Goal: Task Accomplishment & Management: Manage account settings

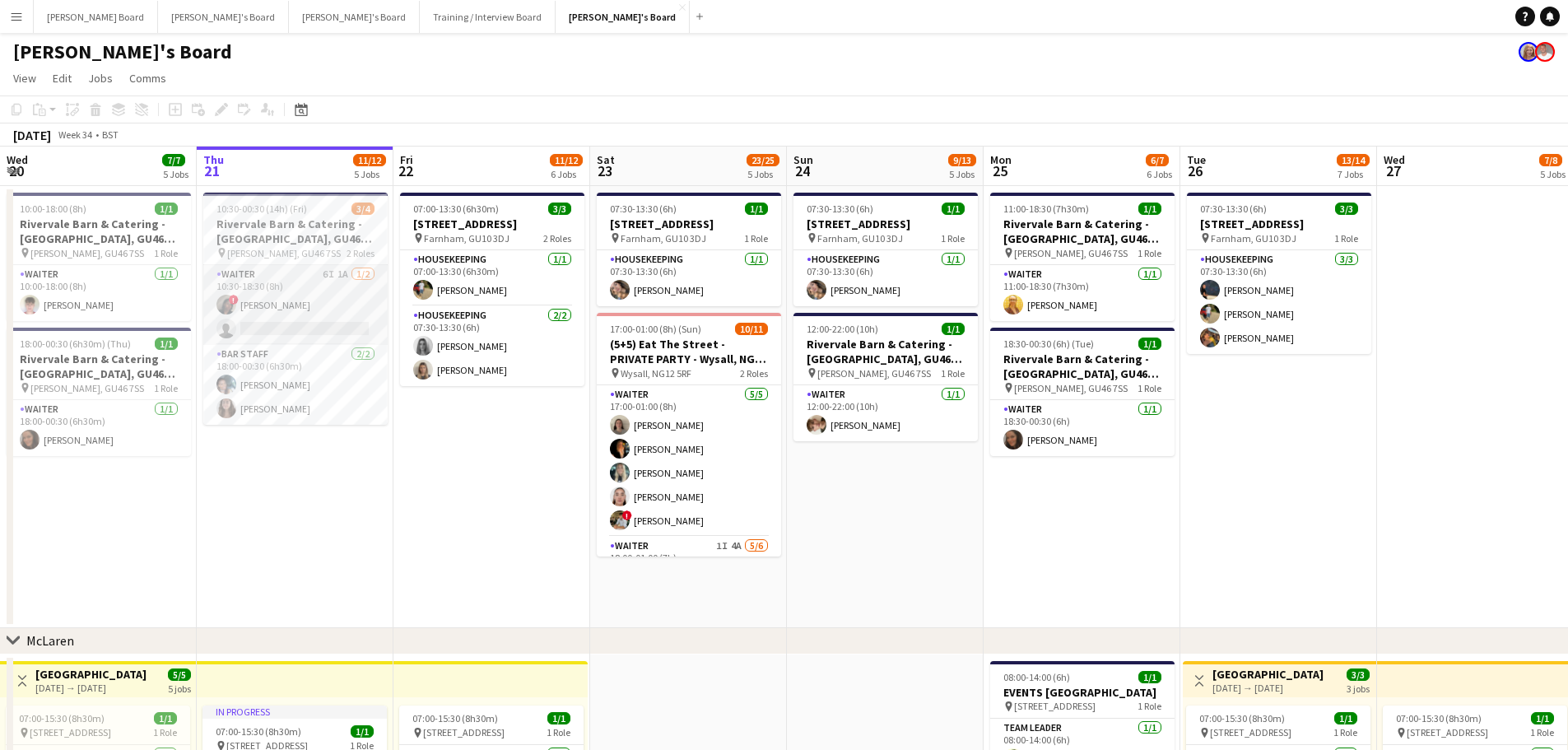
click at [275, 309] on app-card-role "Waiter 6I 1A [DATE] 10:30-18:30 (8h) ! [PERSON_NAME] single-neutral-actions" at bounding box center [295, 304] width 185 height 79
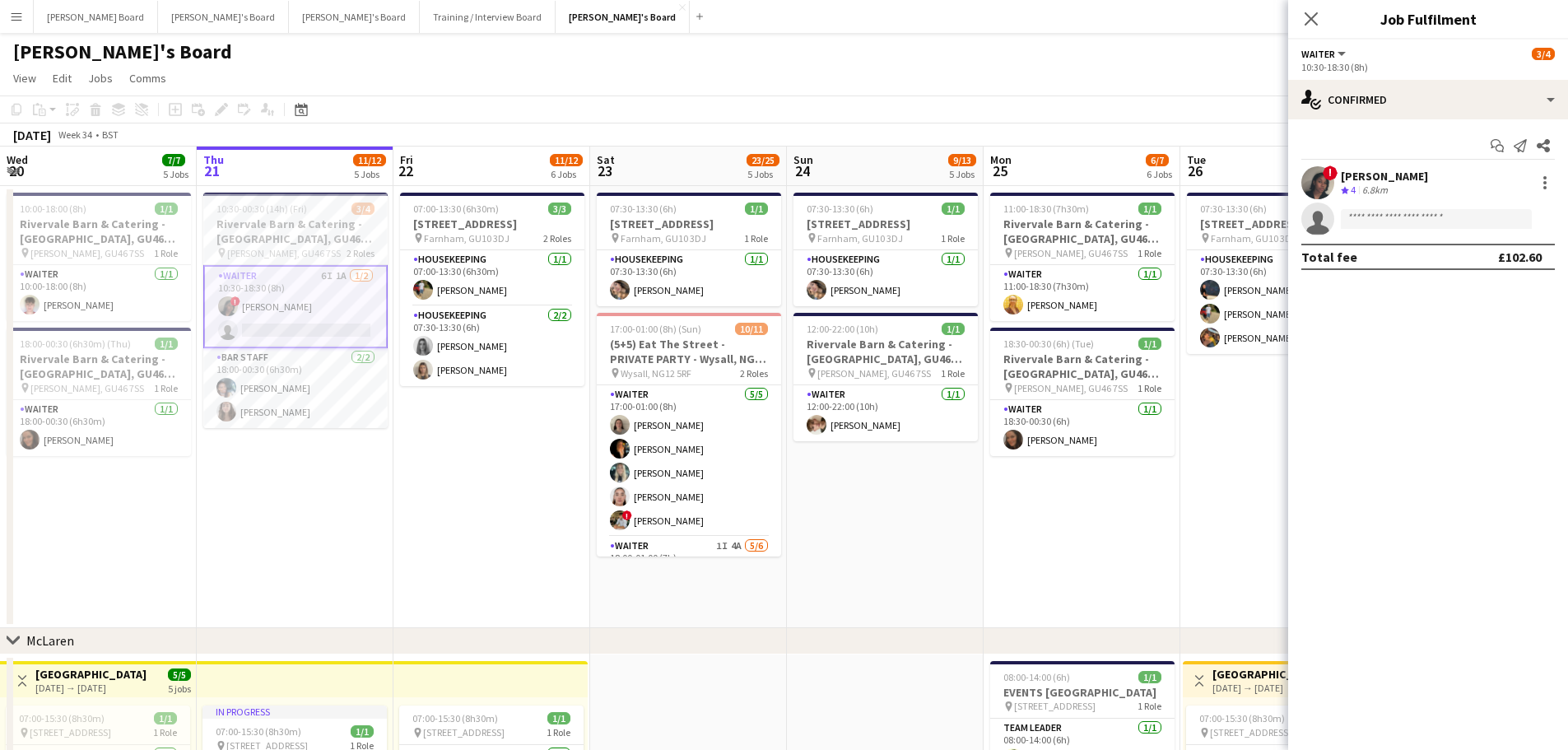
click at [1338, 187] on div "! [PERSON_NAME] Crew rating 4 6.8km" at bounding box center [1428, 182] width 280 height 33
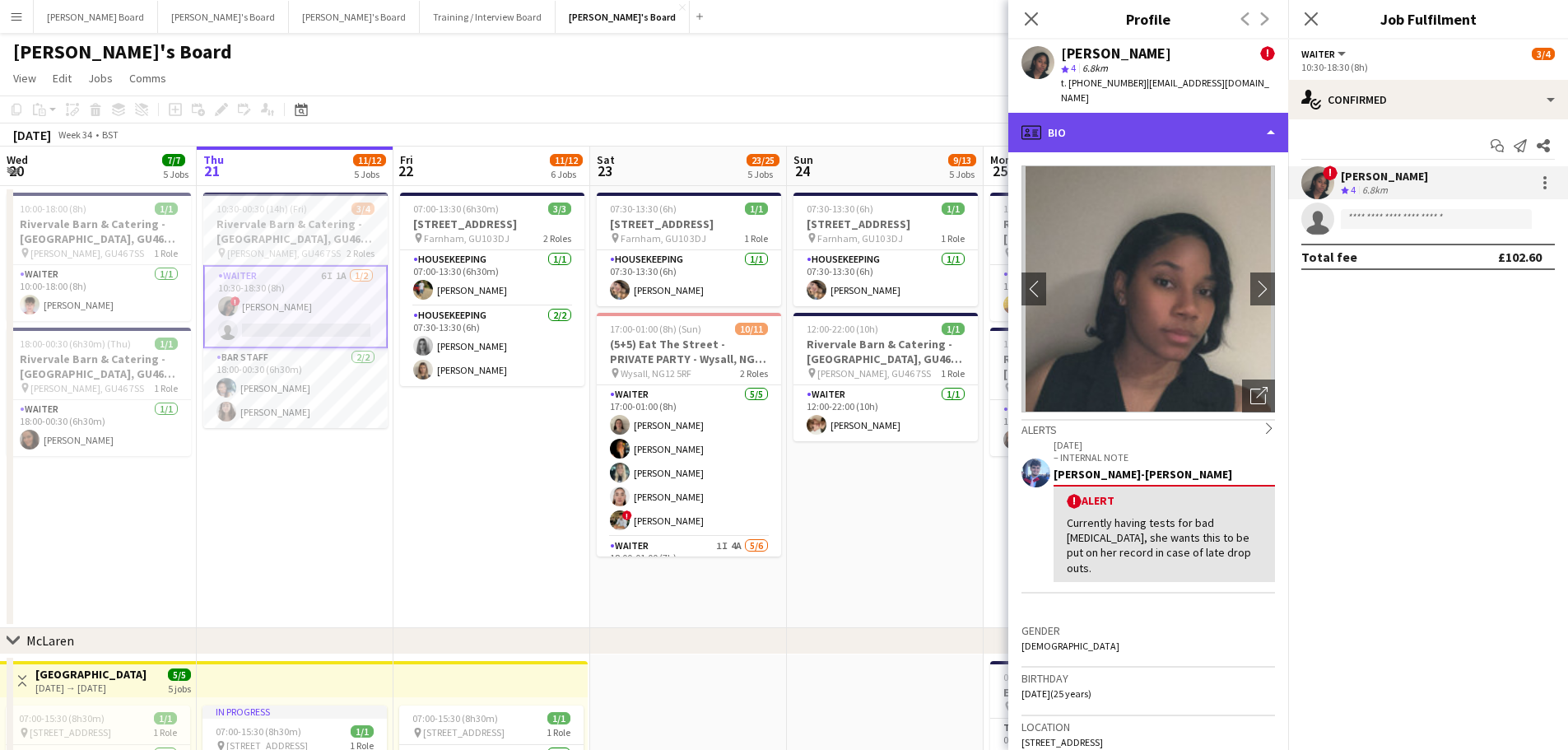
click at [1128, 124] on div "profile Bio" at bounding box center [1149, 132] width 280 height 39
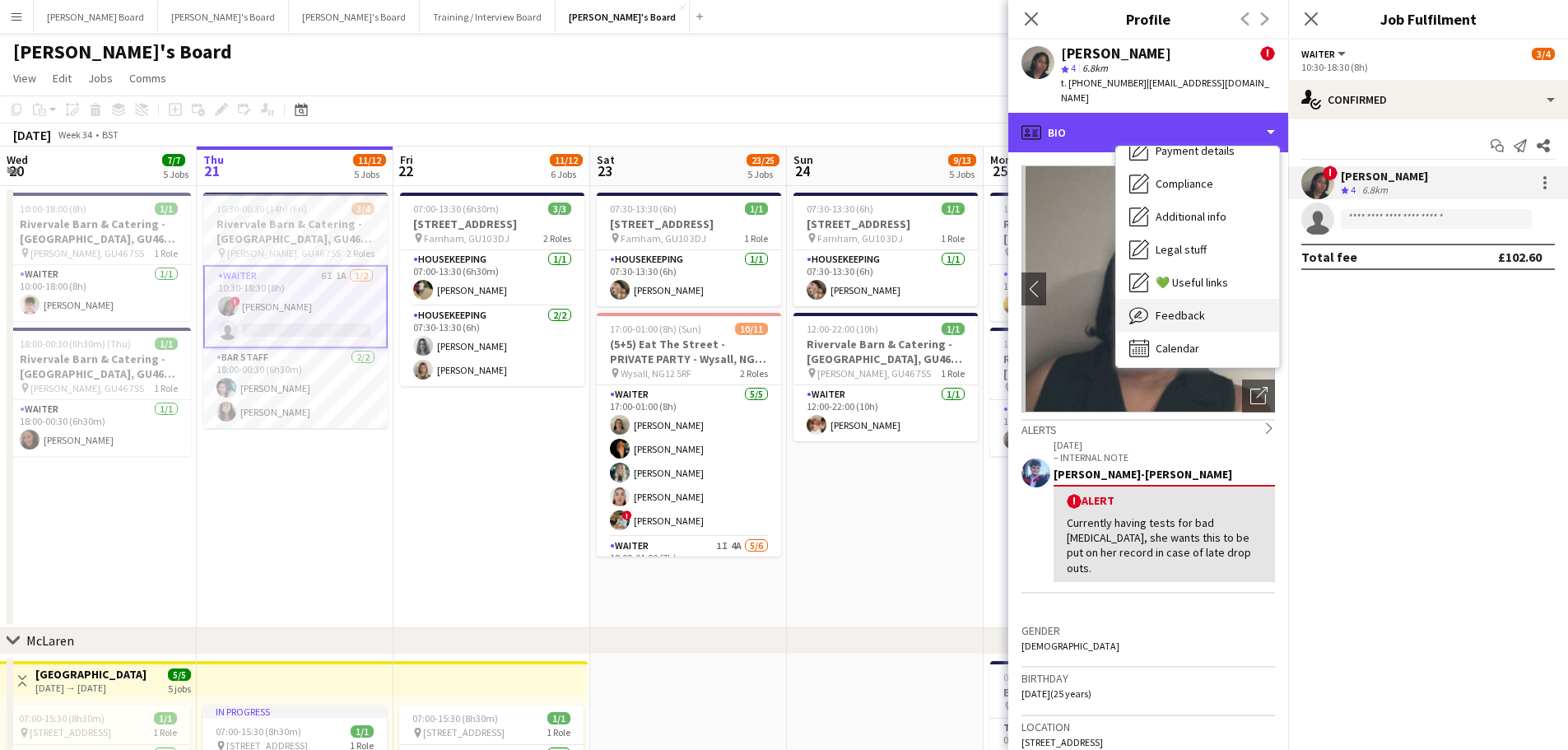
scroll to position [220, 0]
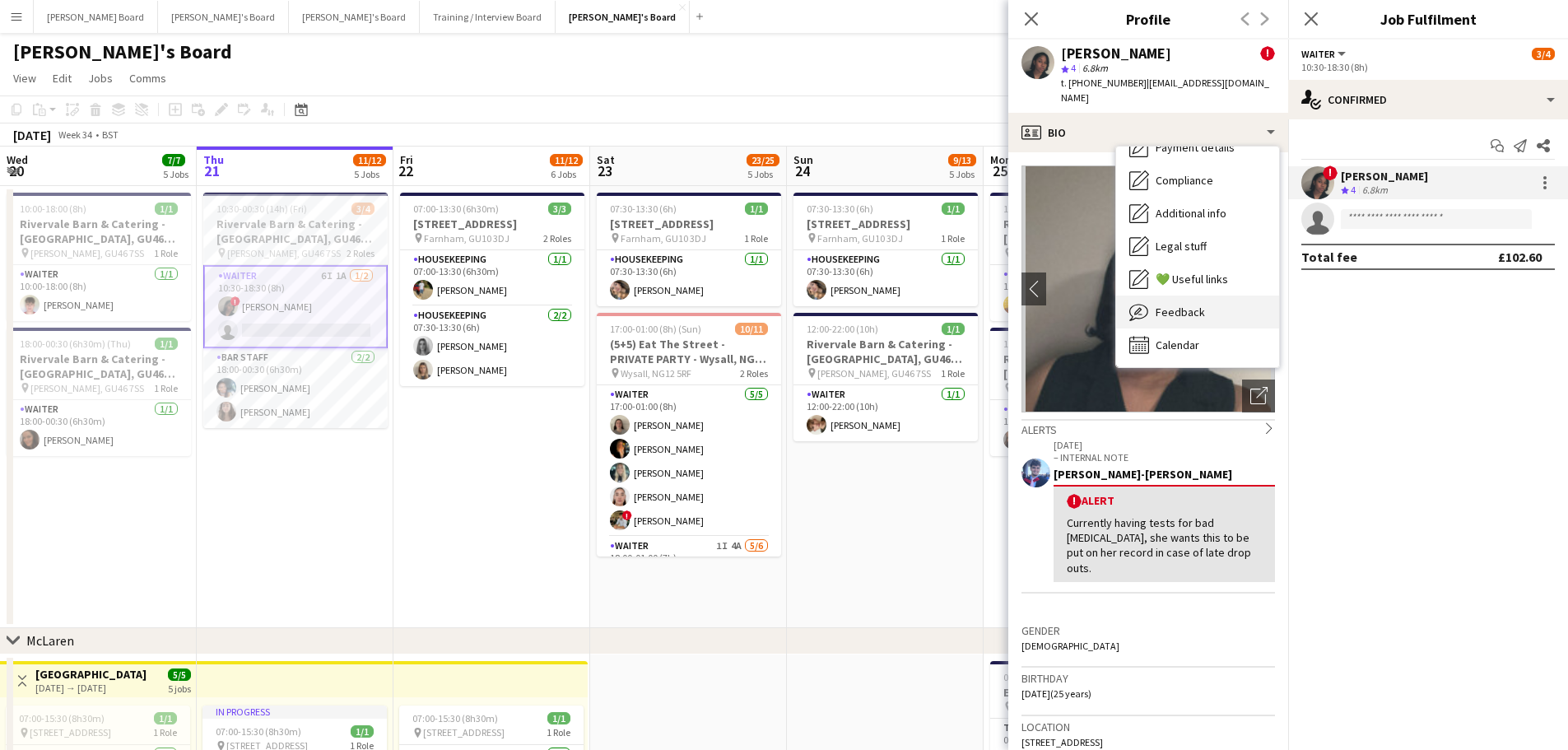
click at [1200, 309] on div "Feedback Feedback" at bounding box center [1197, 312] width 163 height 33
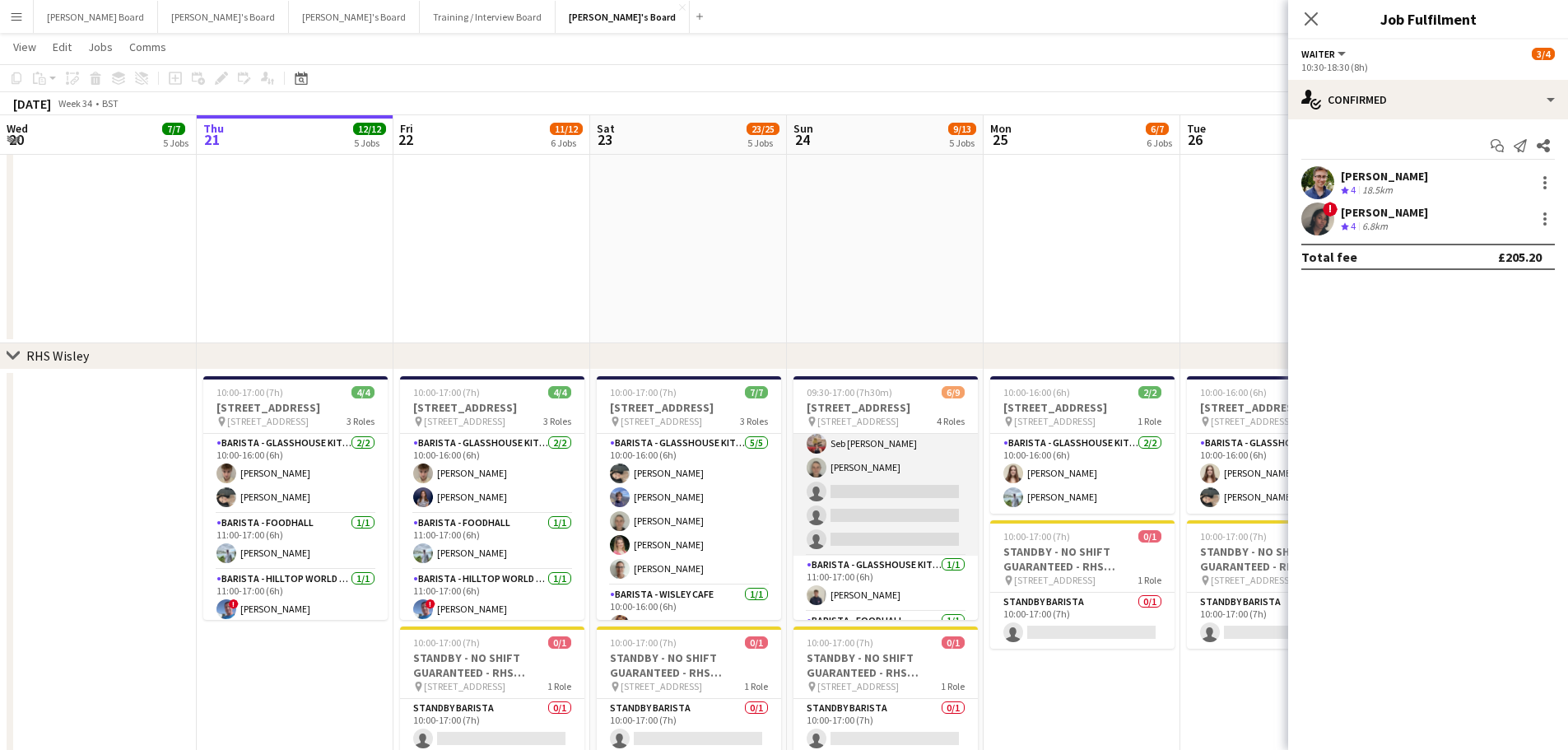
scroll to position [0, 0]
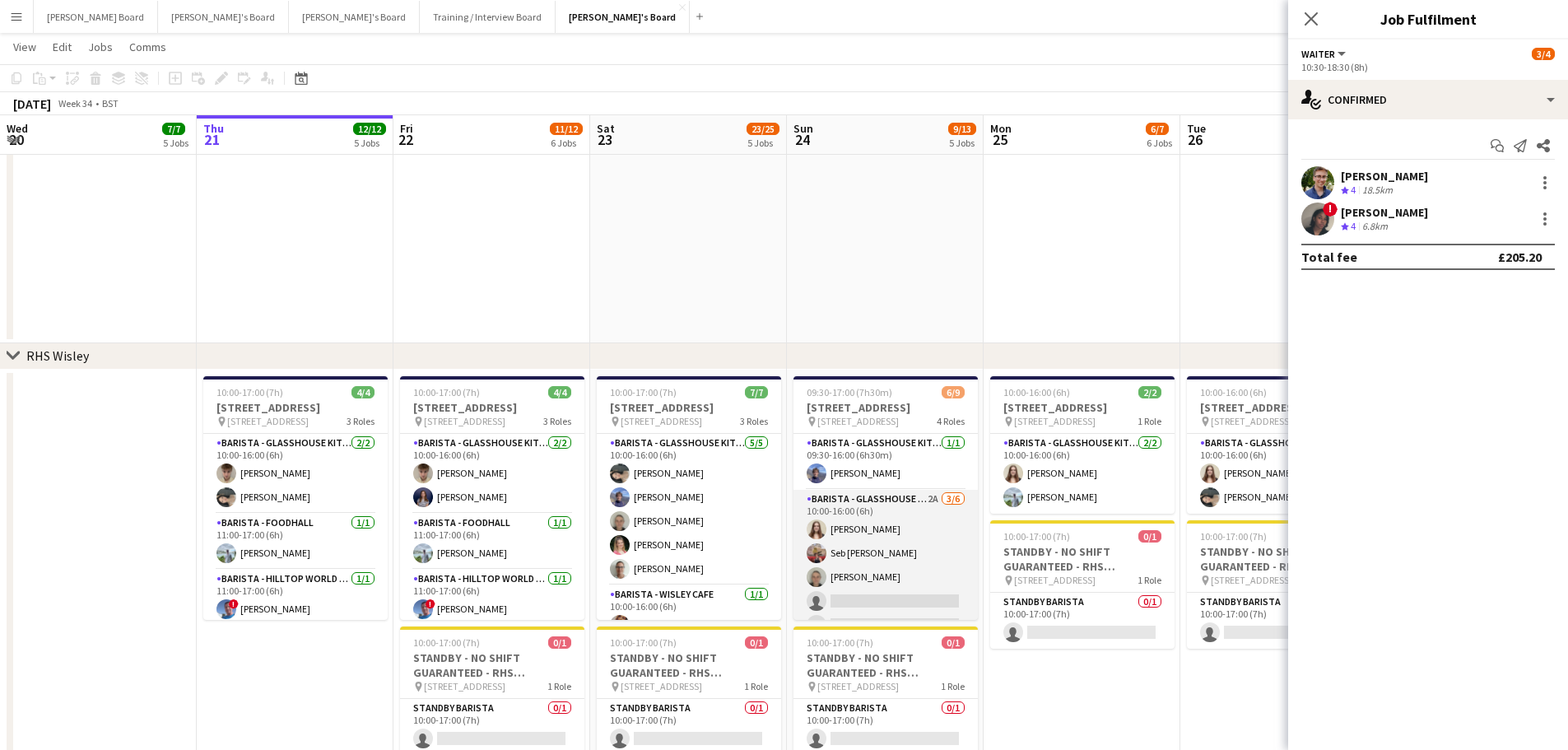
drag, startPoint x: 888, startPoint y: 547, endPoint x: 868, endPoint y: 562, distance: 25.0
click at [889, 547] on app-card-role "Barista - Glasshouse Kitchen 2A [DATE] 10:00-16:00 (6h) [PERSON_NAME] Seb [PERS…" at bounding box center [885, 578] width 185 height 175
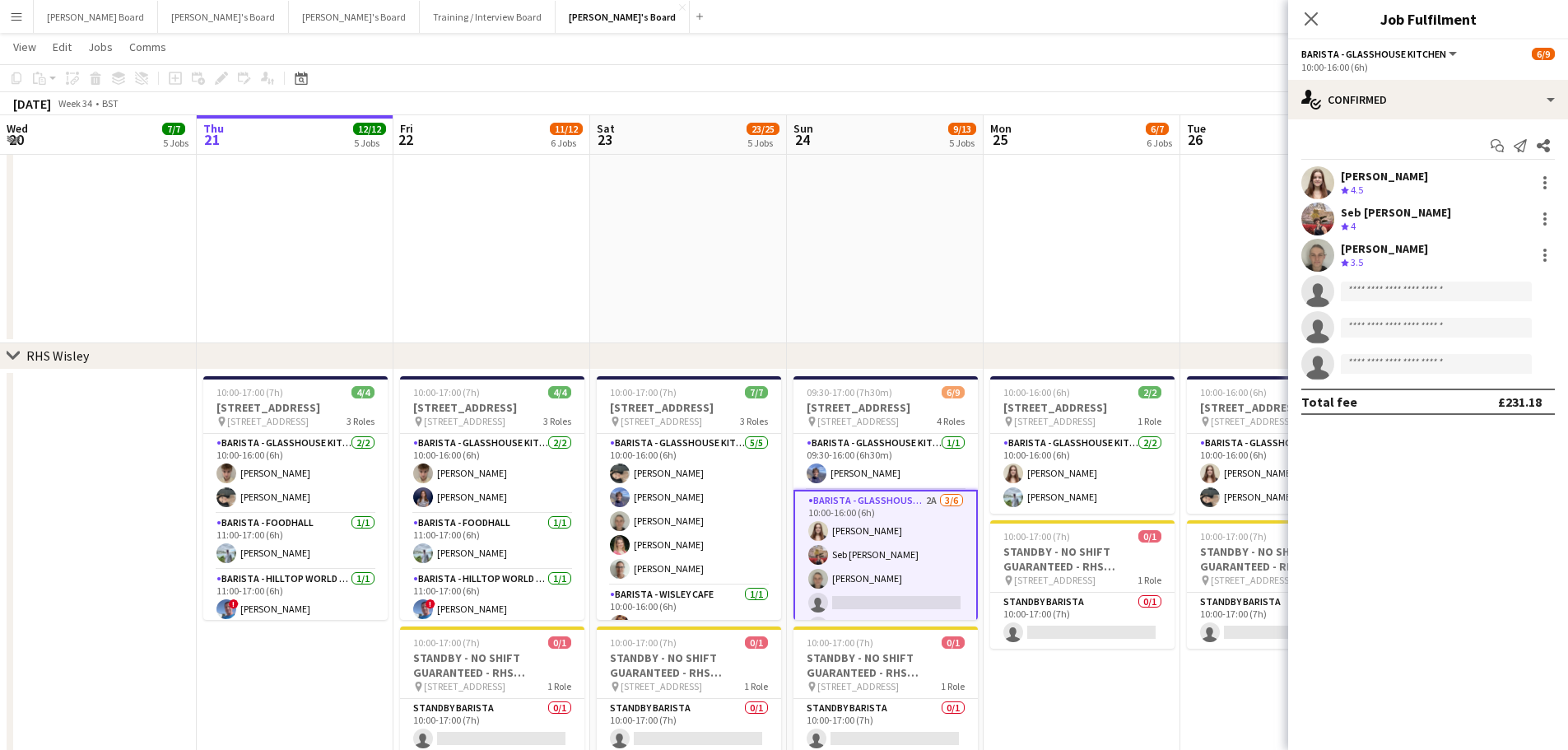
scroll to position [0, 393]
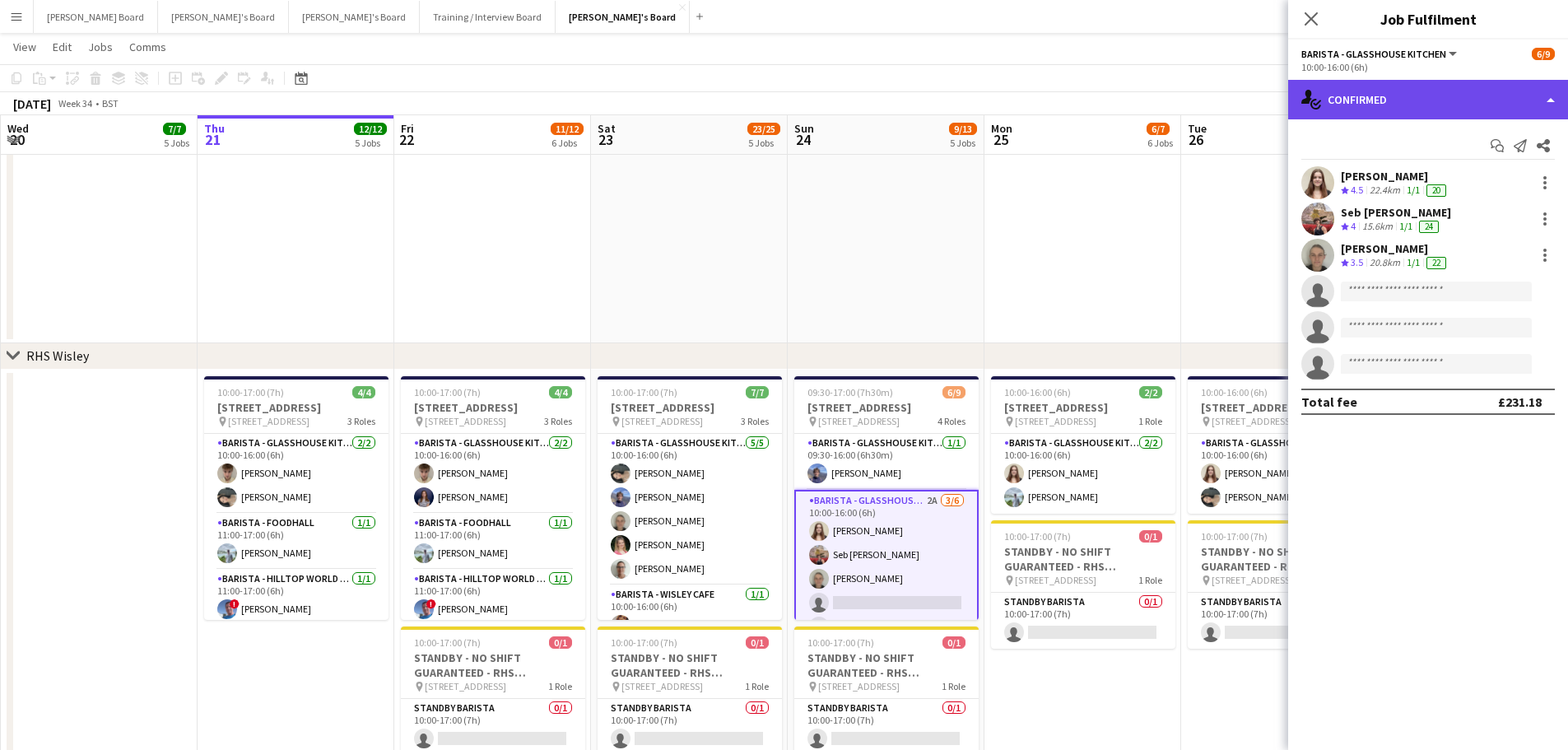
click at [1411, 105] on div "single-neutral-actions-check-2 Confirmed" at bounding box center [1428, 99] width 280 height 39
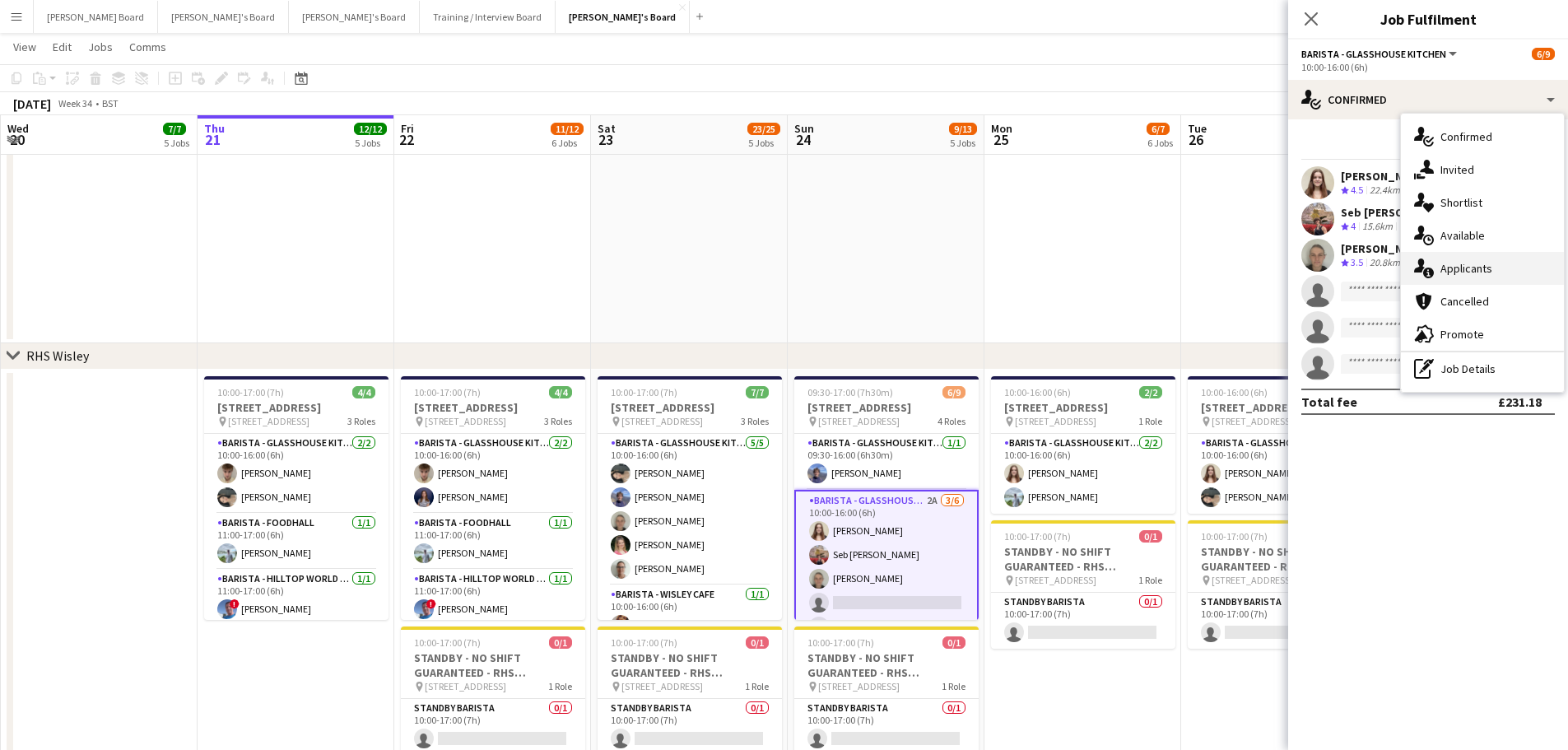
click at [1457, 257] on div "single-neutral-actions-information Applicants" at bounding box center [1482, 268] width 163 height 33
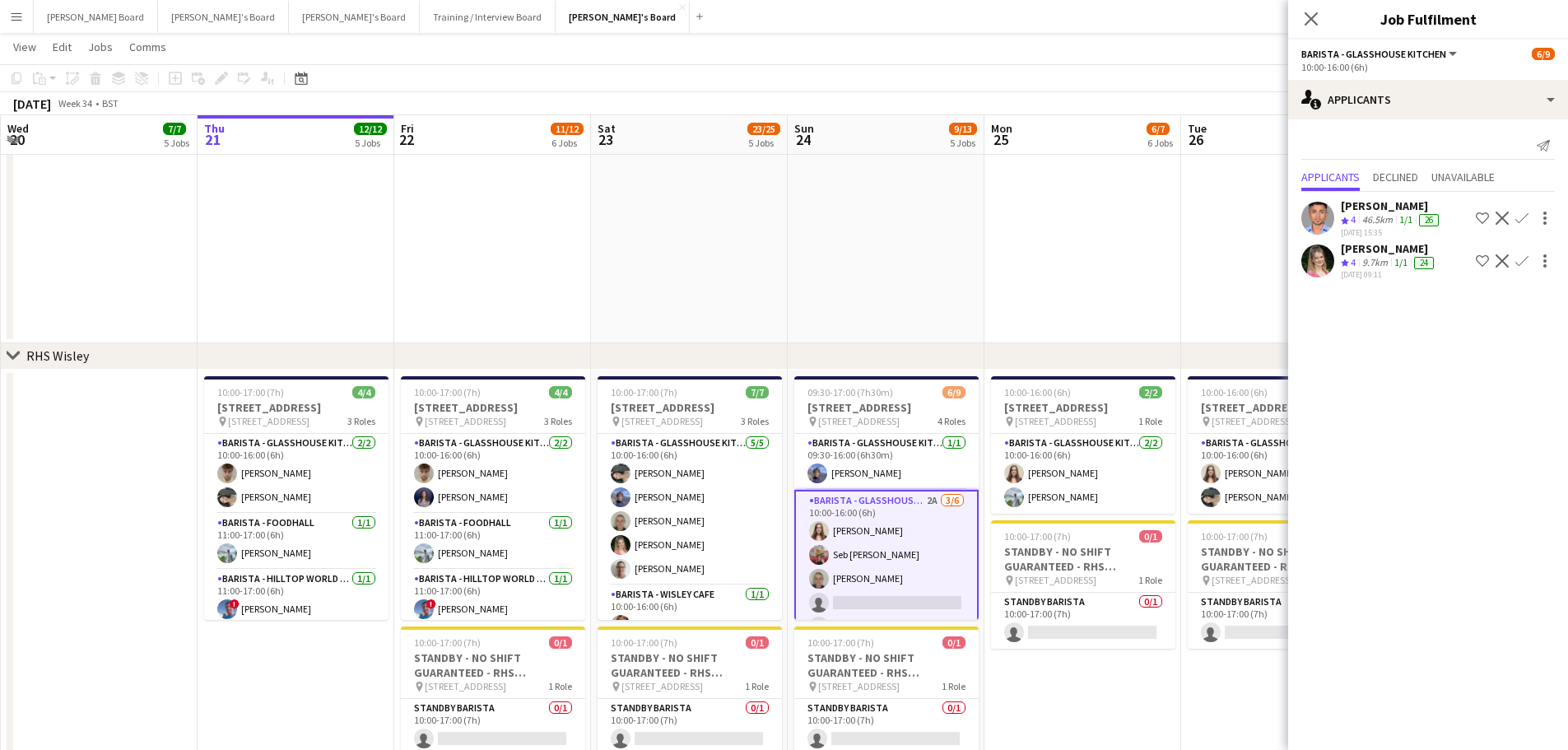
click at [1518, 259] on app-icon "Confirm" at bounding box center [1522, 261] width 13 height 13
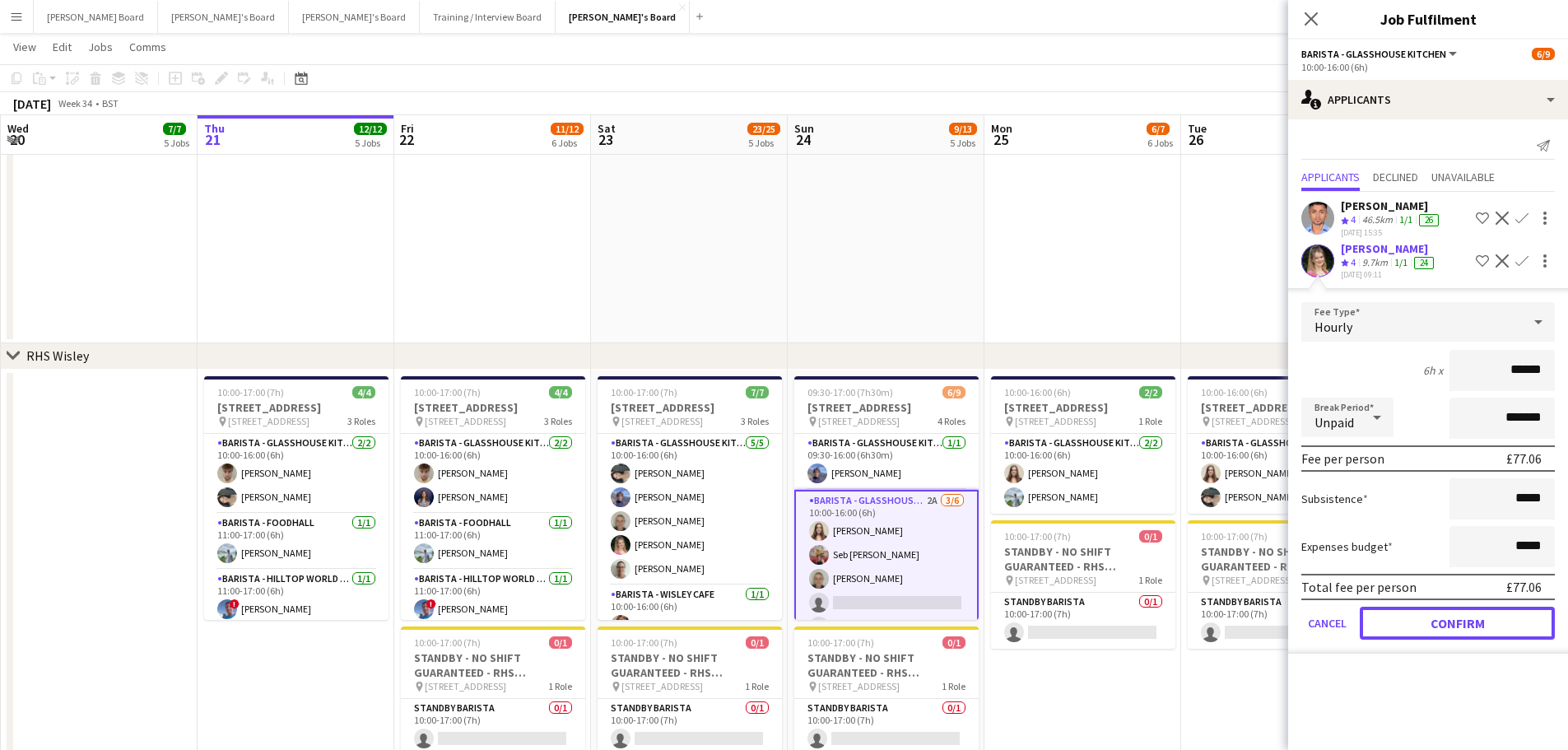
click at [1395, 623] on button "Confirm" at bounding box center [1456, 623] width 195 height 33
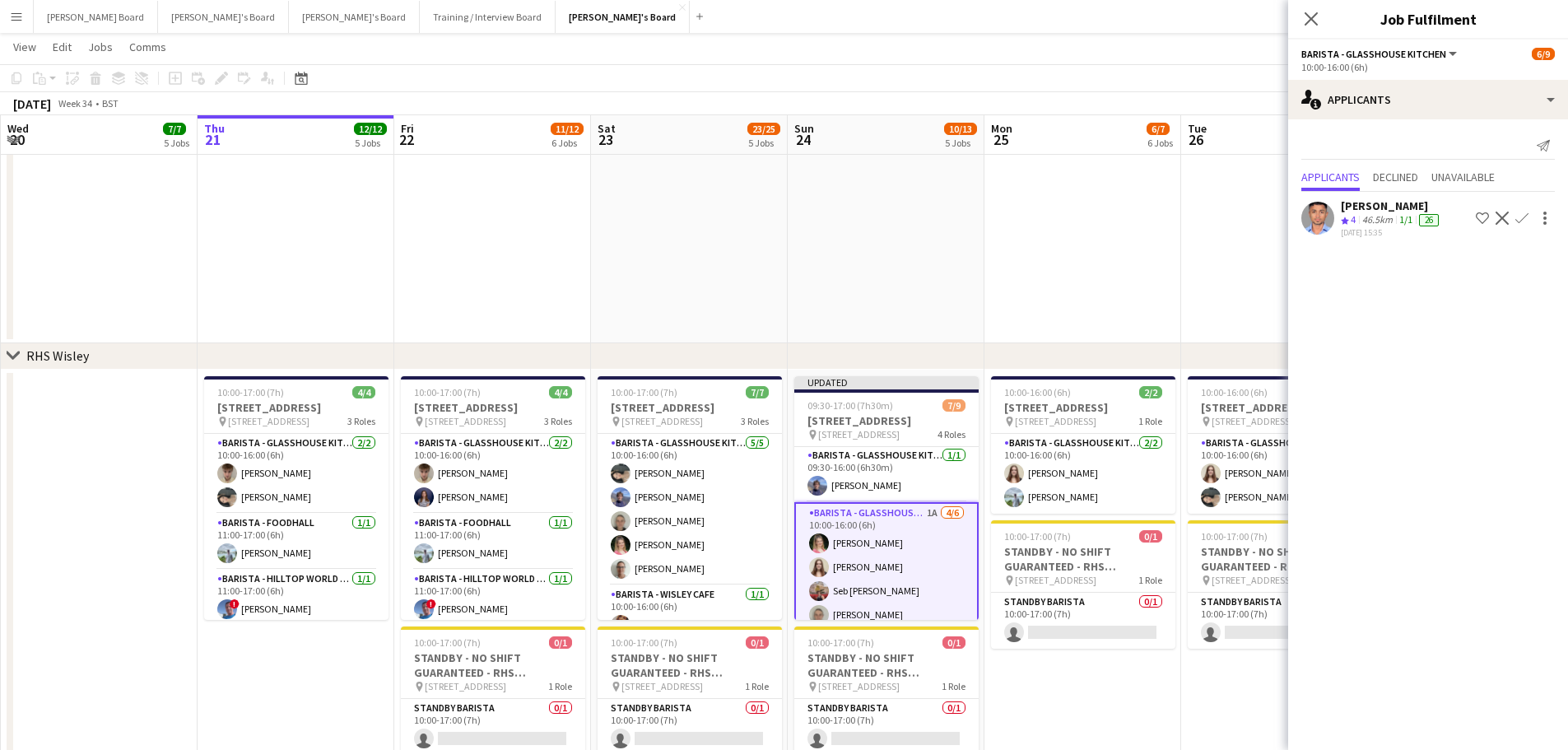
scroll to position [0, 0]
click at [1012, 255] on app-date-cell at bounding box center [1083, 14] width 196 height 658
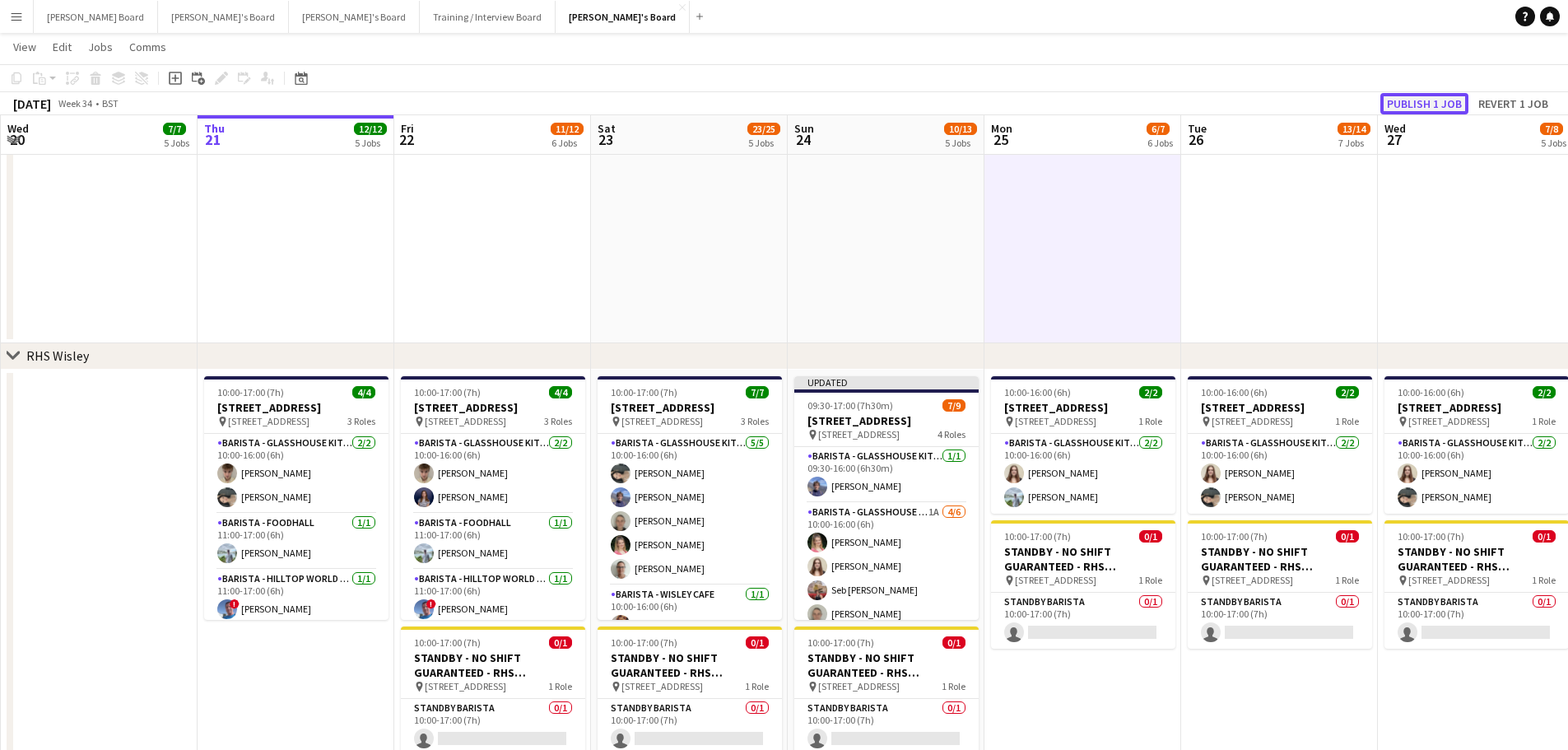
click at [1409, 94] on button "Publish 1 job" at bounding box center [1424, 104] width 88 height 21
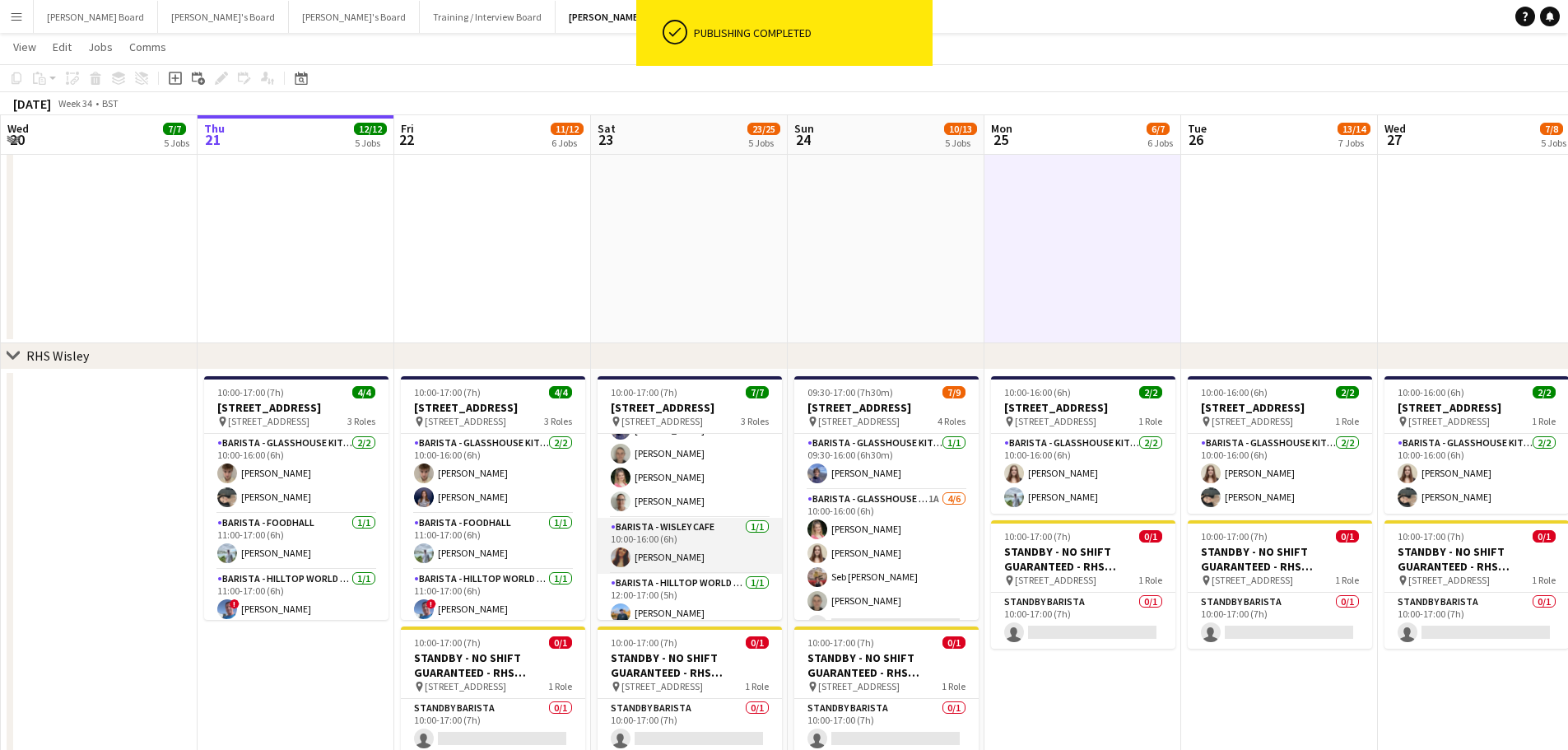
scroll to position [92, 0]
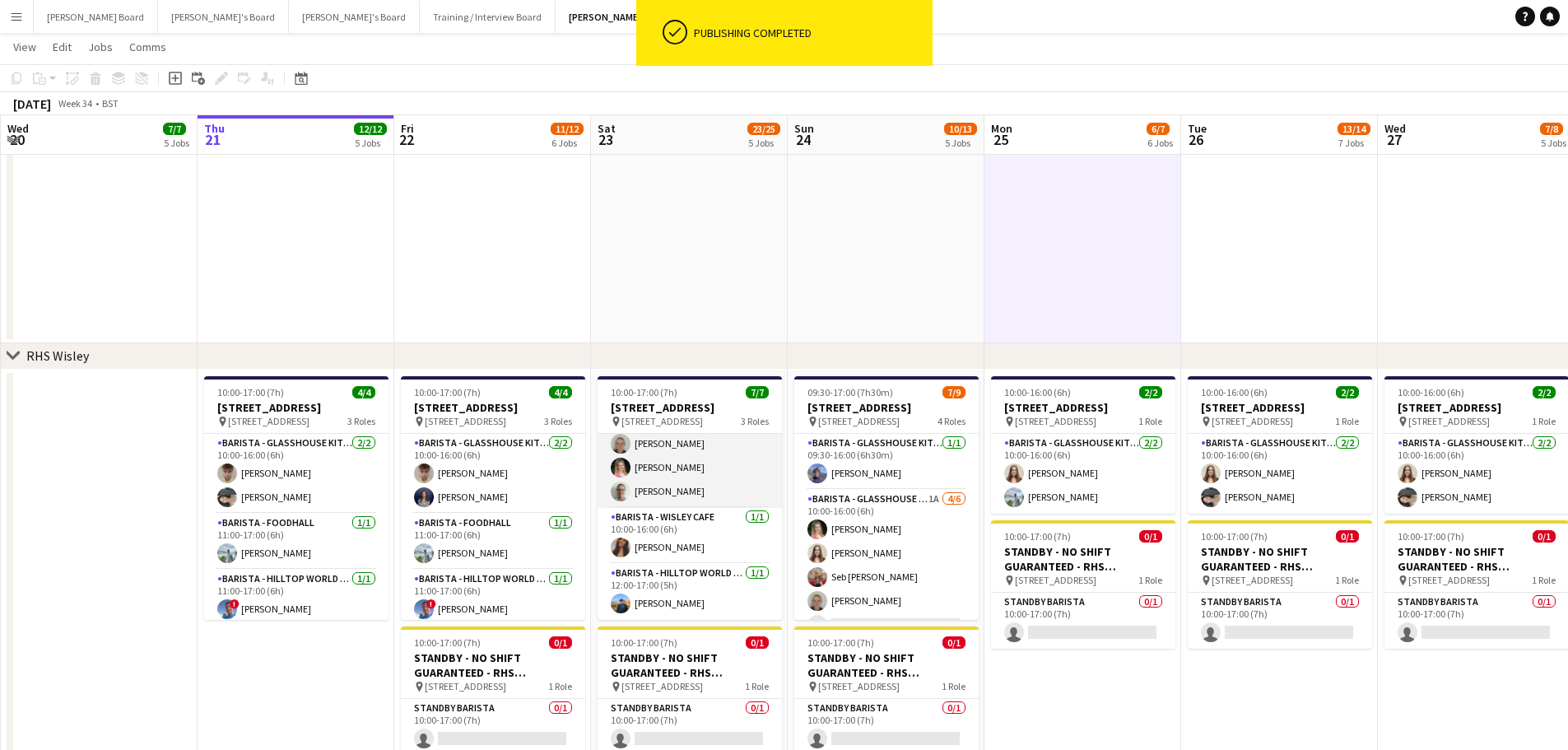
click at [710, 492] on app-card-role "Barista - Glasshouse Kitchen [DATE] 10:00-16:00 (6h) [PERSON_NAME] [PERSON_NAME…" at bounding box center [690, 432] width 185 height 152
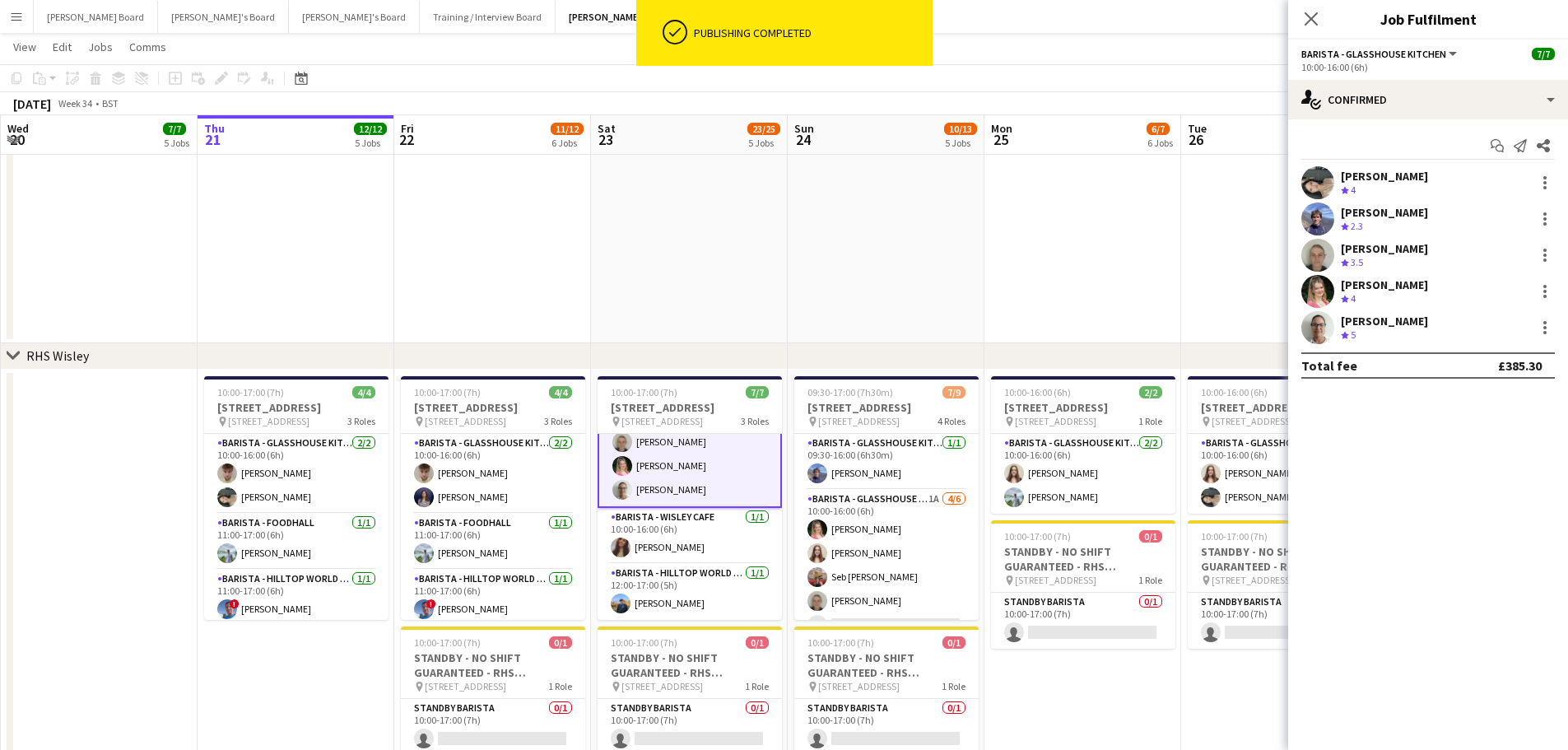
scroll to position [94, 0]
click at [1433, 286] on div "[PERSON_NAME]" at bounding box center [1389, 285] width 96 height 15
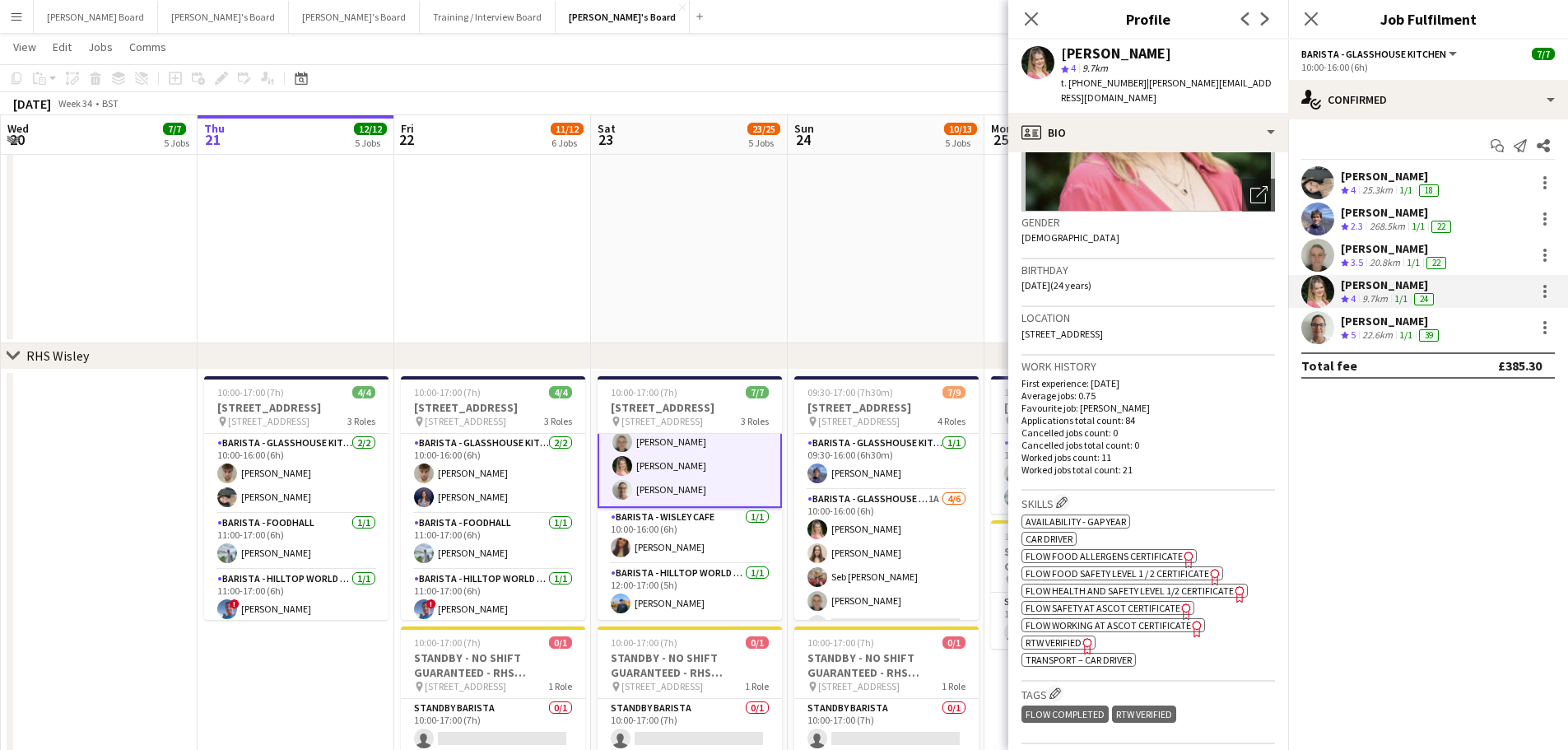
scroll to position [439, 0]
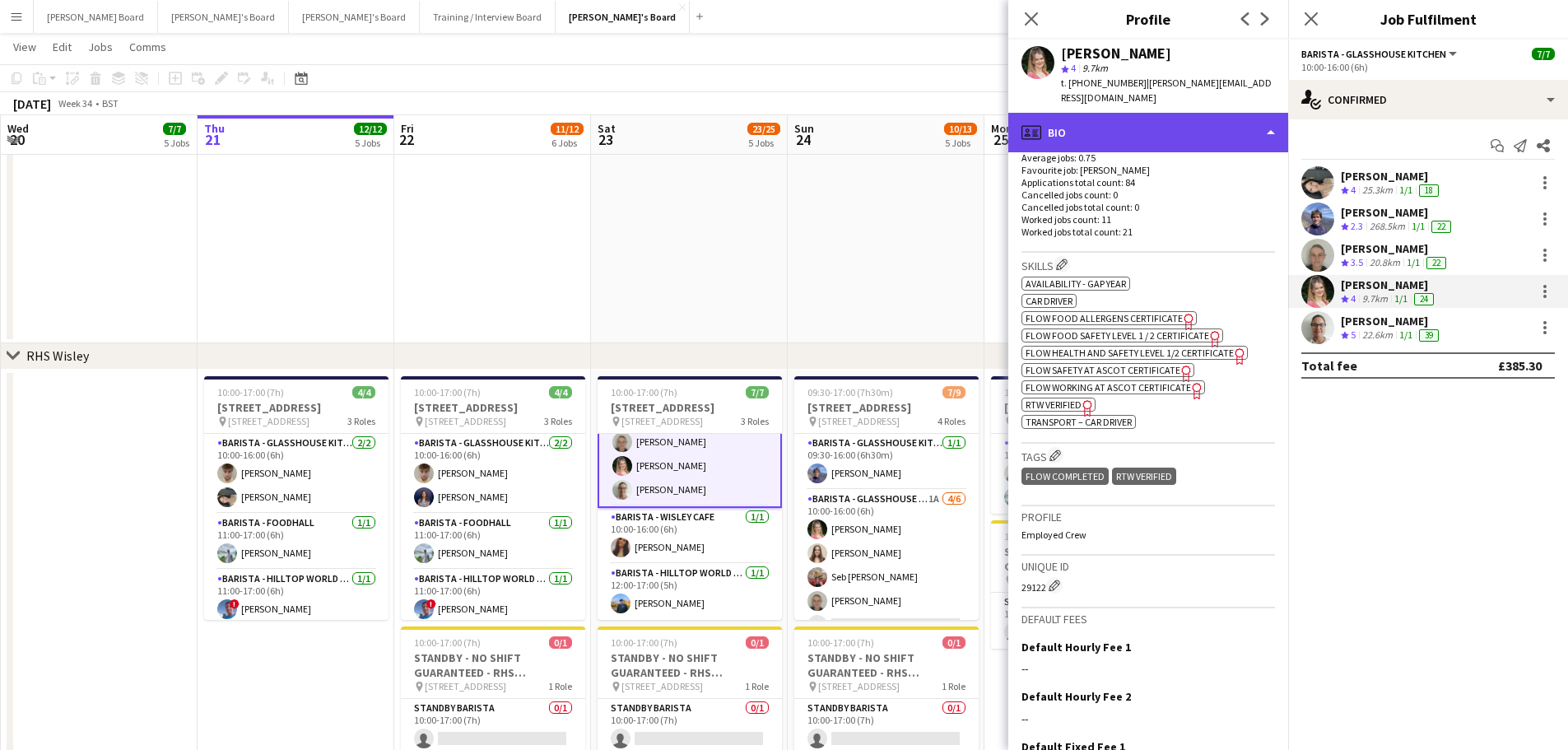
click at [1140, 121] on div "profile Bio" at bounding box center [1149, 132] width 280 height 39
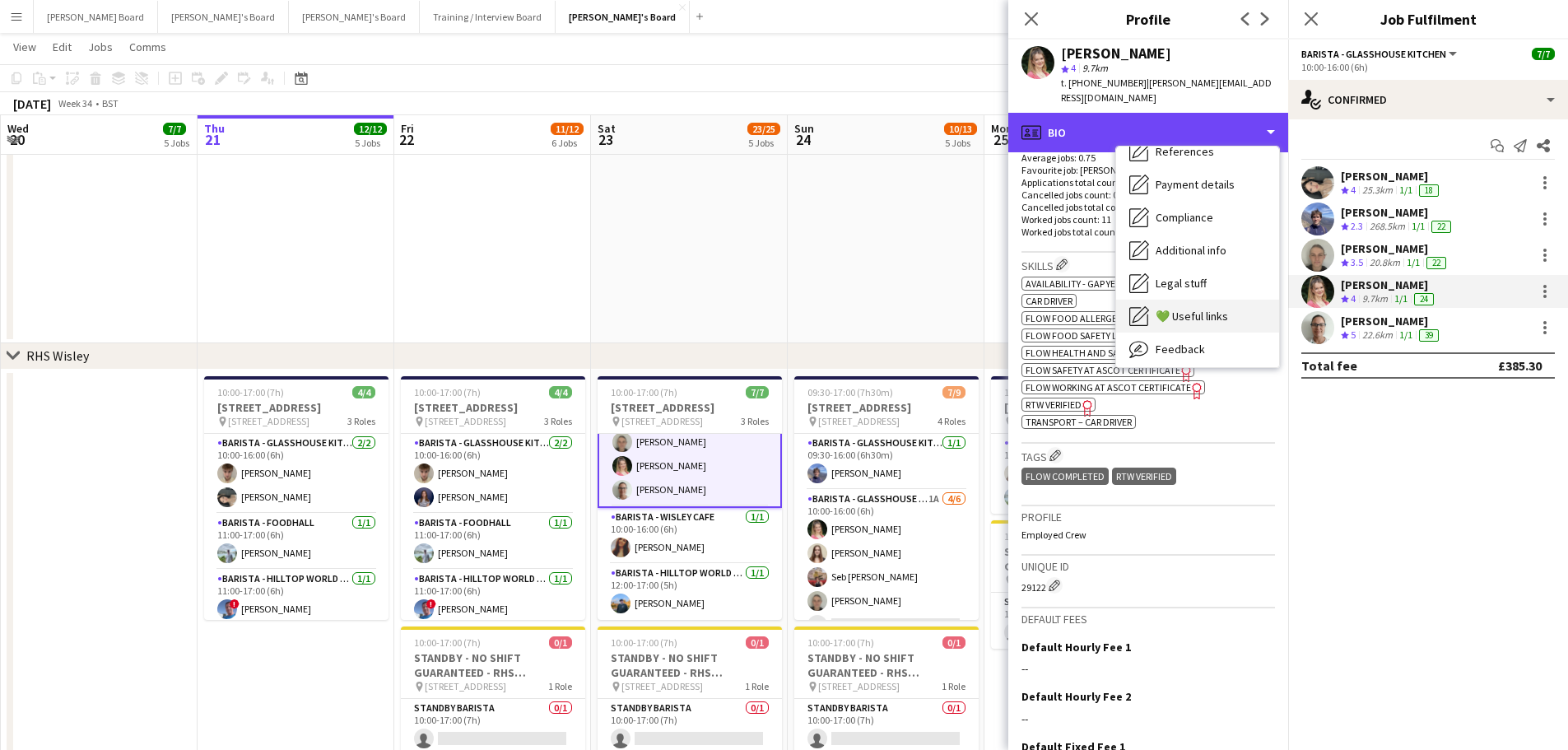
scroll to position [220, 0]
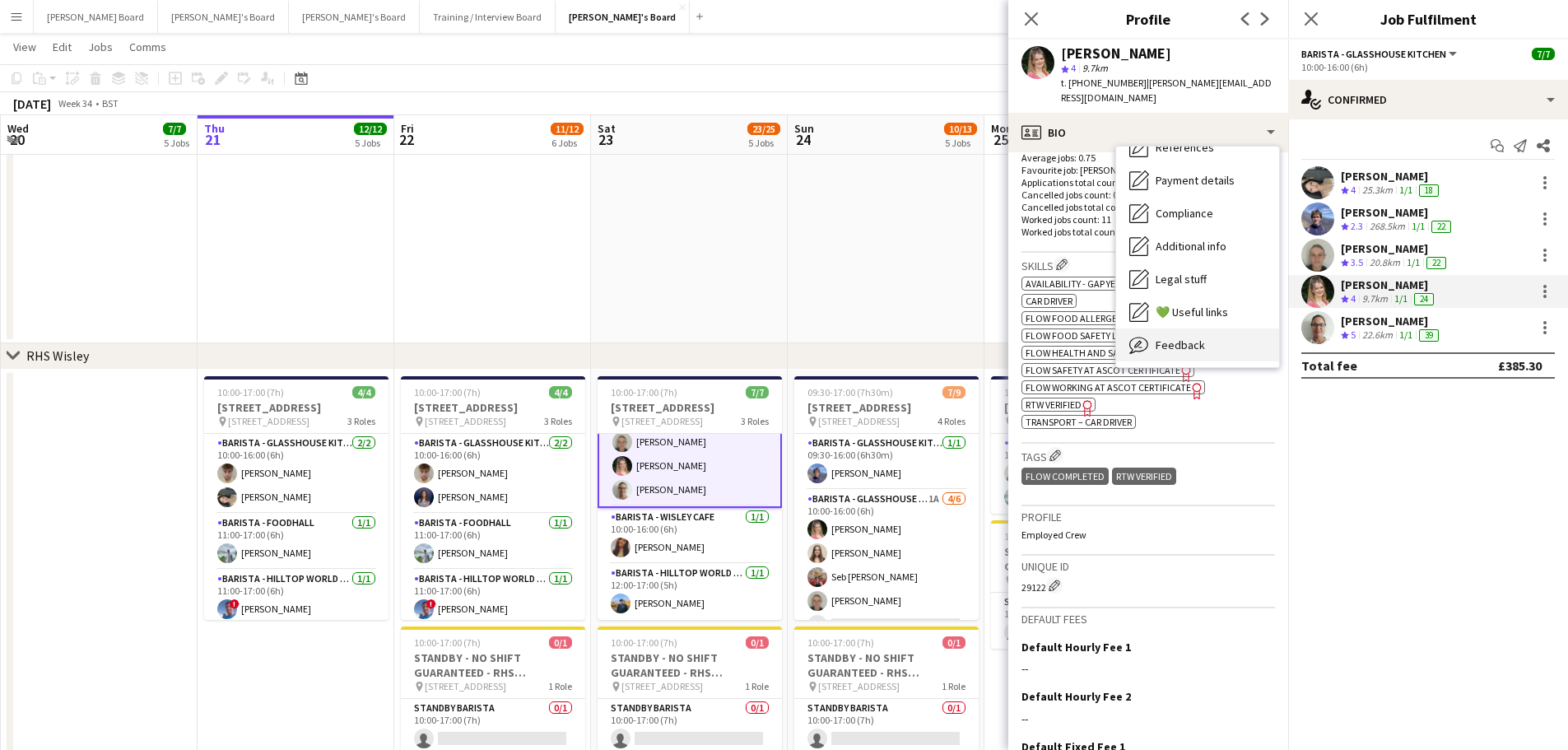
click at [1222, 329] on div "Feedback Feedback" at bounding box center [1197, 345] width 163 height 33
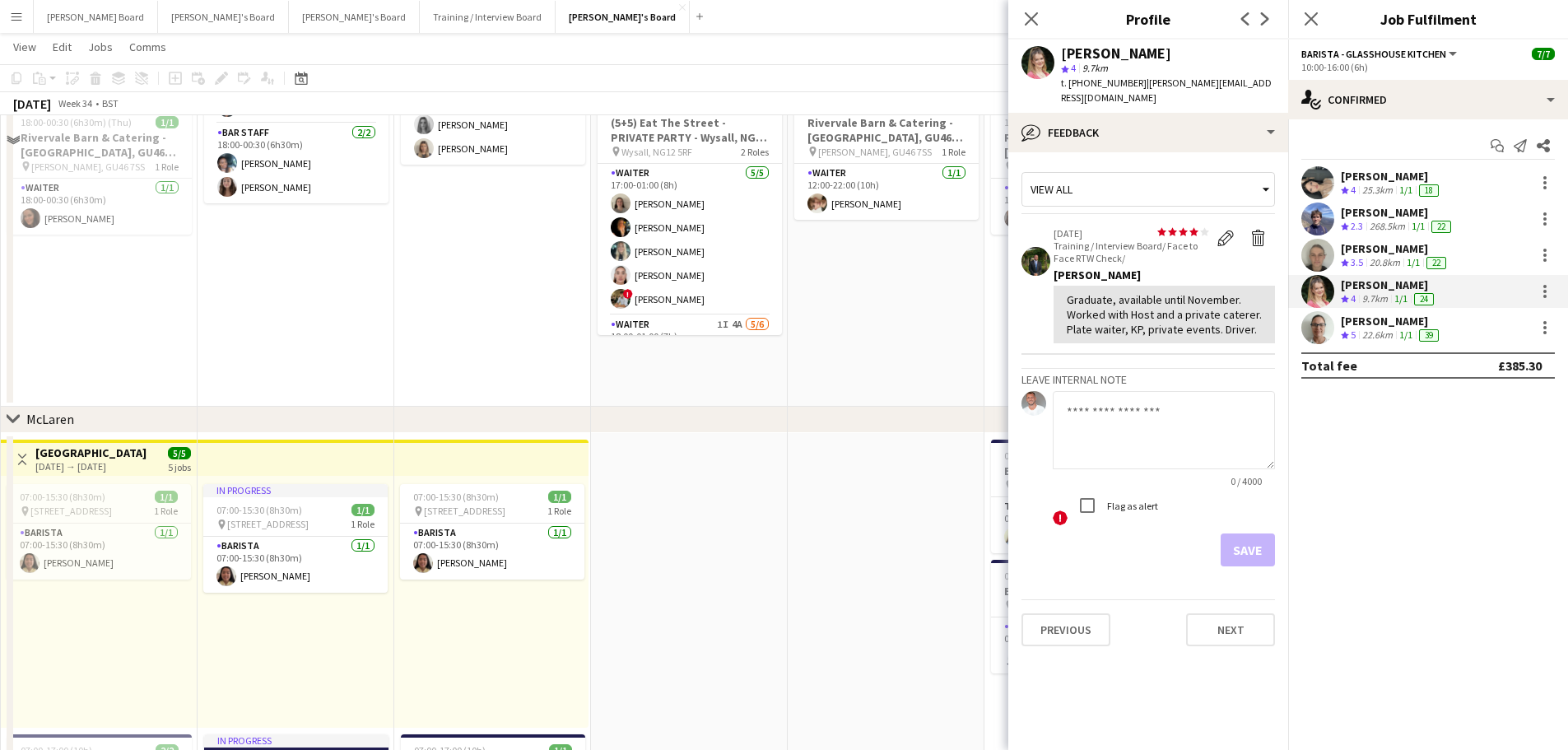
scroll to position [0, 0]
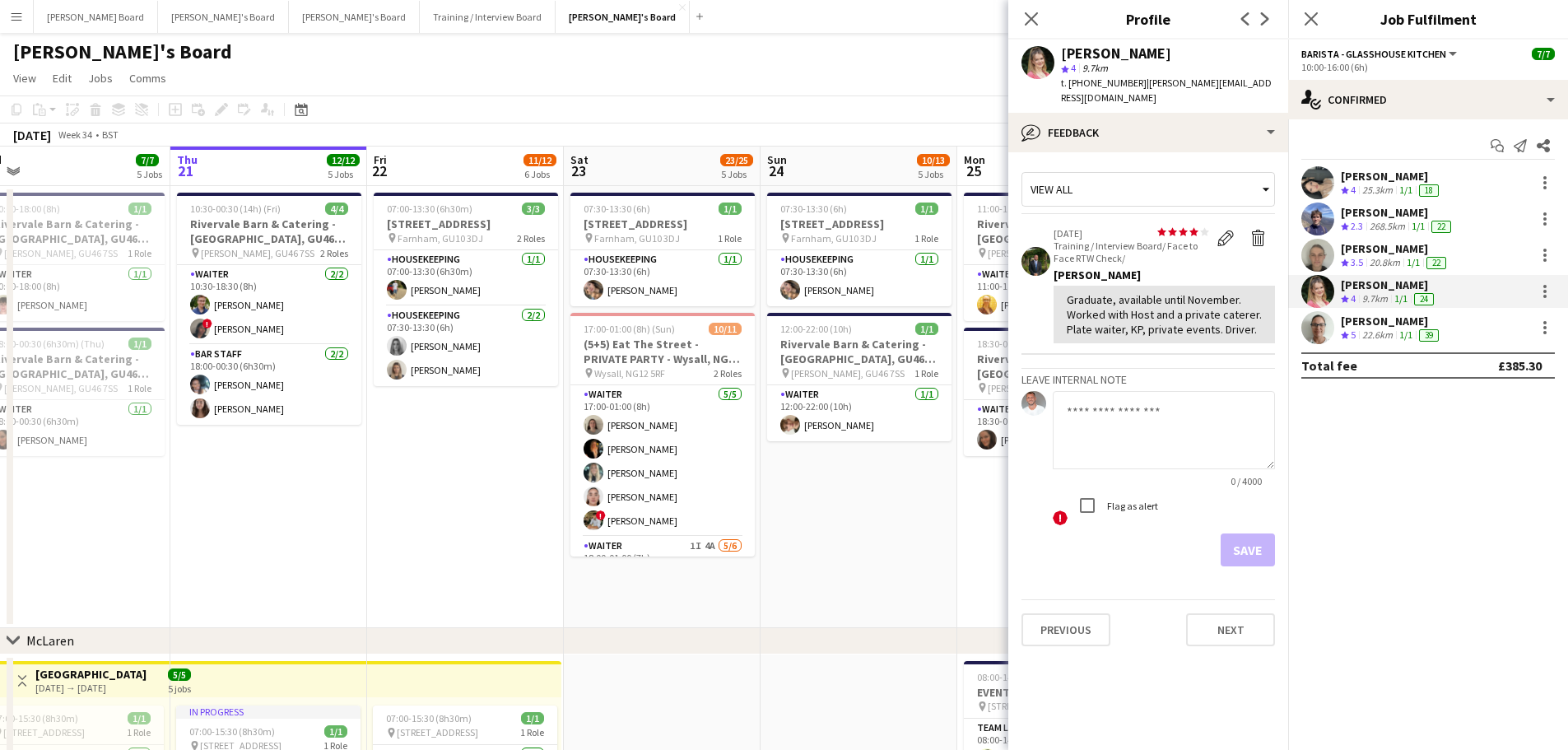
drag, startPoint x: 450, startPoint y: 480, endPoint x: 427, endPoint y: 494, distance: 26.9
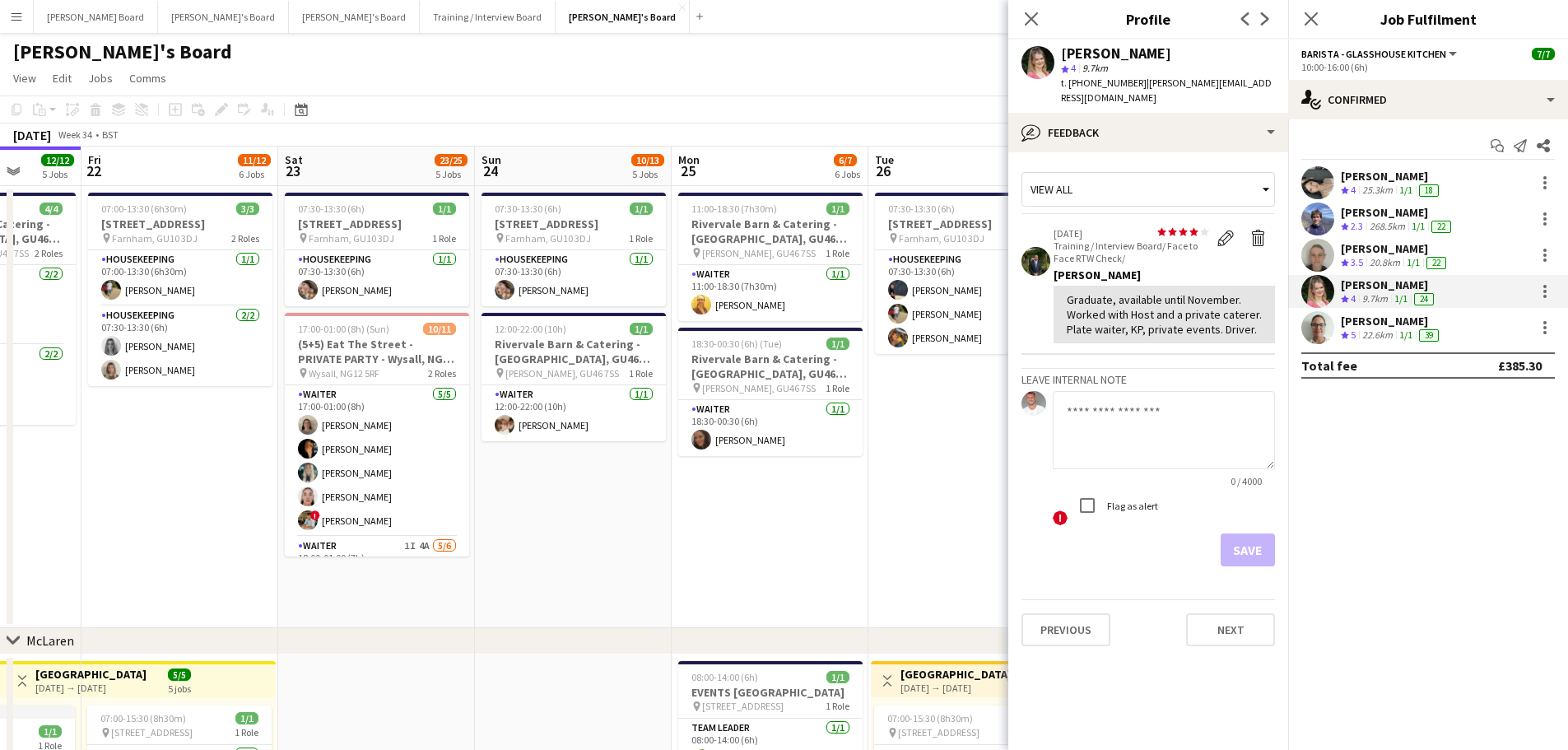
drag, startPoint x: 925, startPoint y: 545, endPoint x: 601, endPoint y: 554, distance: 324.1
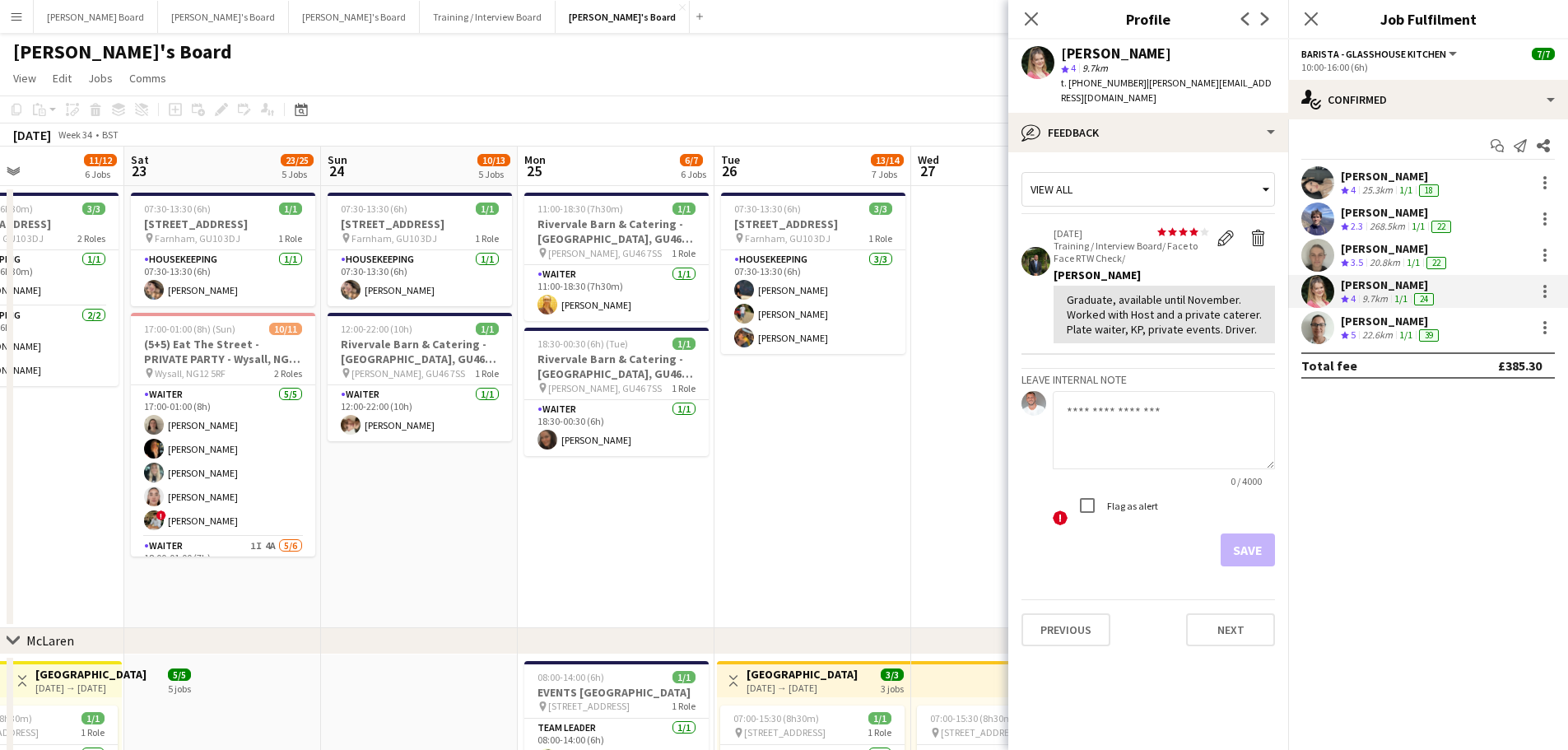
drag, startPoint x: 804, startPoint y: 496, endPoint x: 579, endPoint y: 508, distance: 225.3
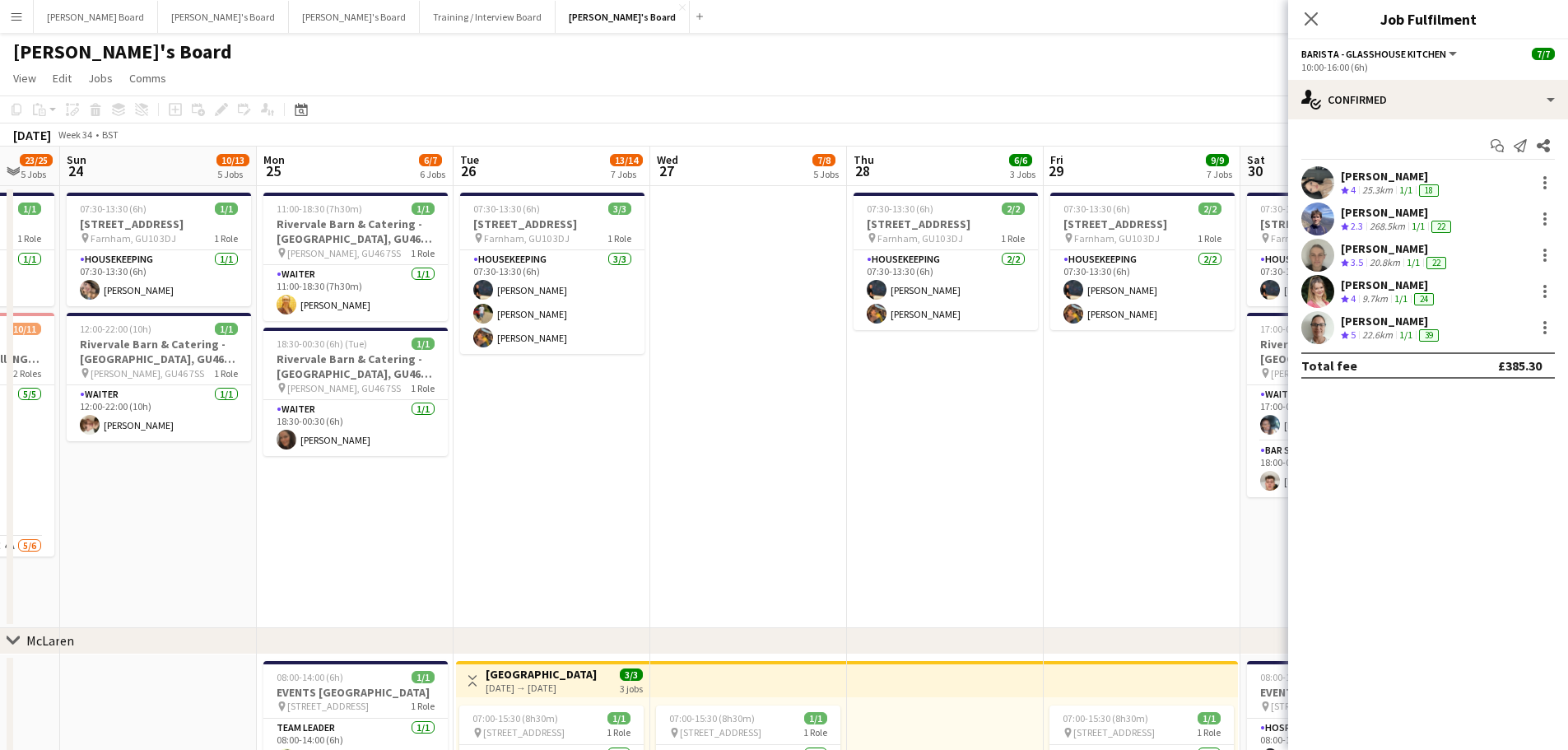
scroll to position [0, 843]
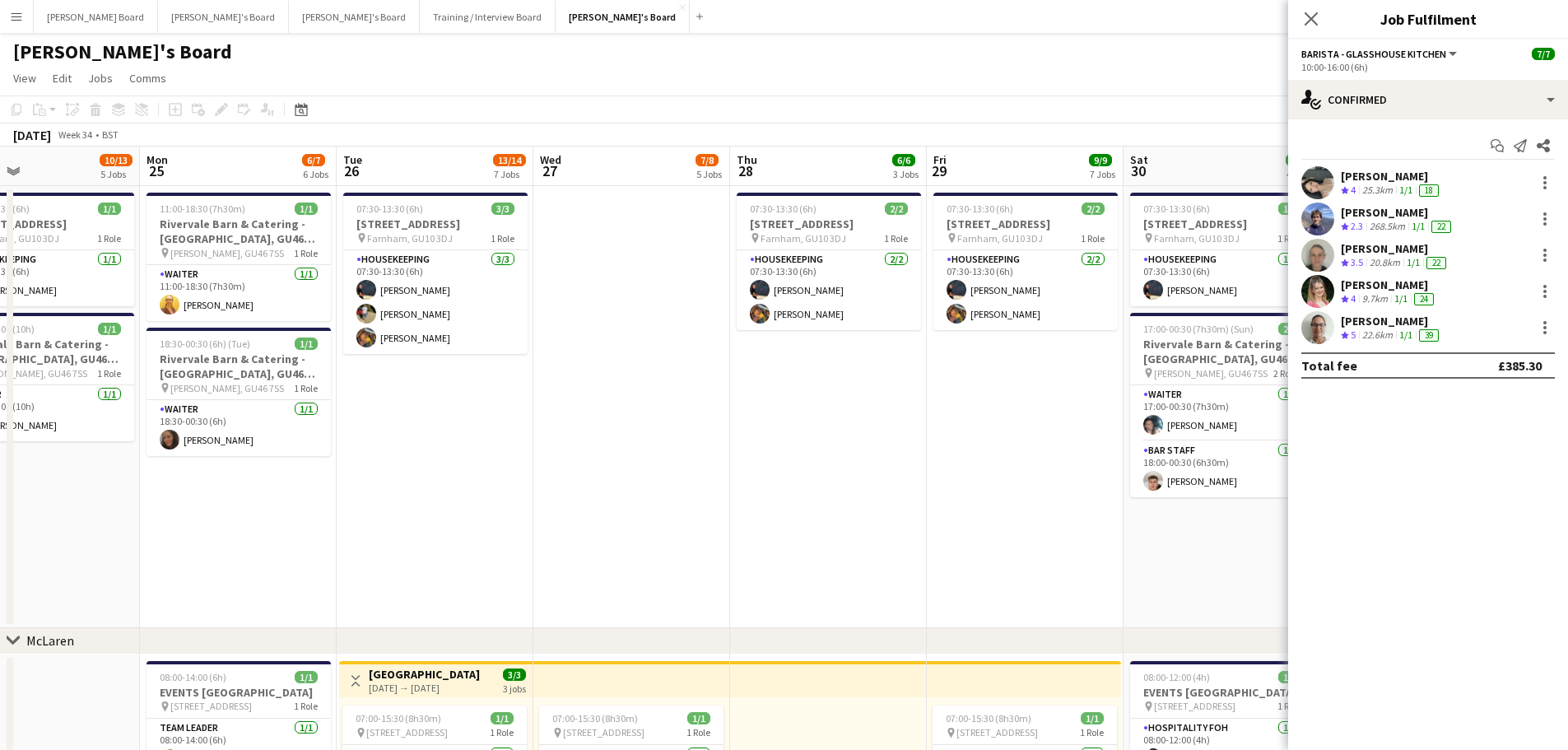
drag, startPoint x: 736, startPoint y: 496, endPoint x: 507, endPoint y: 534, distance: 232.1
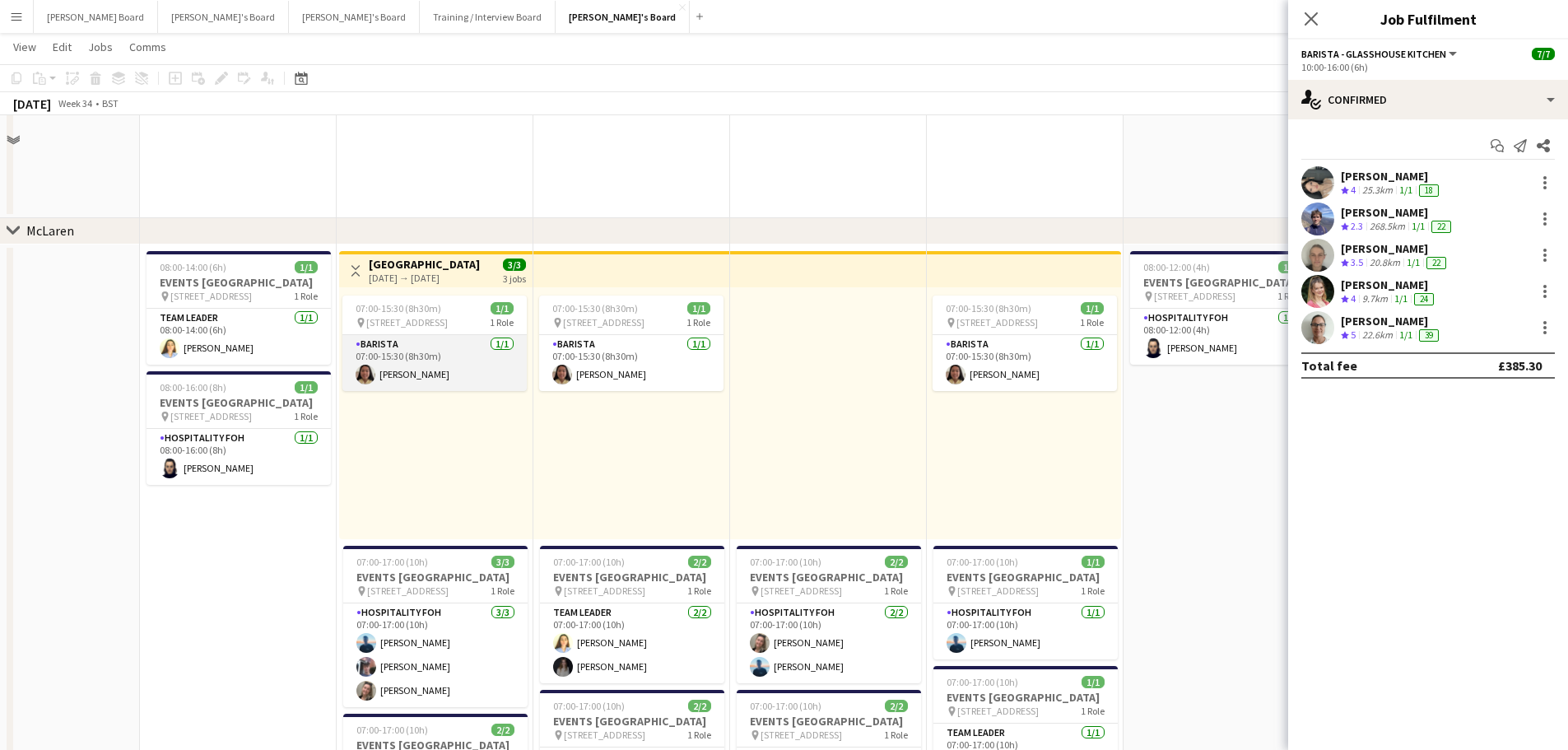
scroll to position [439, 0]
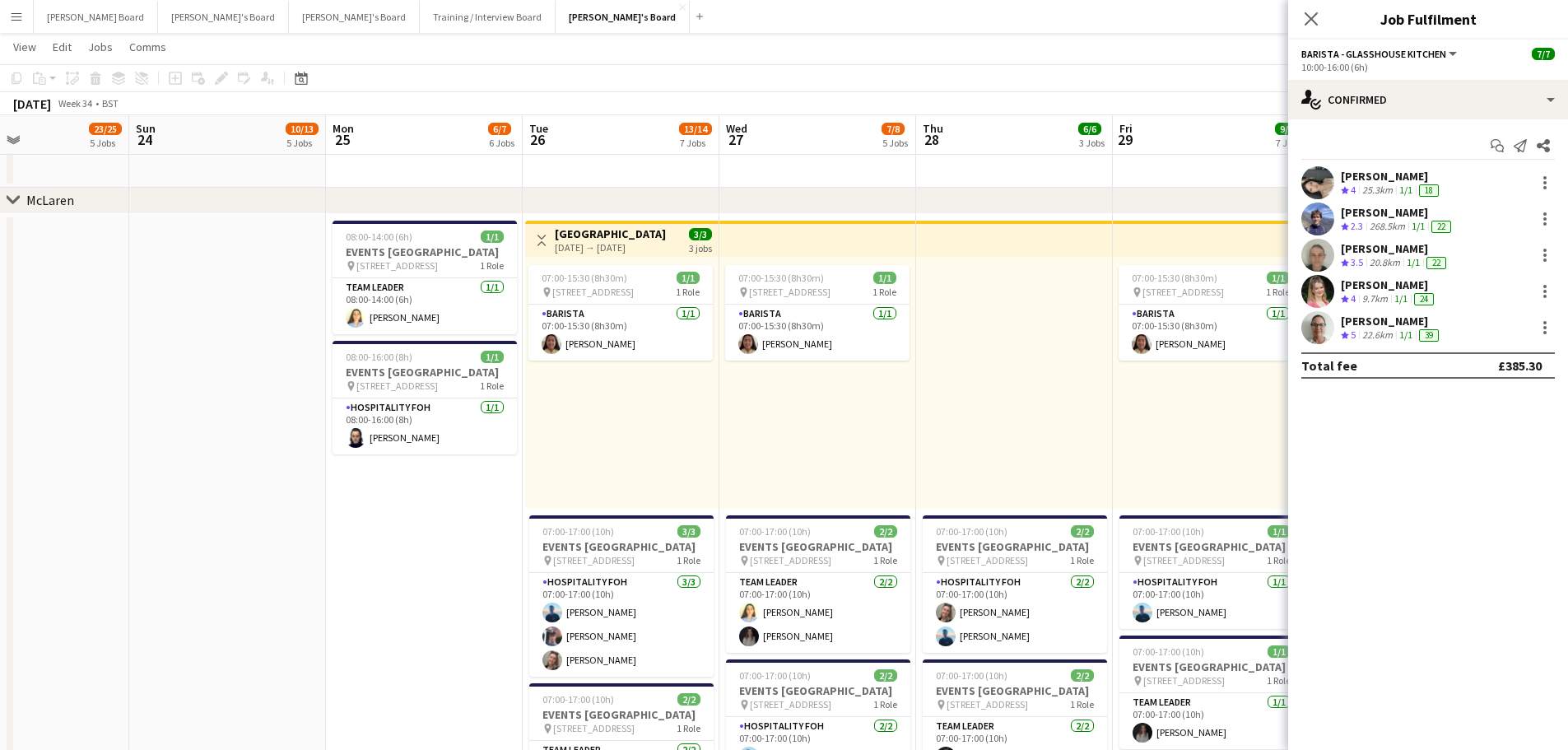
drag, startPoint x: 226, startPoint y: 574, endPoint x: 567, endPoint y: 570, distance: 341.0
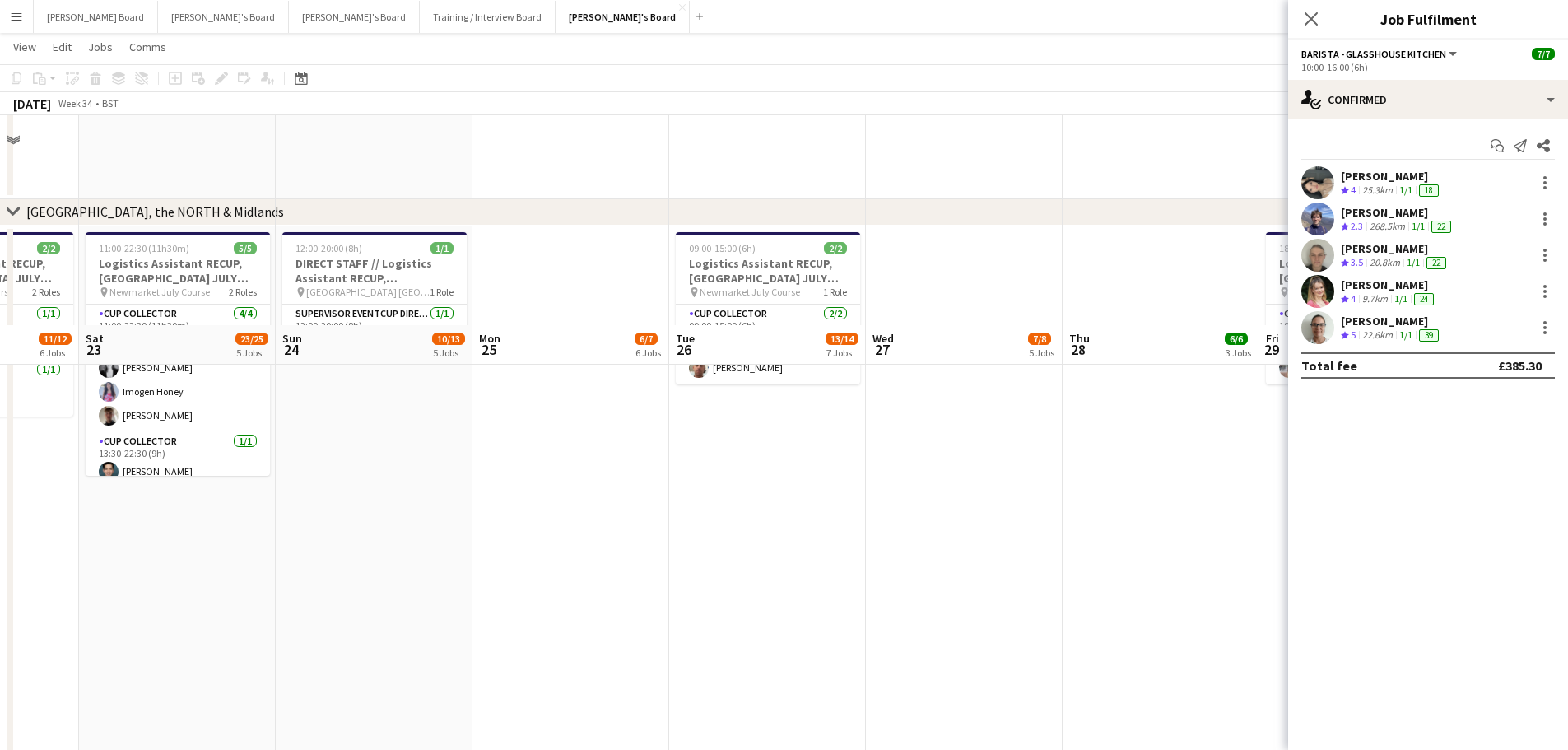
scroll to position [1538, 0]
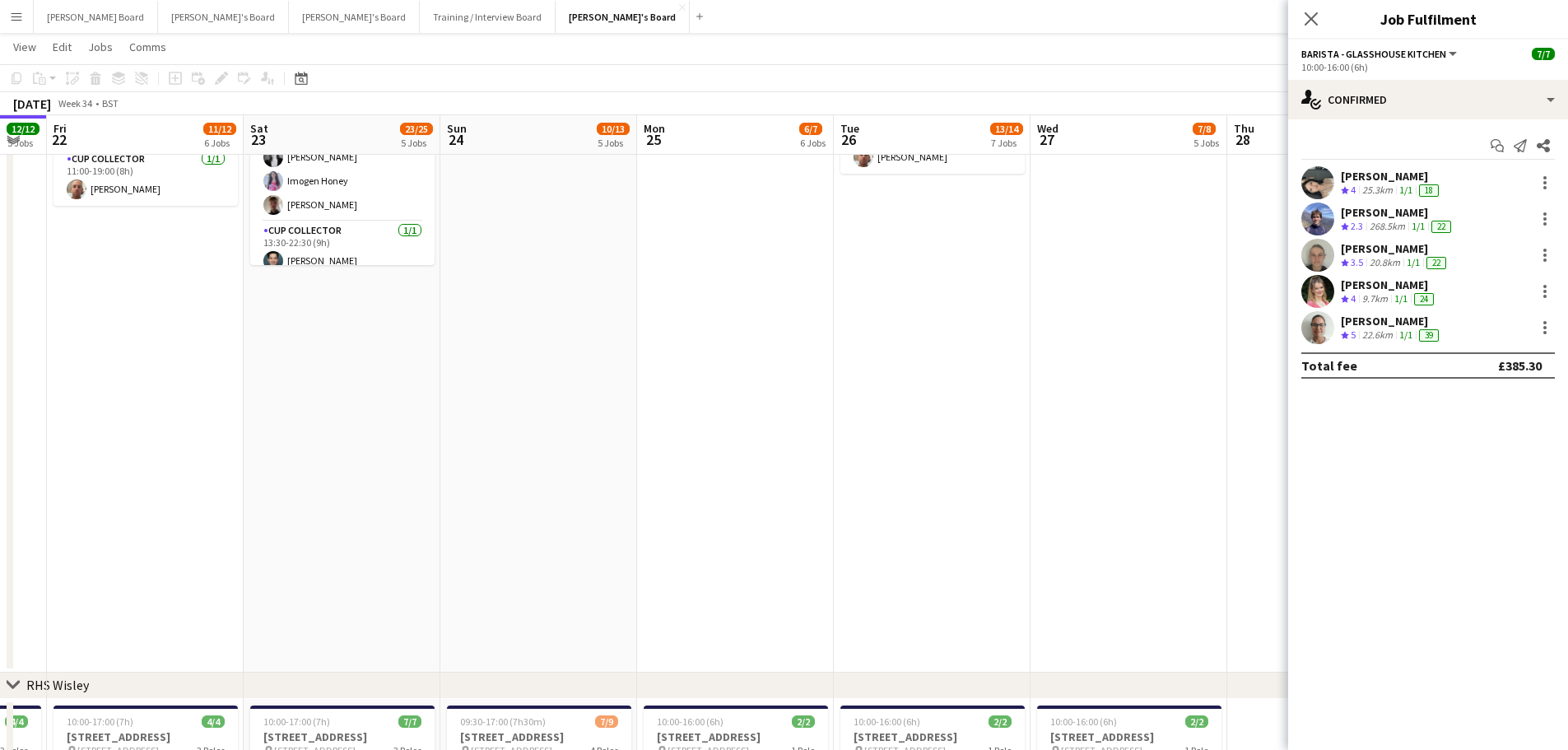
drag, startPoint x: 383, startPoint y: 528, endPoint x: 628, endPoint y: 527, distance: 245.0
click at [627, 532] on app-calendar-viewport "Wed 20 7/7 5 Jobs Thu 21 12/12 5 Jobs Fri 22 11/12 6 Jobs Sat 23 23/25 5 Jobs S…" at bounding box center [784, 141] width 1568 height 3229
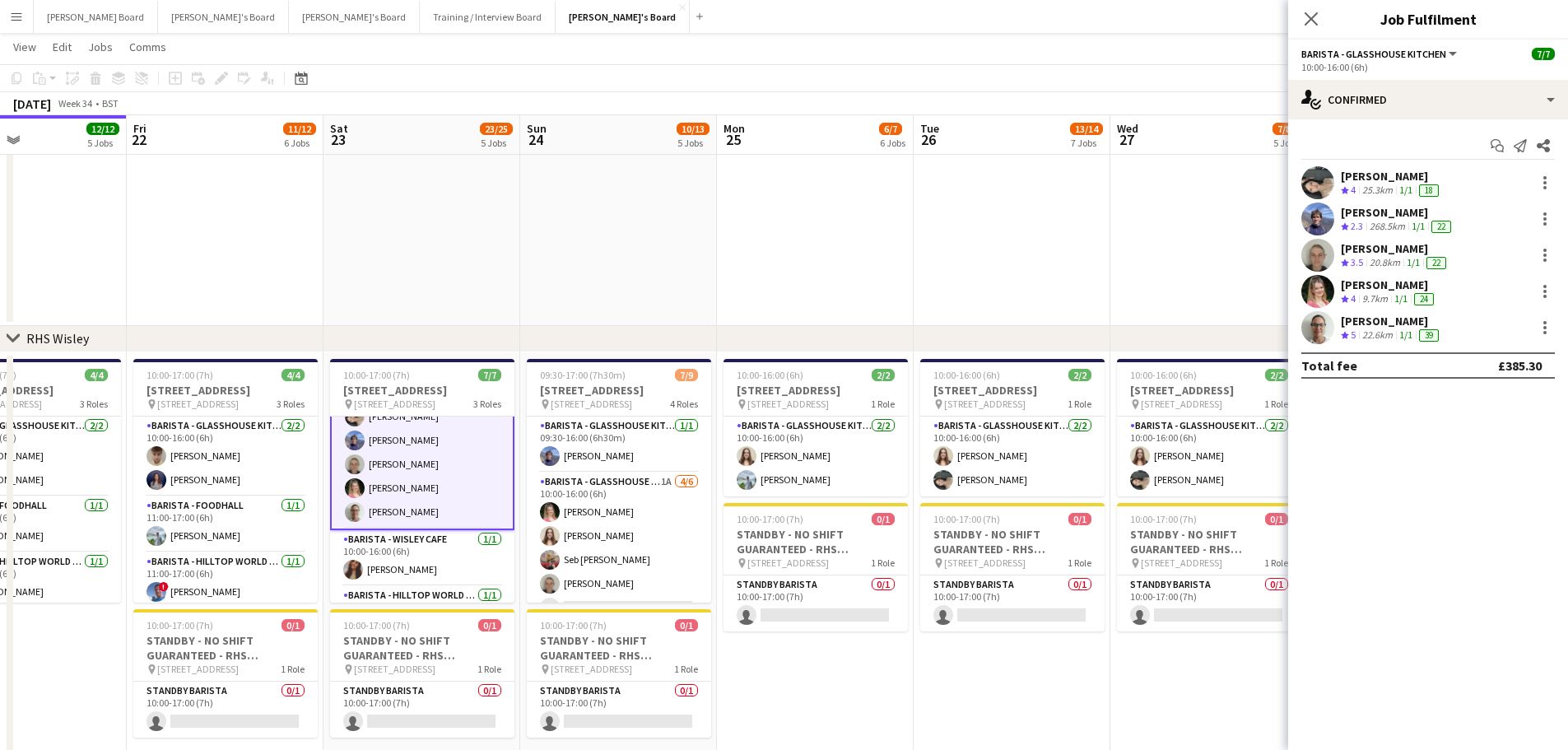
scroll to position [0, 0]
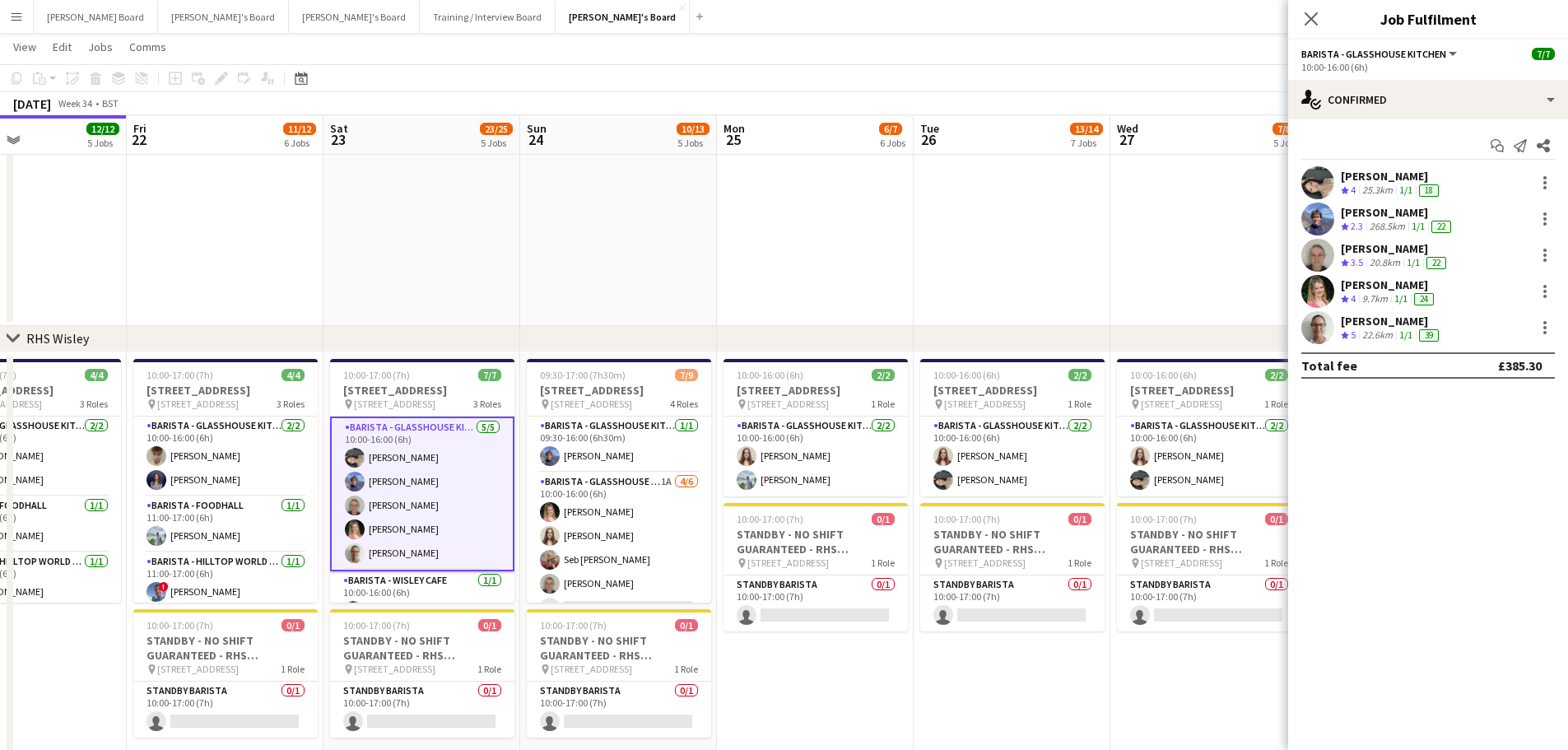
click at [446, 546] on app-card-role "Barista - Glasshouse Kitchen [DATE] 10:00-16:00 (6h) [PERSON_NAME] [PERSON_NAME…" at bounding box center [422, 494] width 185 height 154
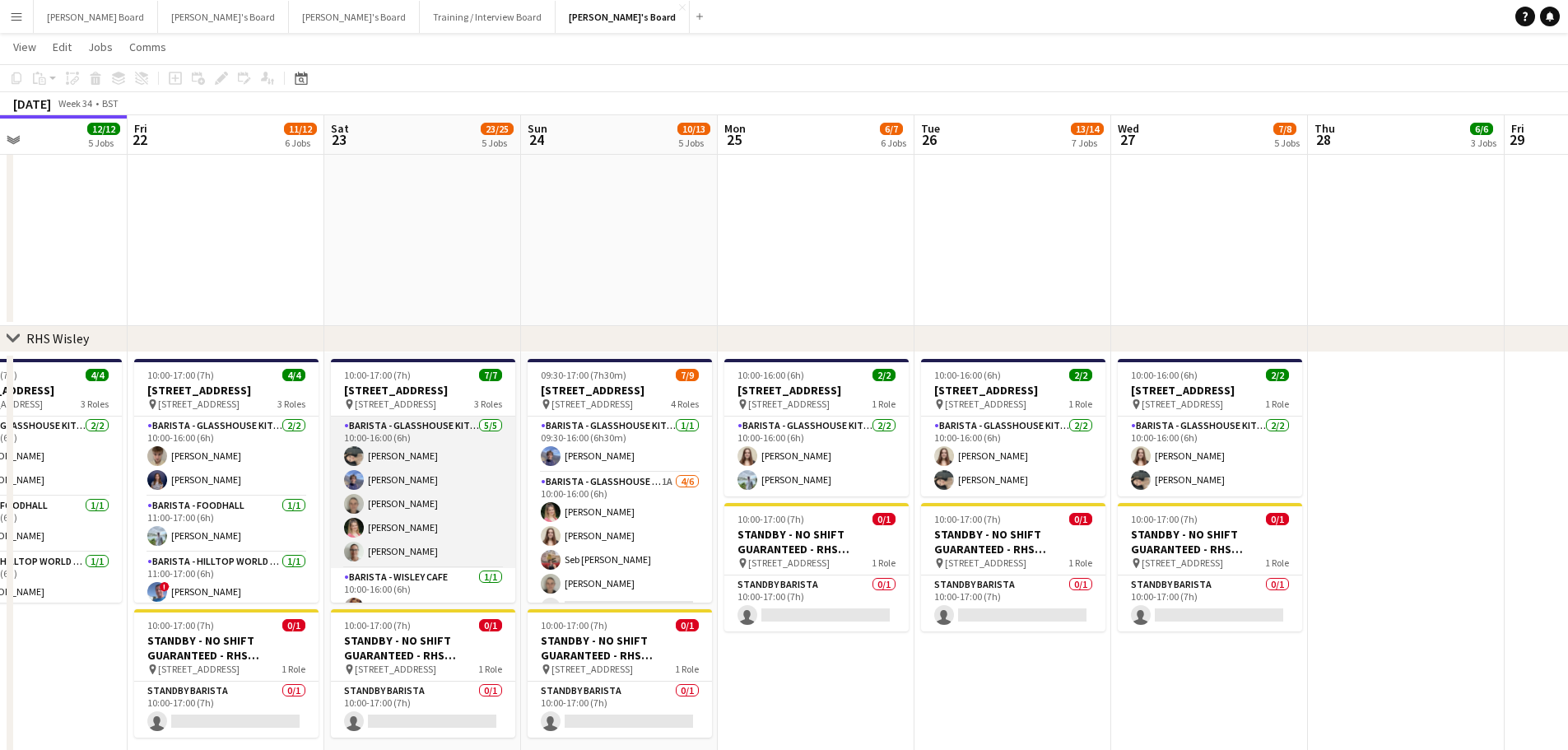
click at [434, 546] on app-card-role "Barista - Glasshouse Kitchen [DATE] 10:00-16:00 (6h) [PERSON_NAME] [PERSON_NAME…" at bounding box center [423, 493] width 185 height 152
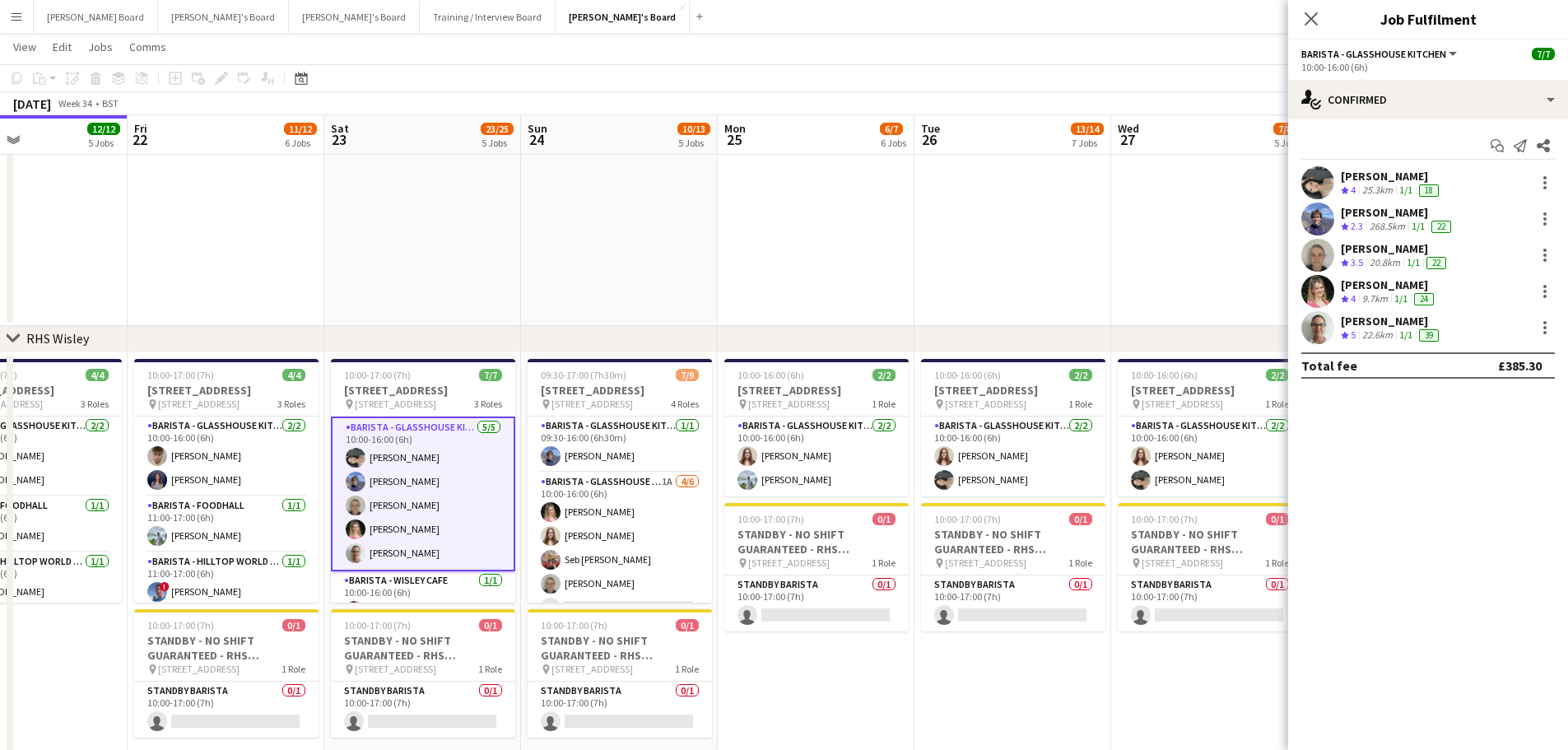
click at [1399, 286] on div "[PERSON_NAME]" at bounding box center [1389, 285] width 96 height 15
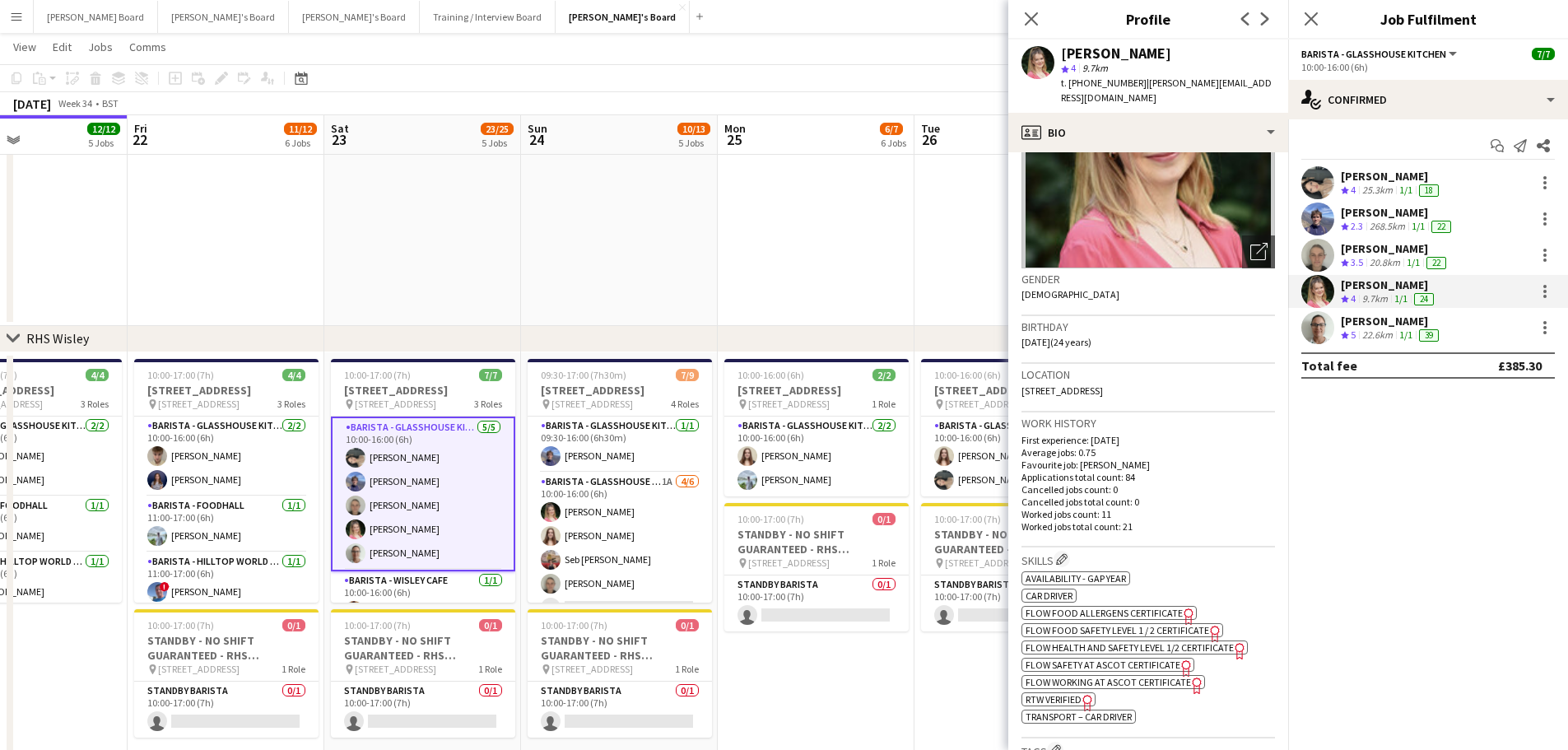
scroll to position [439, 0]
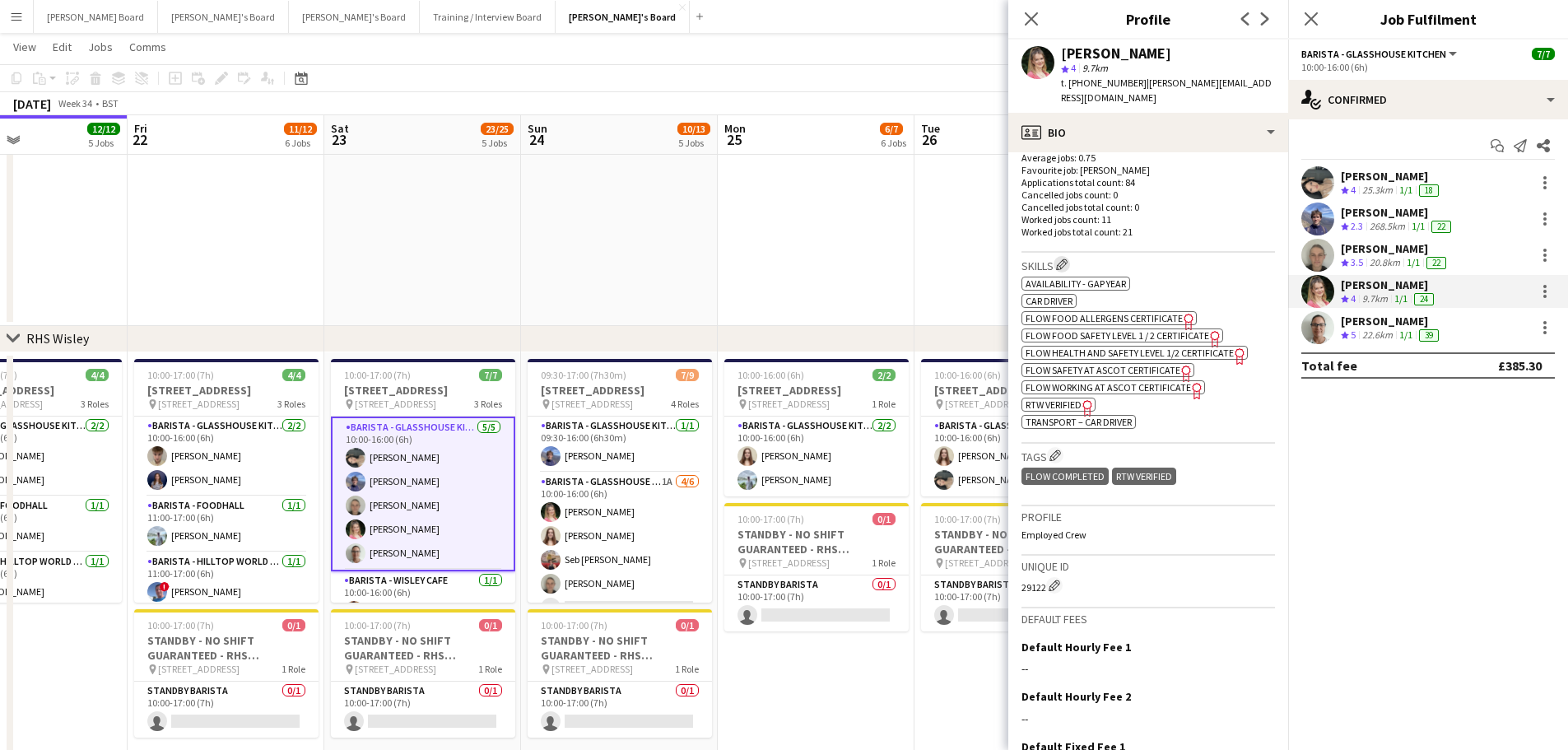
click at [1058, 259] on app-icon "Edit crew company skills" at bounding box center [1061, 264] width 12 height 12
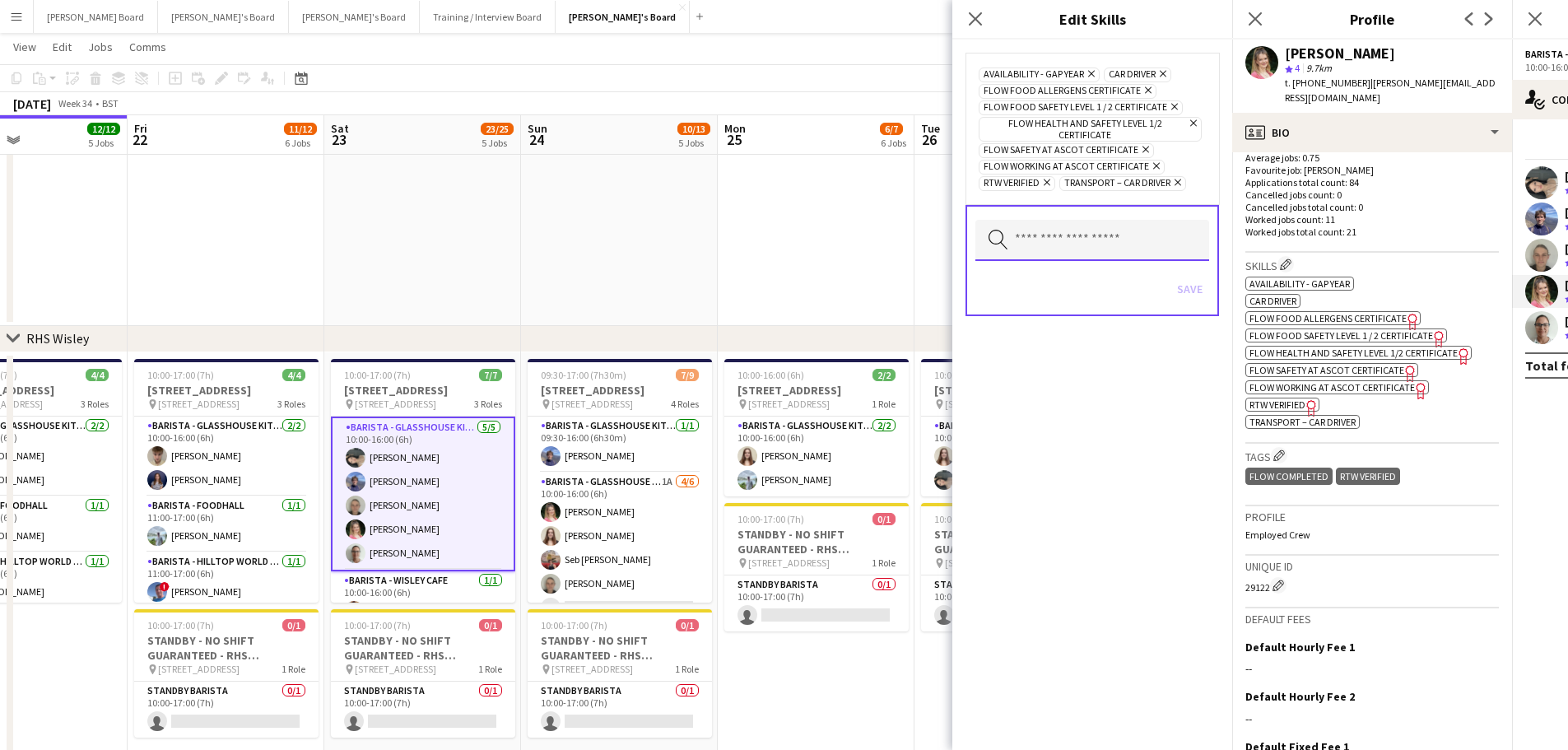
click at [1040, 240] on input "text" at bounding box center [1092, 240] width 234 height 41
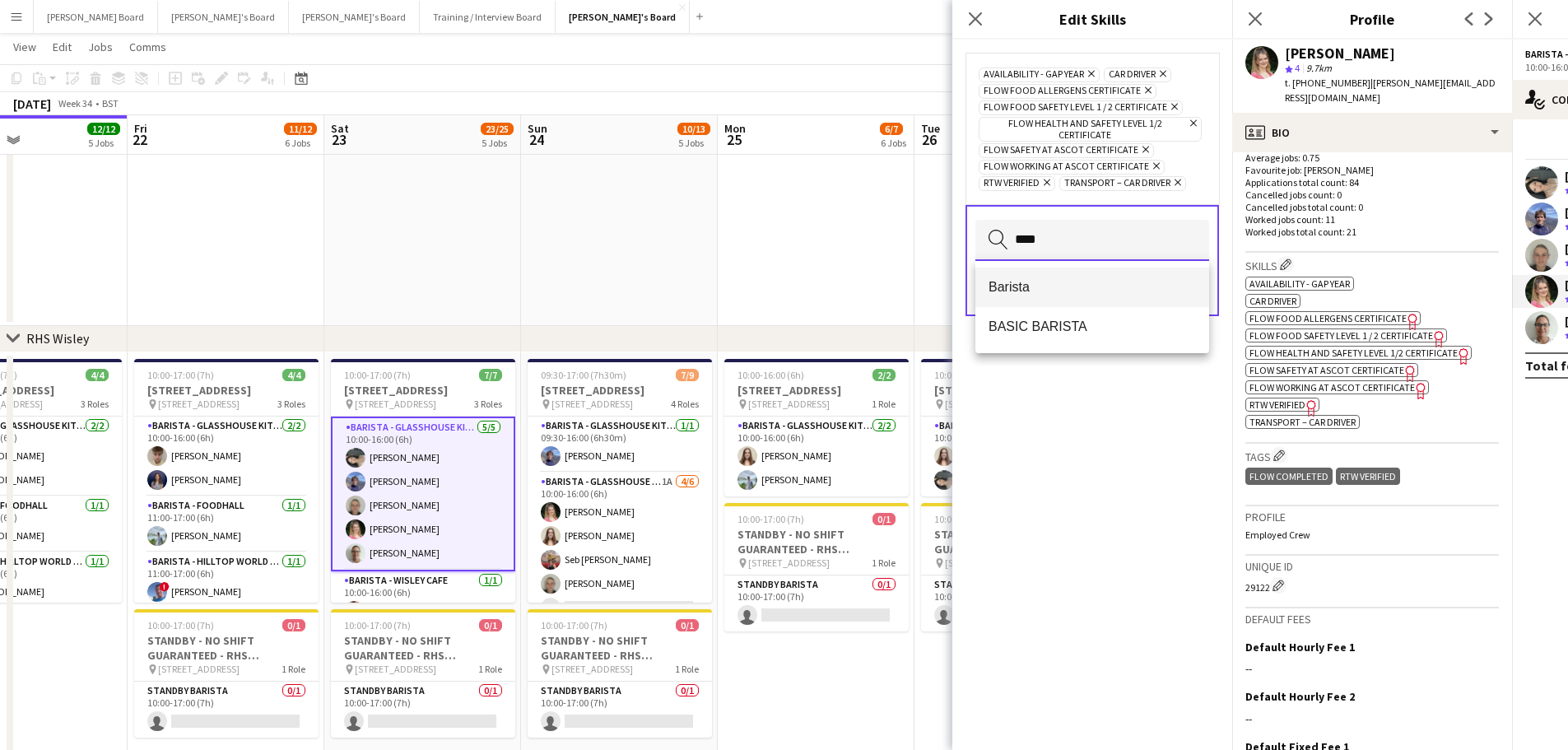
type input "****"
click at [1066, 289] on span "Barista" at bounding box center [1092, 288] width 207 height 16
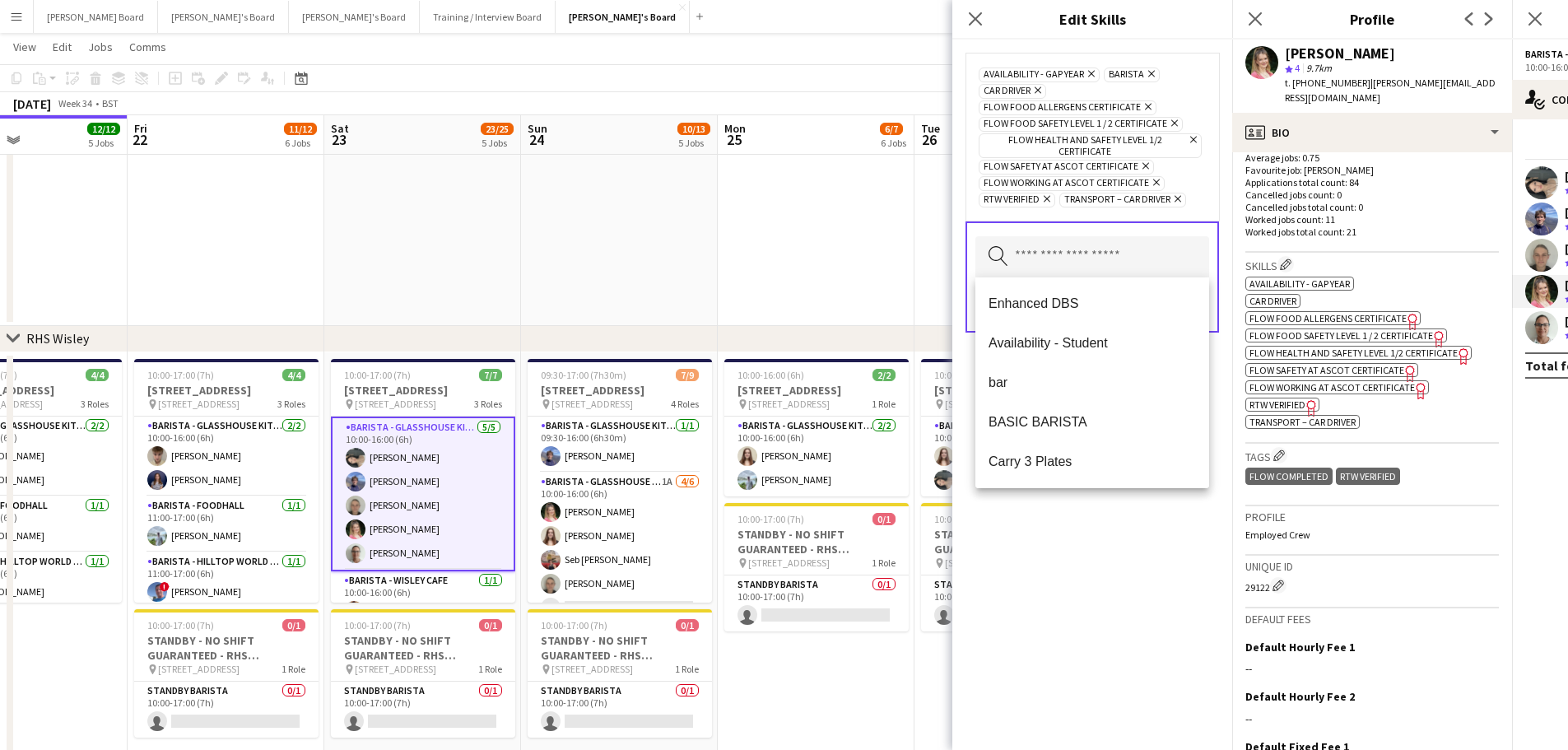
click at [1195, 85] on div "Availability - Gap Year Remove Barista Remove Car Driver Remove Flow Food Aller…" at bounding box center [1091, 137] width 228 height 142
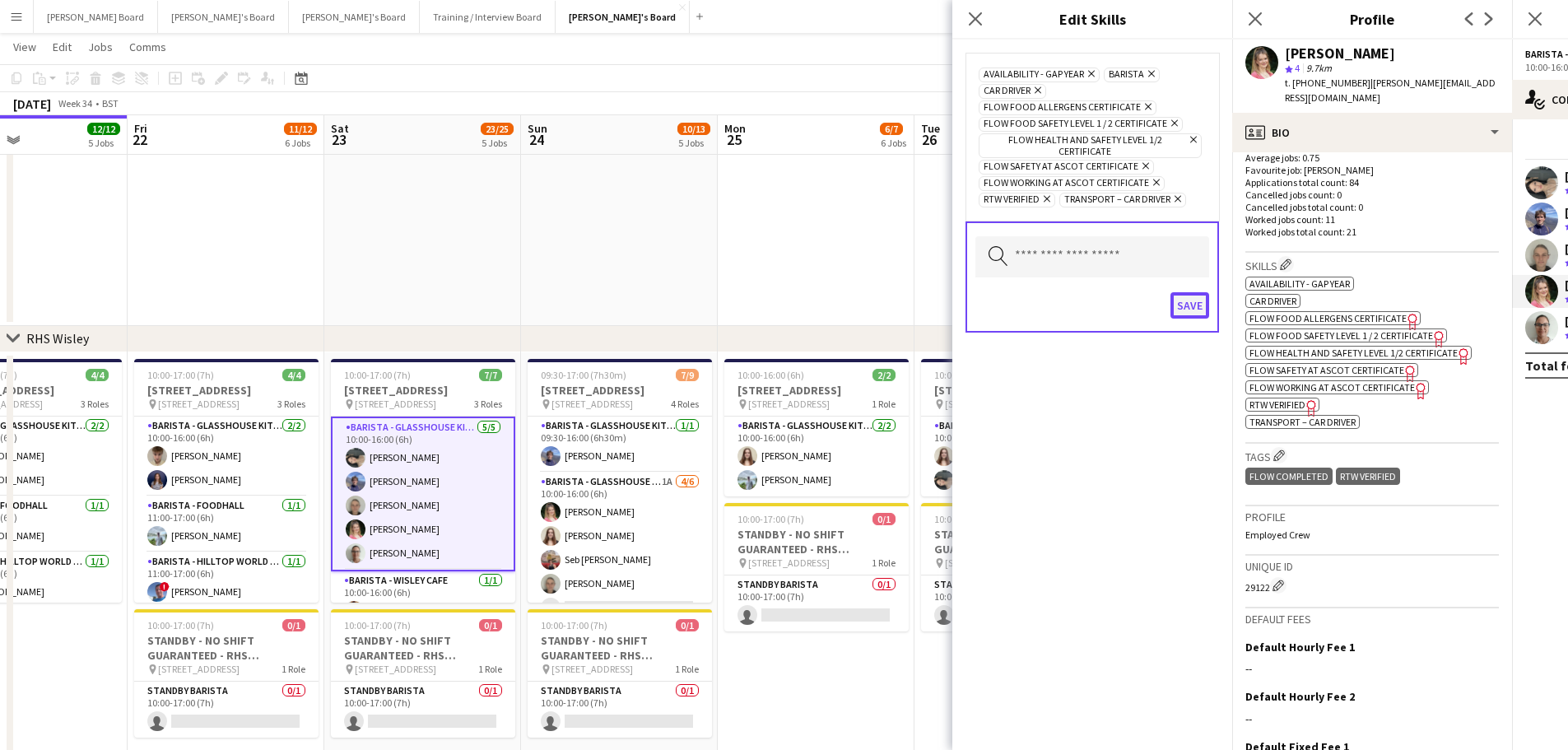
click at [1184, 309] on button "Save" at bounding box center [1189, 305] width 38 height 27
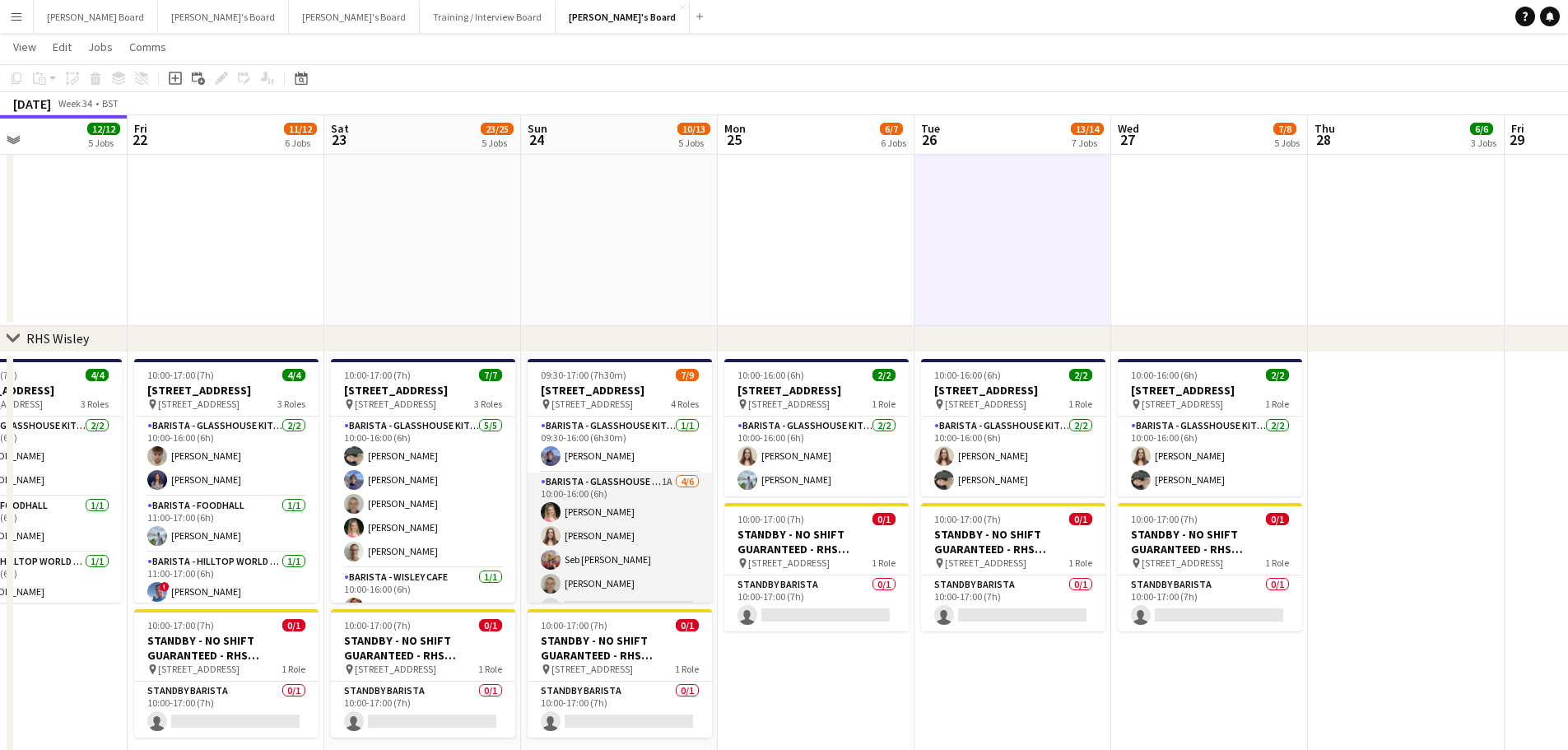
click at [667, 547] on app-card-role "Barista - Glasshouse Kitchen 1A [DATE] 10:00-16:00 (6h) [PERSON_NAME] [PERSON_N…" at bounding box center [619, 560] width 185 height 175
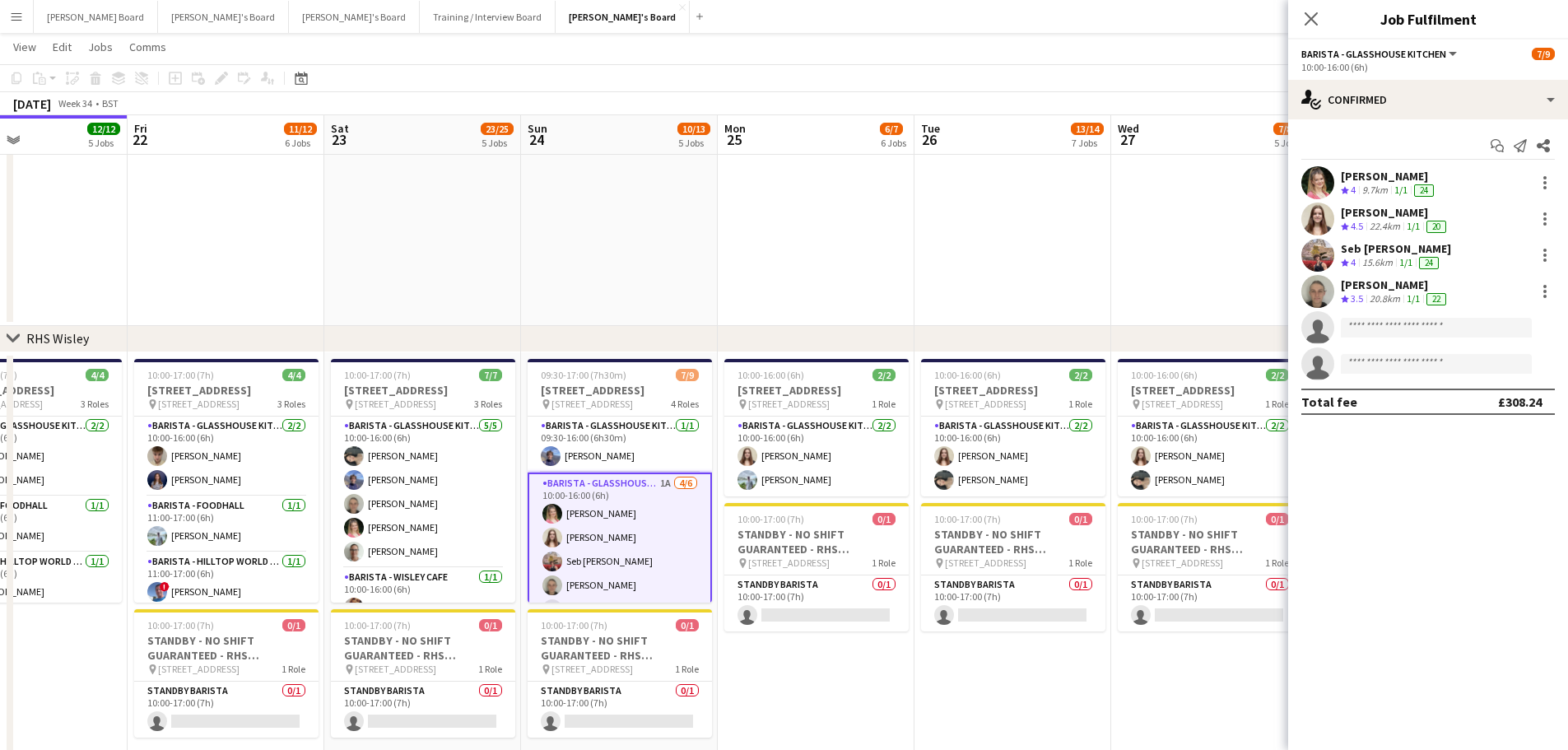
click at [1423, 187] on div "24" at bounding box center [1423, 191] width 20 height 12
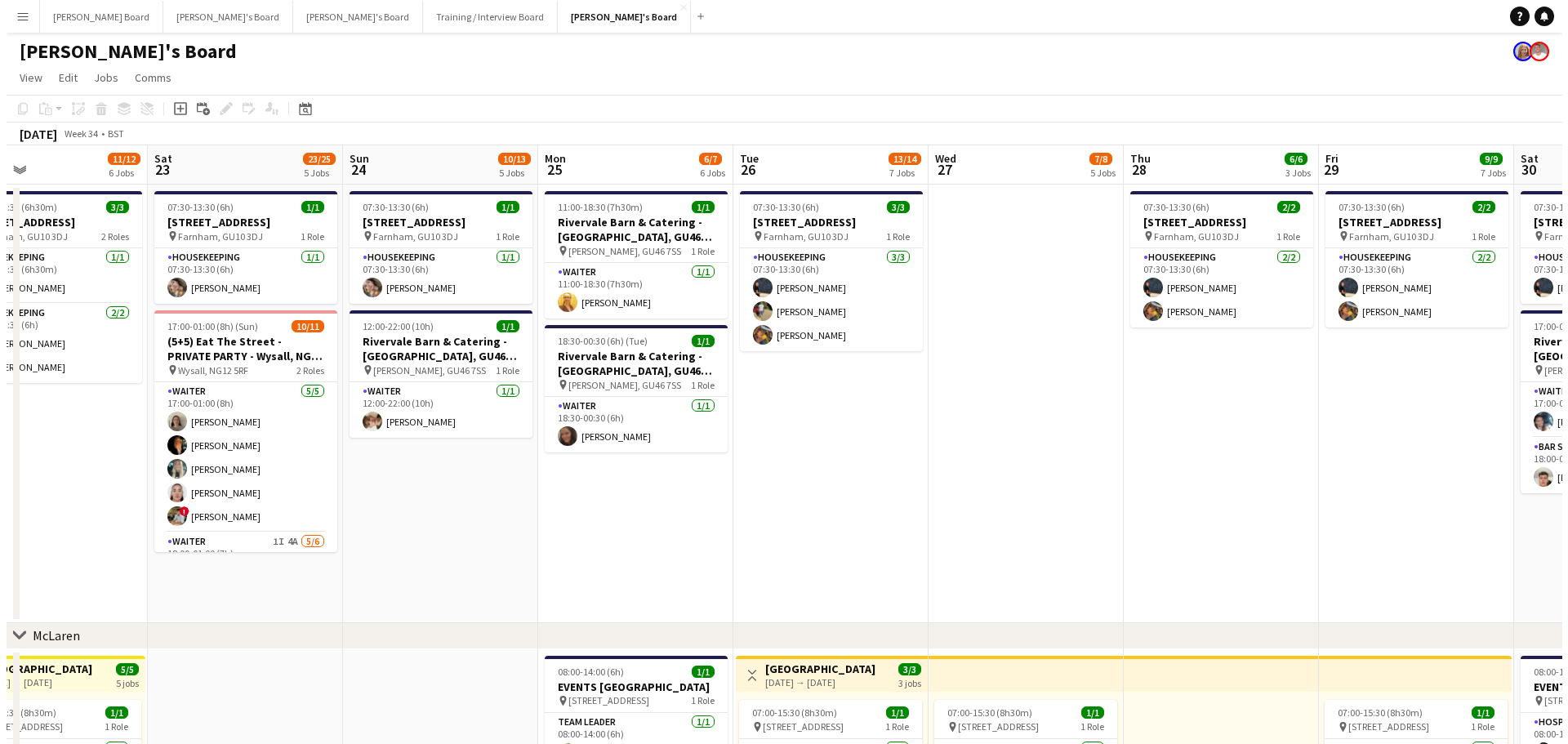
scroll to position [0, 794]
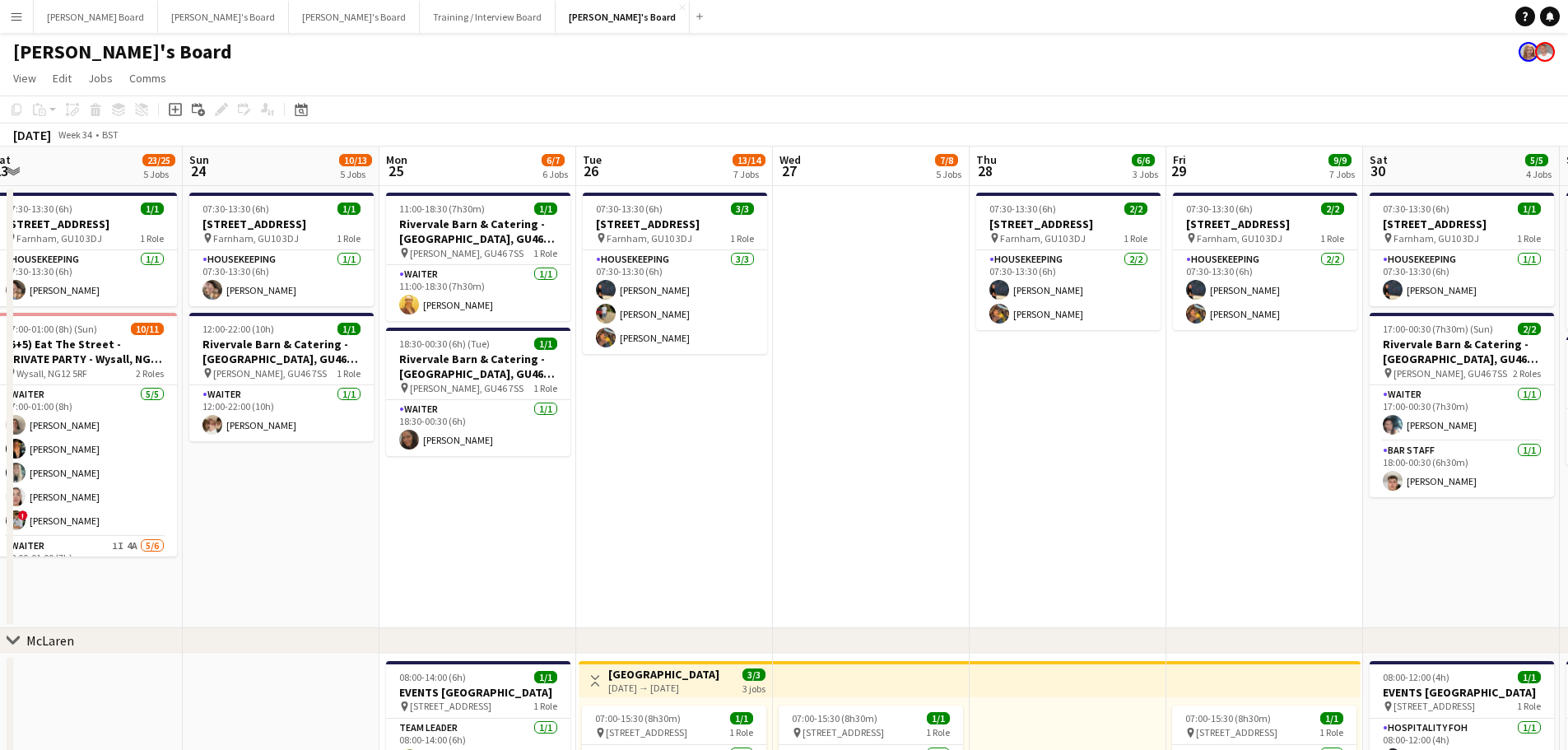
drag, startPoint x: 1450, startPoint y: 442, endPoint x: 1265, endPoint y: 429, distance: 185.5
click at [1475, 426] on app-card-role "Waiter [DATE] 17:00-00:30 (7h30m) [PERSON_NAME]" at bounding box center [1462, 413] width 185 height 56
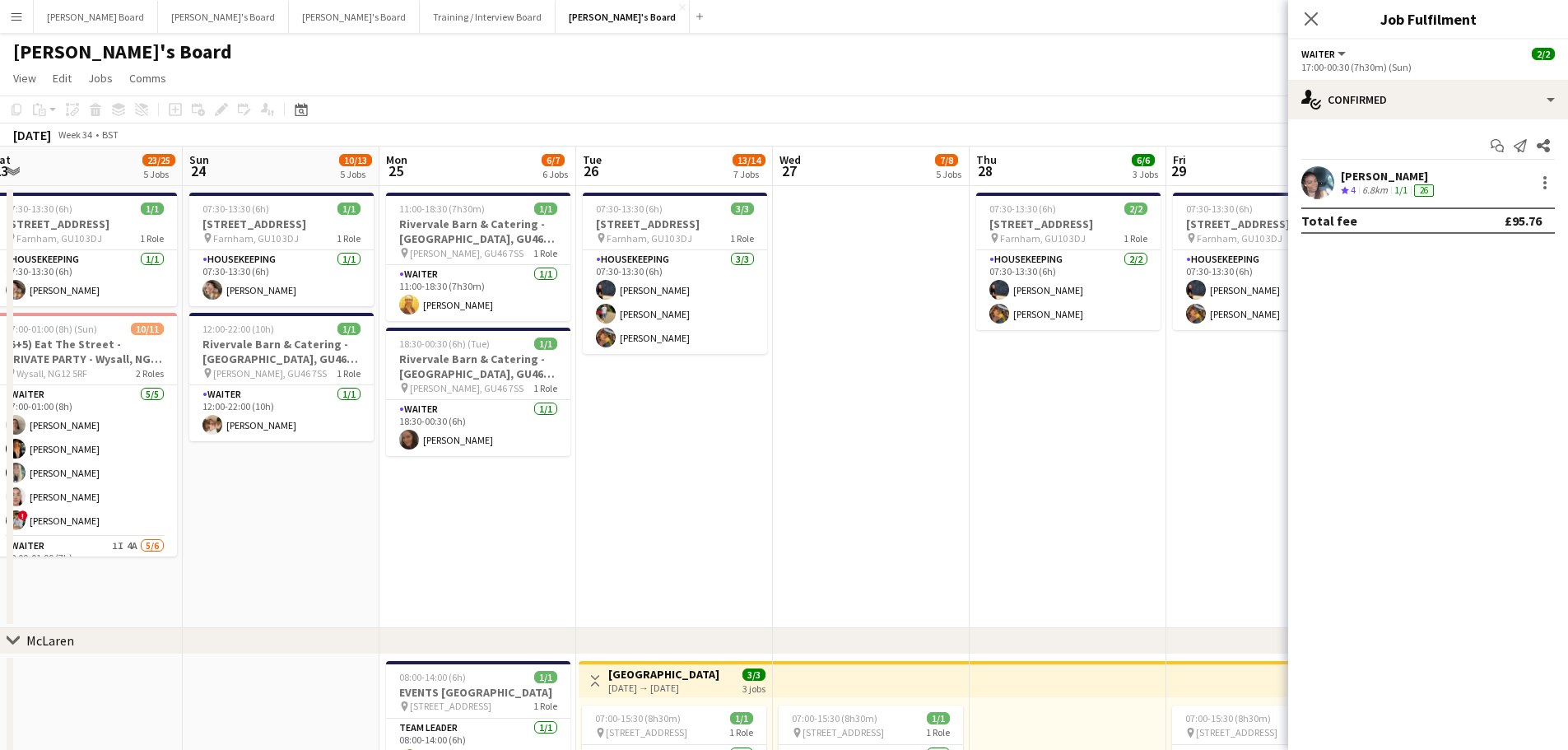
click at [1406, 193] on app-skills-label "1/1" at bounding box center [1400, 190] width 13 height 12
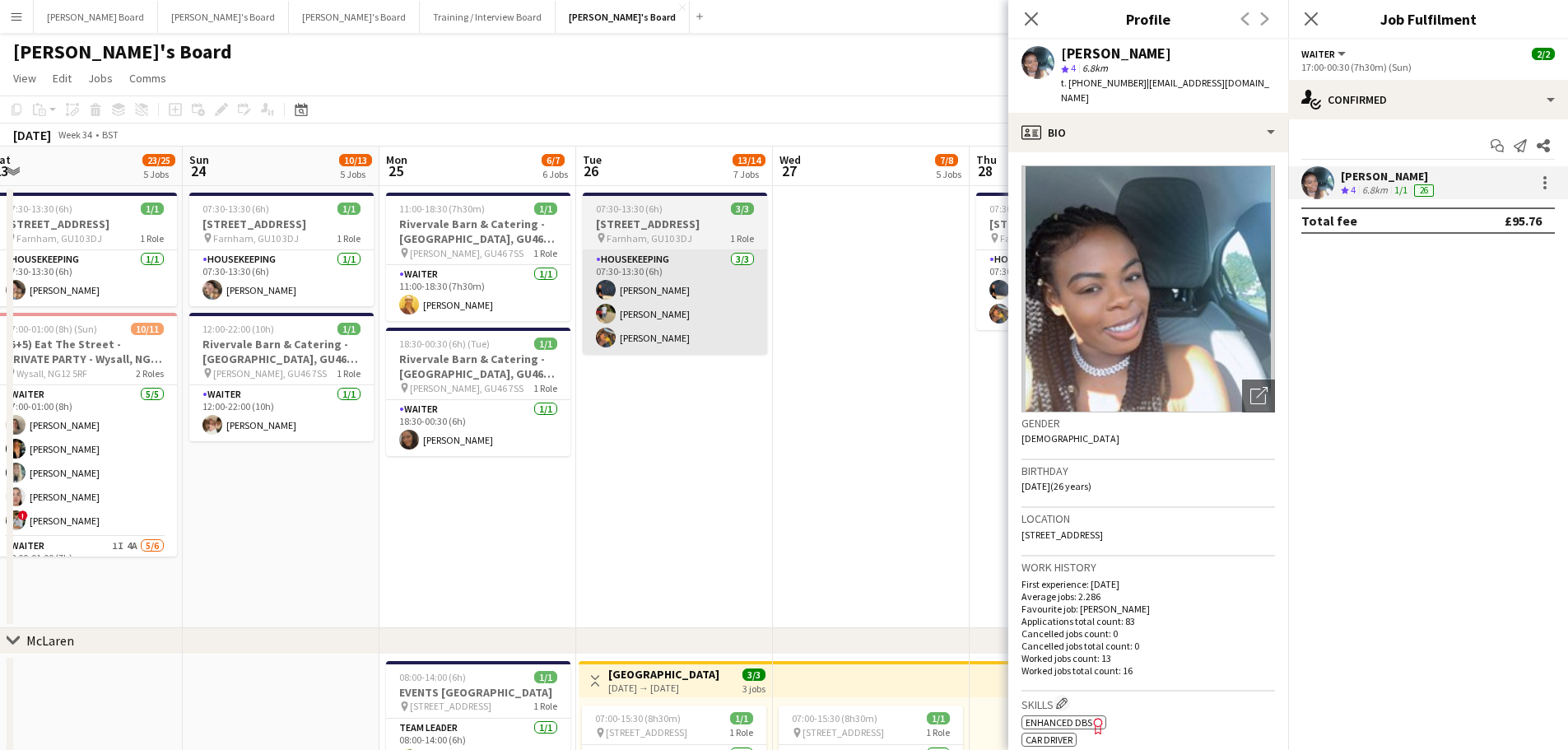
drag, startPoint x: 718, startPoint y: 457, endPoint x: 667, endPoint y: 337, distance: 130.4
click at [718, 455] on app-date-cell "07:30-13:30 (6h) 3/[STREET_ADDRESS] pin [PERSON_NAME], GU10 3DJ 1 Role Housekee…" at bounding box center [675, 406] width 196 height 442
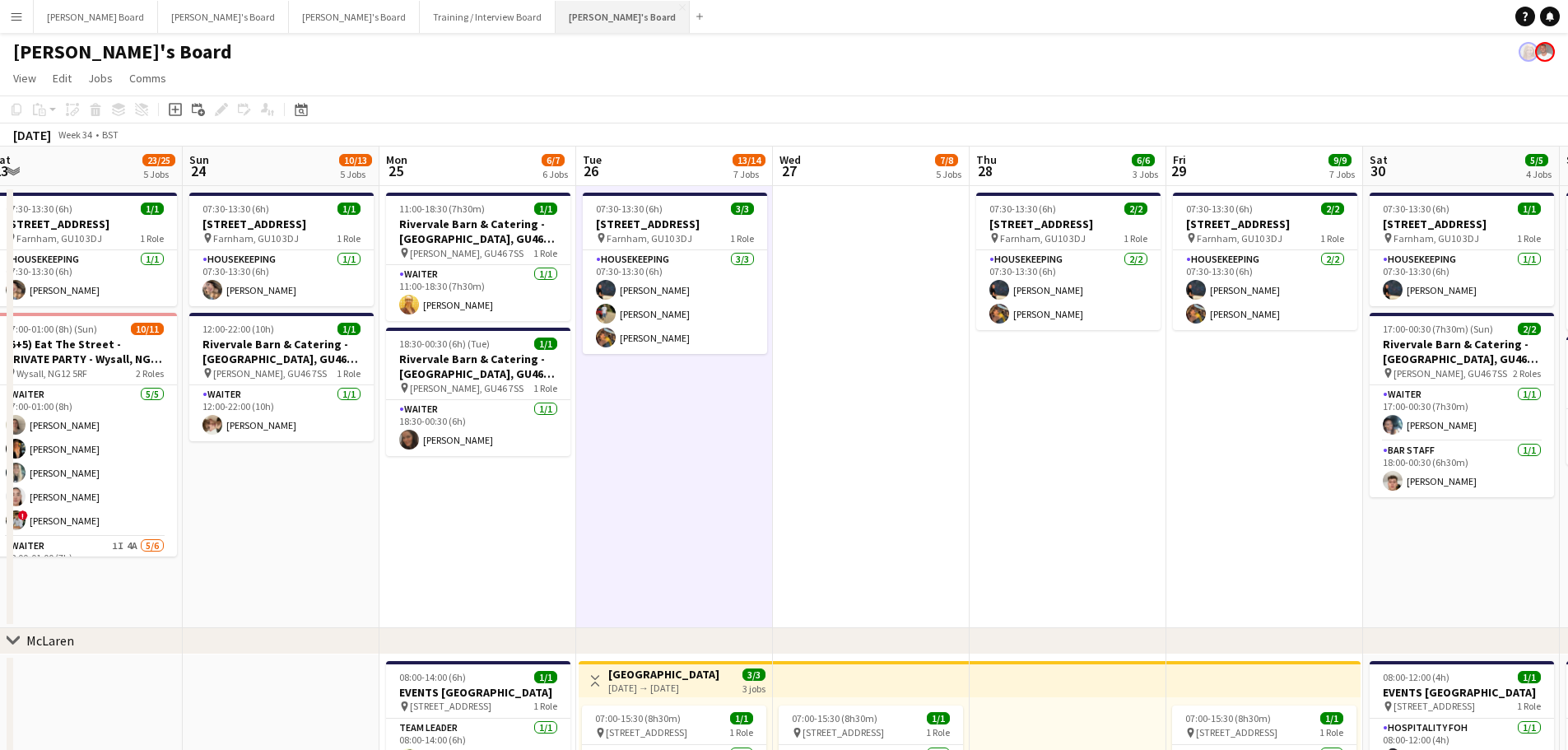
click at [555, 18] on button "[PERSON_NAME]'s Board Close" at bounding box center [622, 17] width 134 height 32
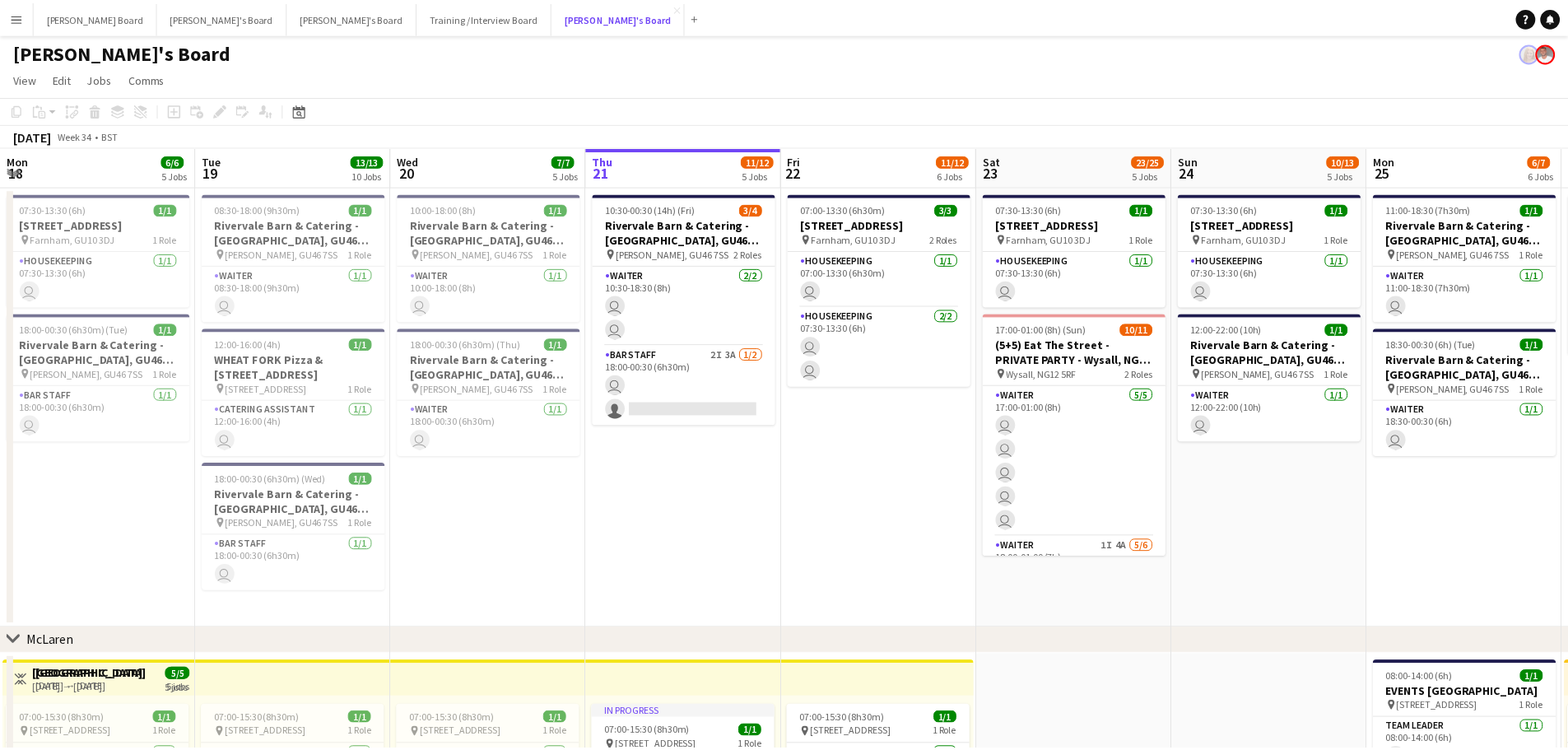
scroll to position [0, 394]
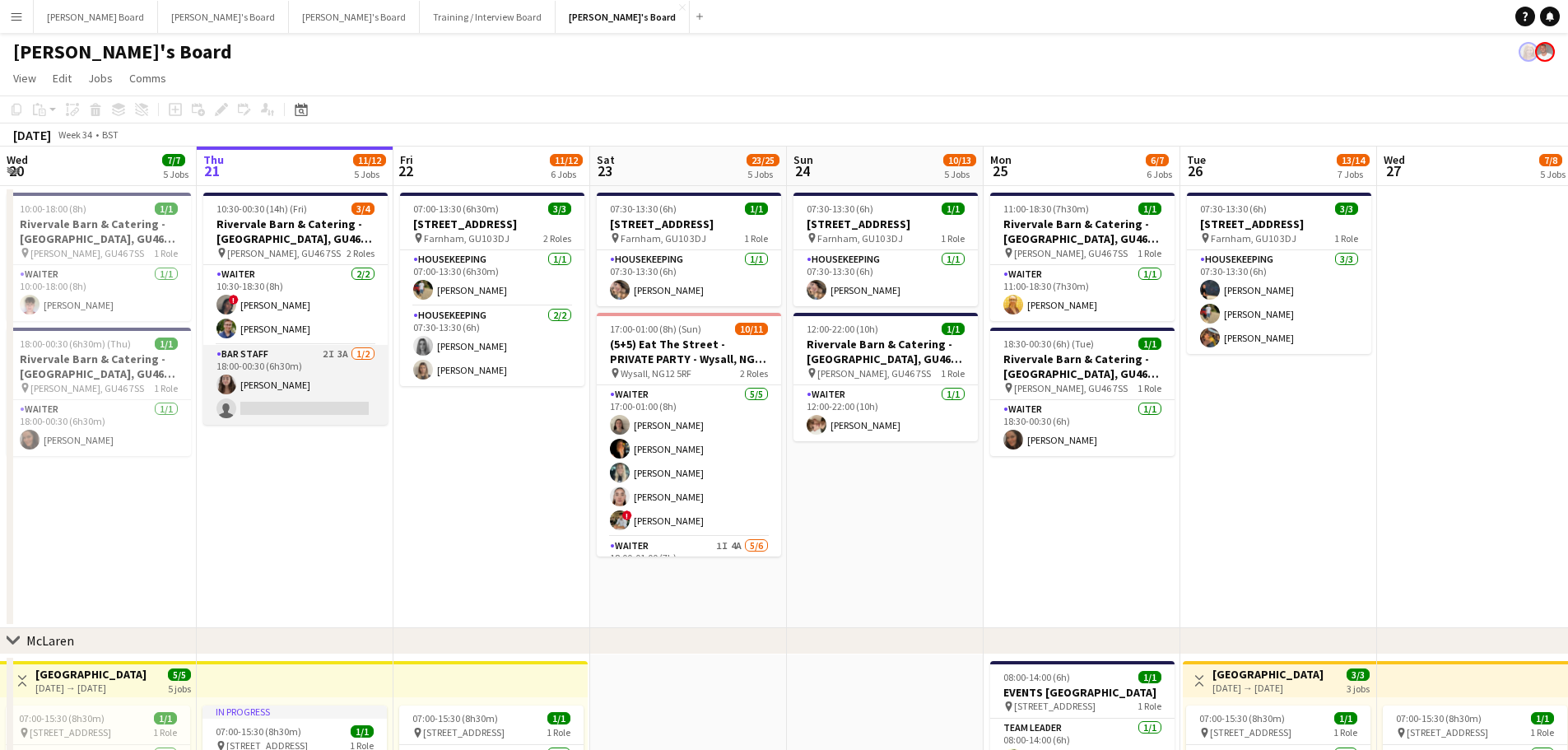
click at [320, 381] on app-card-role "BAR STAFF 2I 3A [DATE] 18:00-00:30 (6h30m) [PERSON_NAME] single-neutral-actions" at bounding box center [295, 384] width 185 height 79
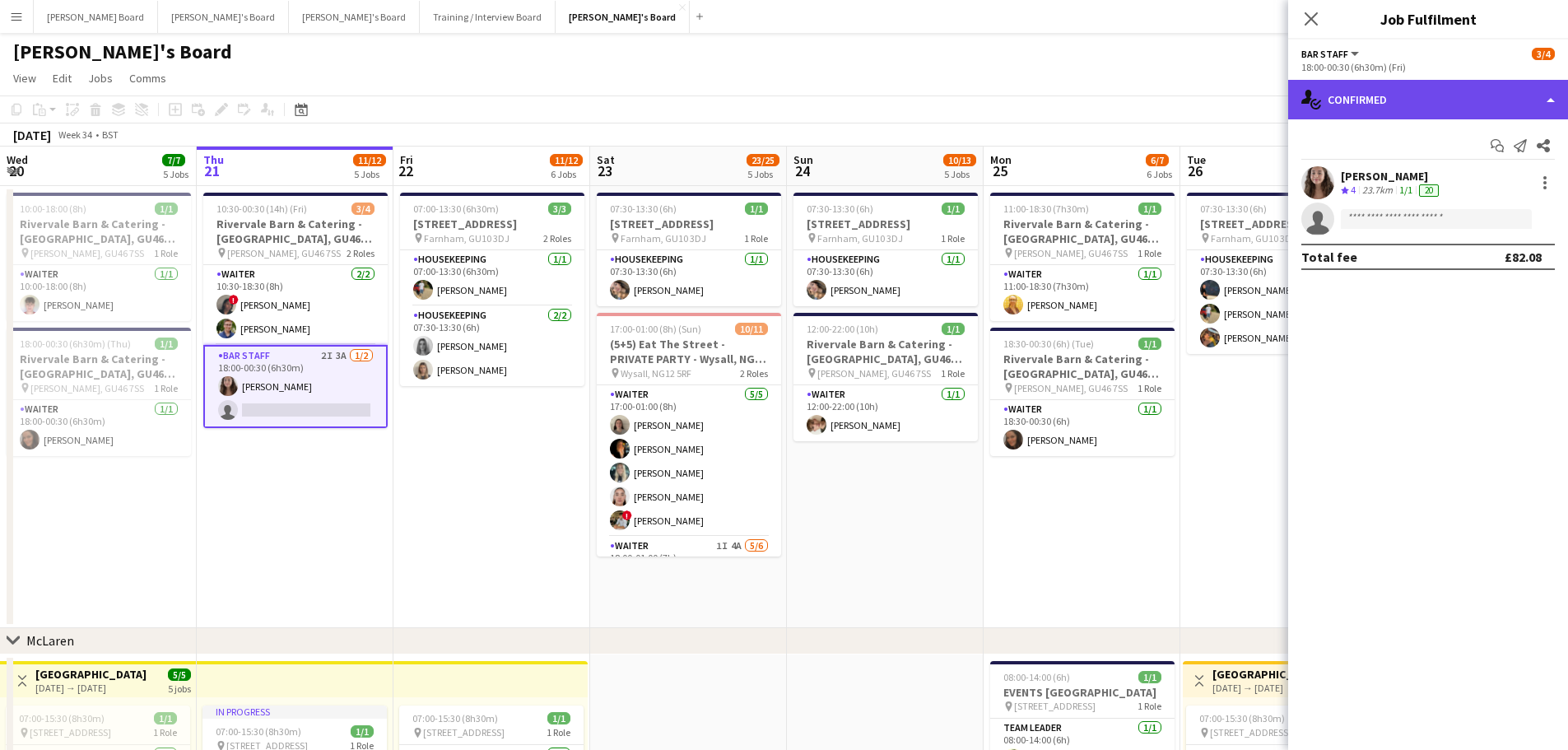
click at [1434, 91] on div "single-neutral-actions-check-2 Confirmed" at bounding box center [1428, 99] width 280 height 39
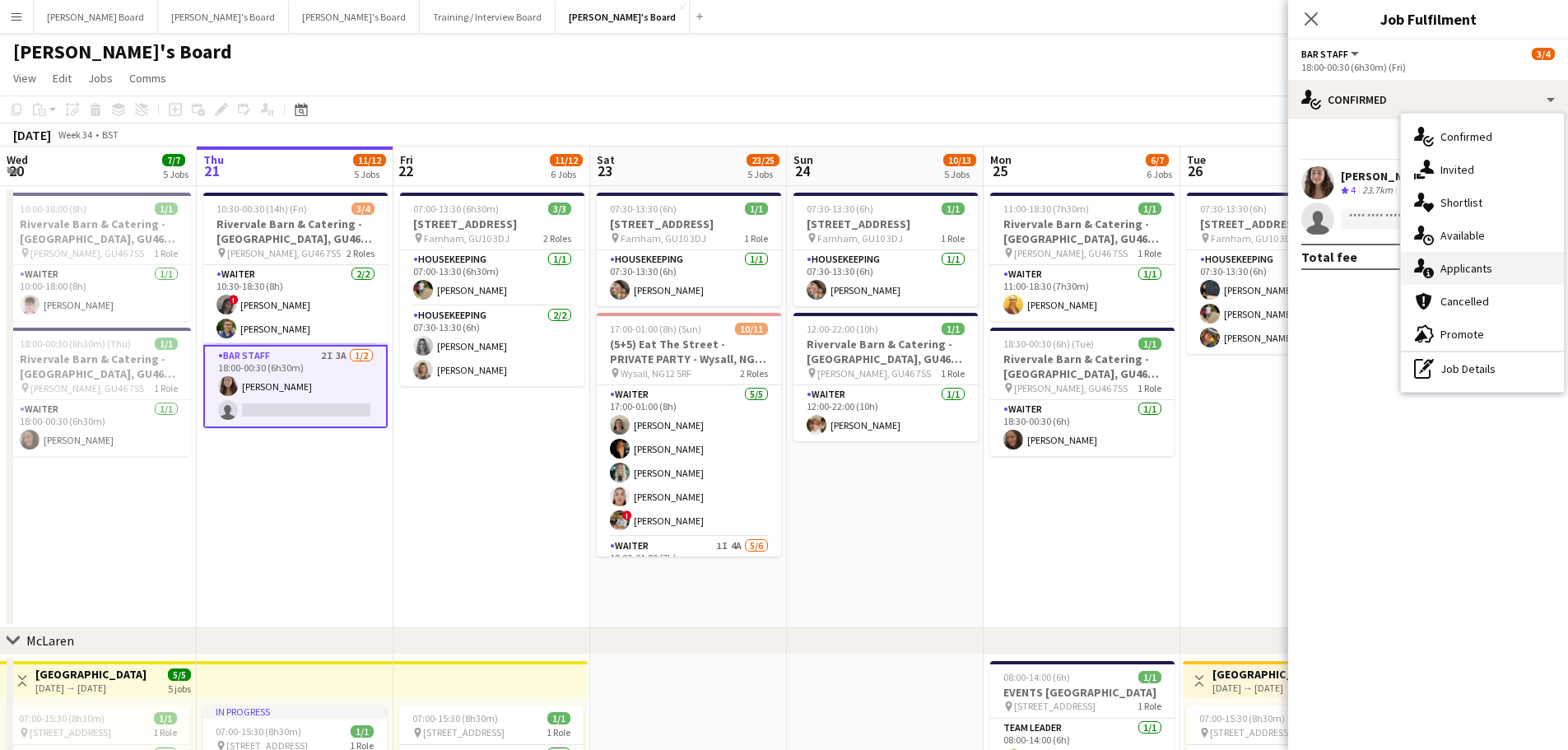
click at [1516, 270] on div "single-neutral-actions-information Applicants" at bounding box center [1482, 268] width 163 height 33
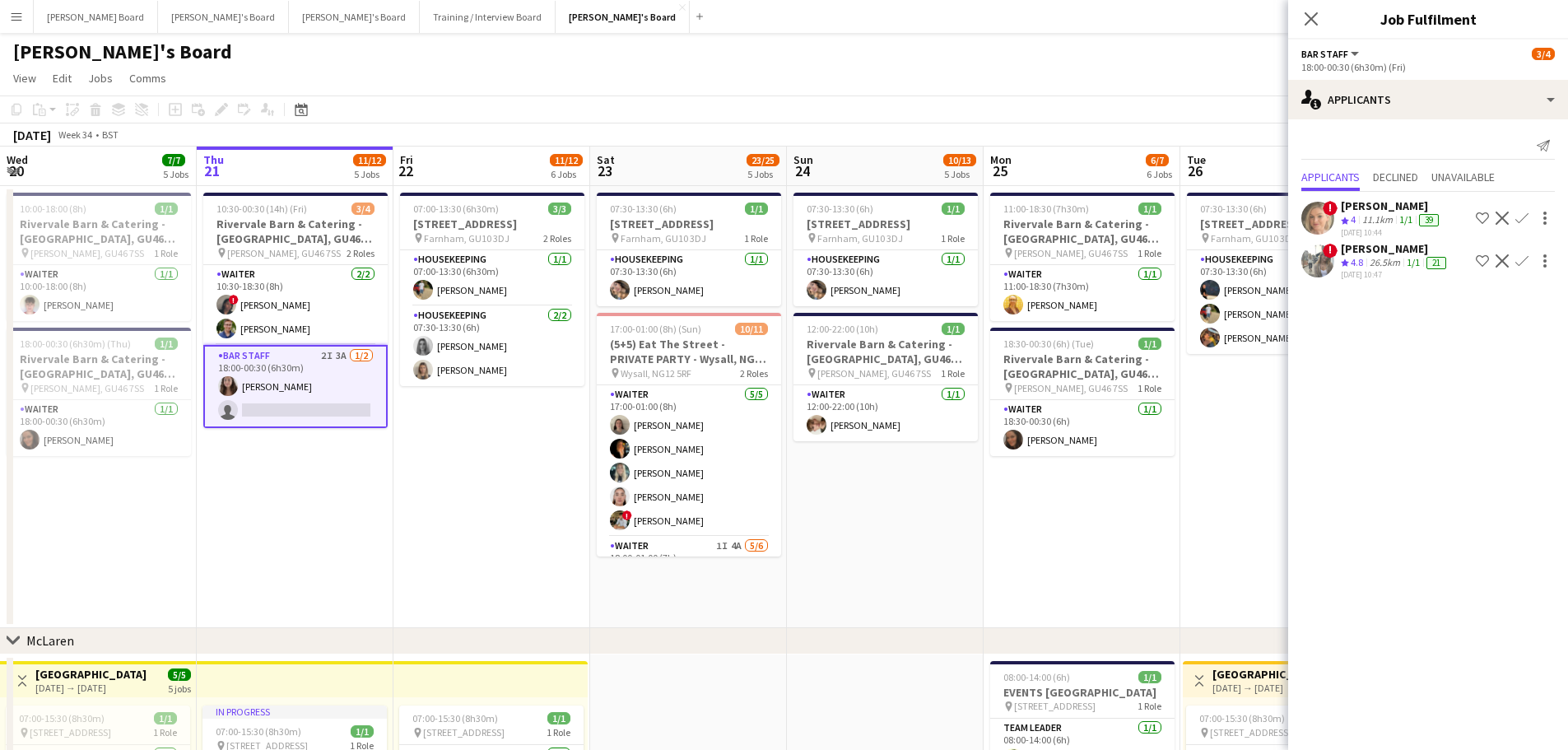
click at [1135, 562] on app-date-cell "11:00-18:30 (7h30m) 1/1 Rivervale Barn & Catering - [GEOGRAPHIC_DATA] pin [PERS…" at bounding box center [1082, 406] width 196 height 442
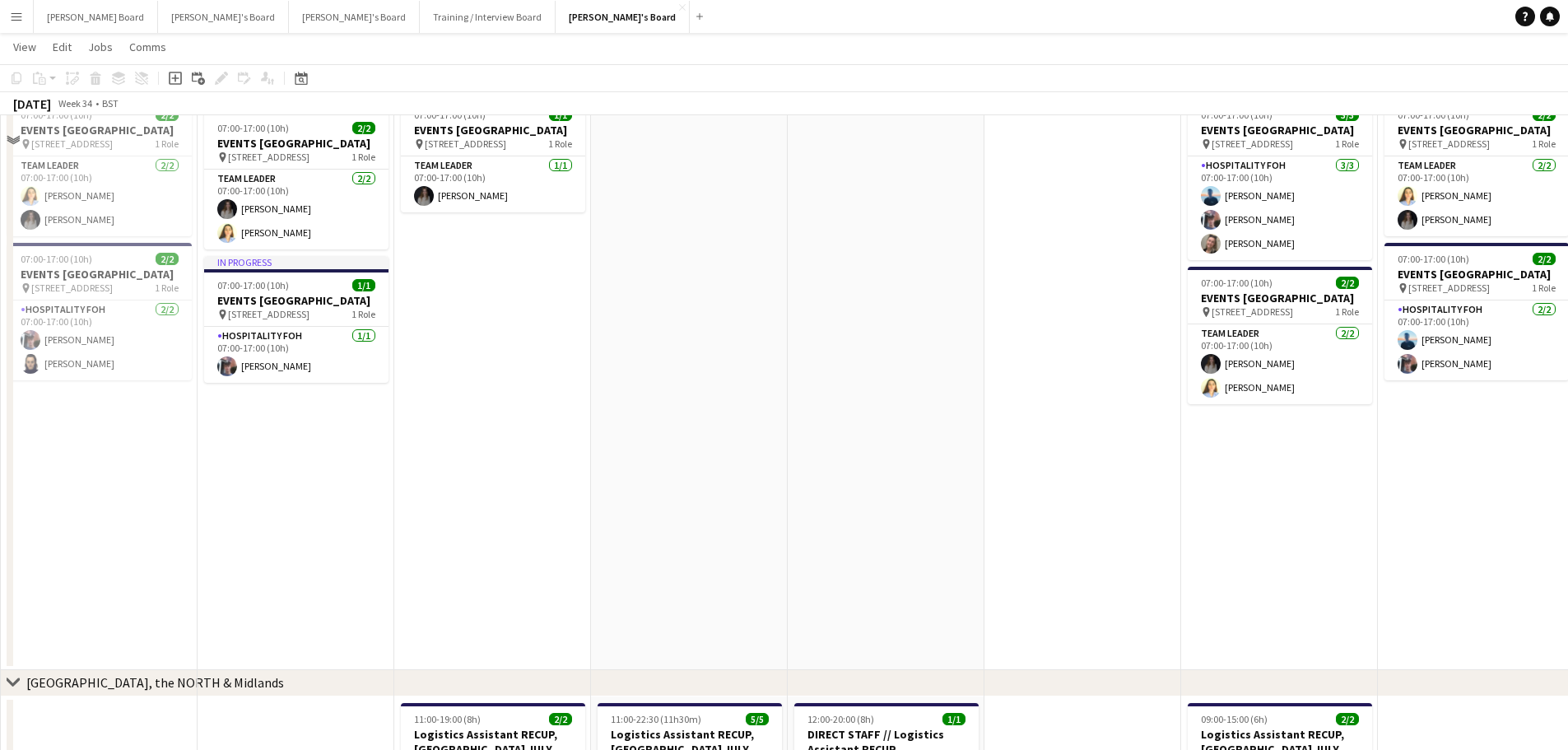
scroll to position [768, 0]
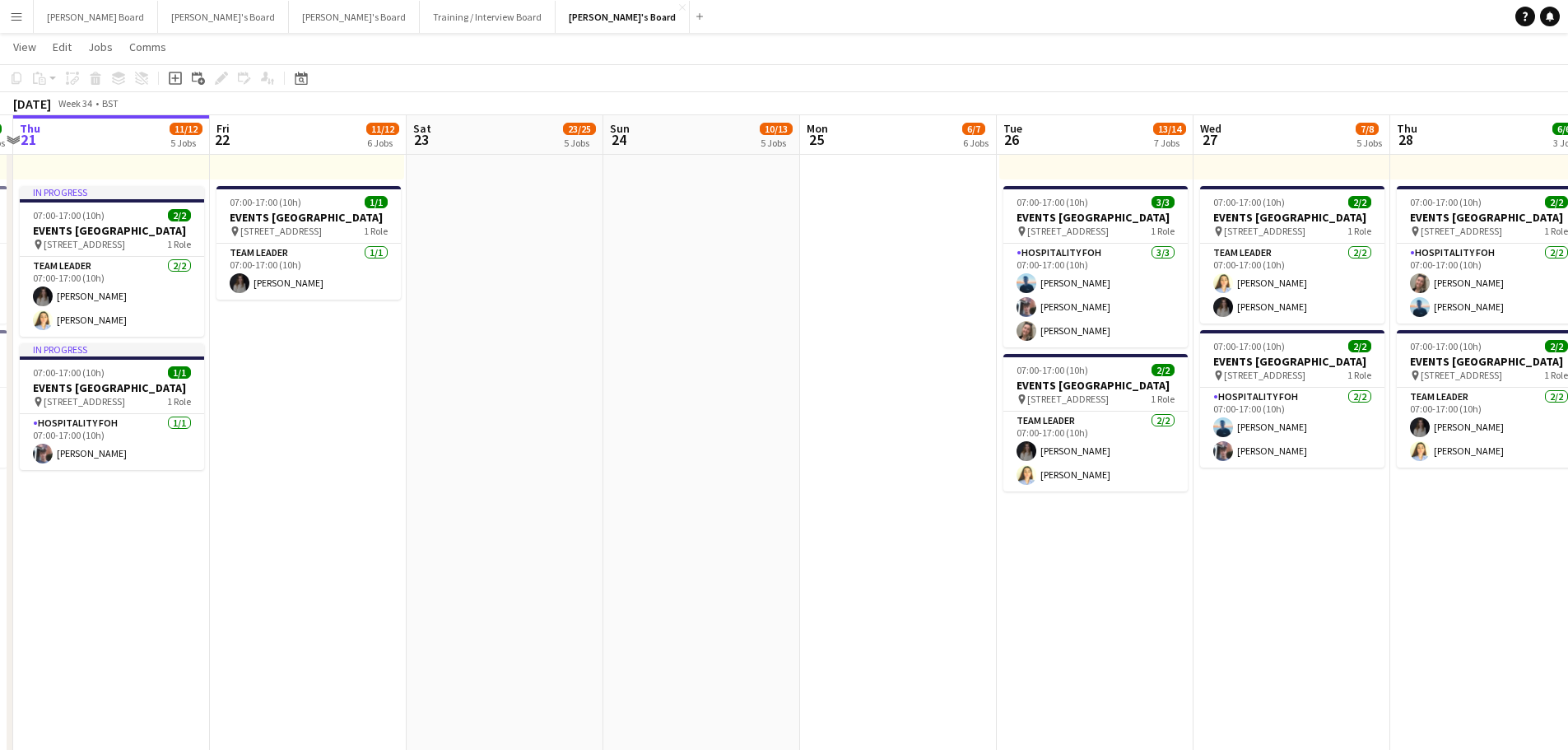
drag, startPoint x: 914, startPoint y: 430, endPoint x: 545, endPoint y: 468, distance: 371.0
click at [545, 468] on app-calendar-viewport "Mon 18 6/6 5 Jobs Tue 19 13/13 10 Jobs Wed 20 7/7 5 Jobs Thu 21 11/12 5 Jobs Fr…" at bounding box center [784, 592] width 1568 height 2591
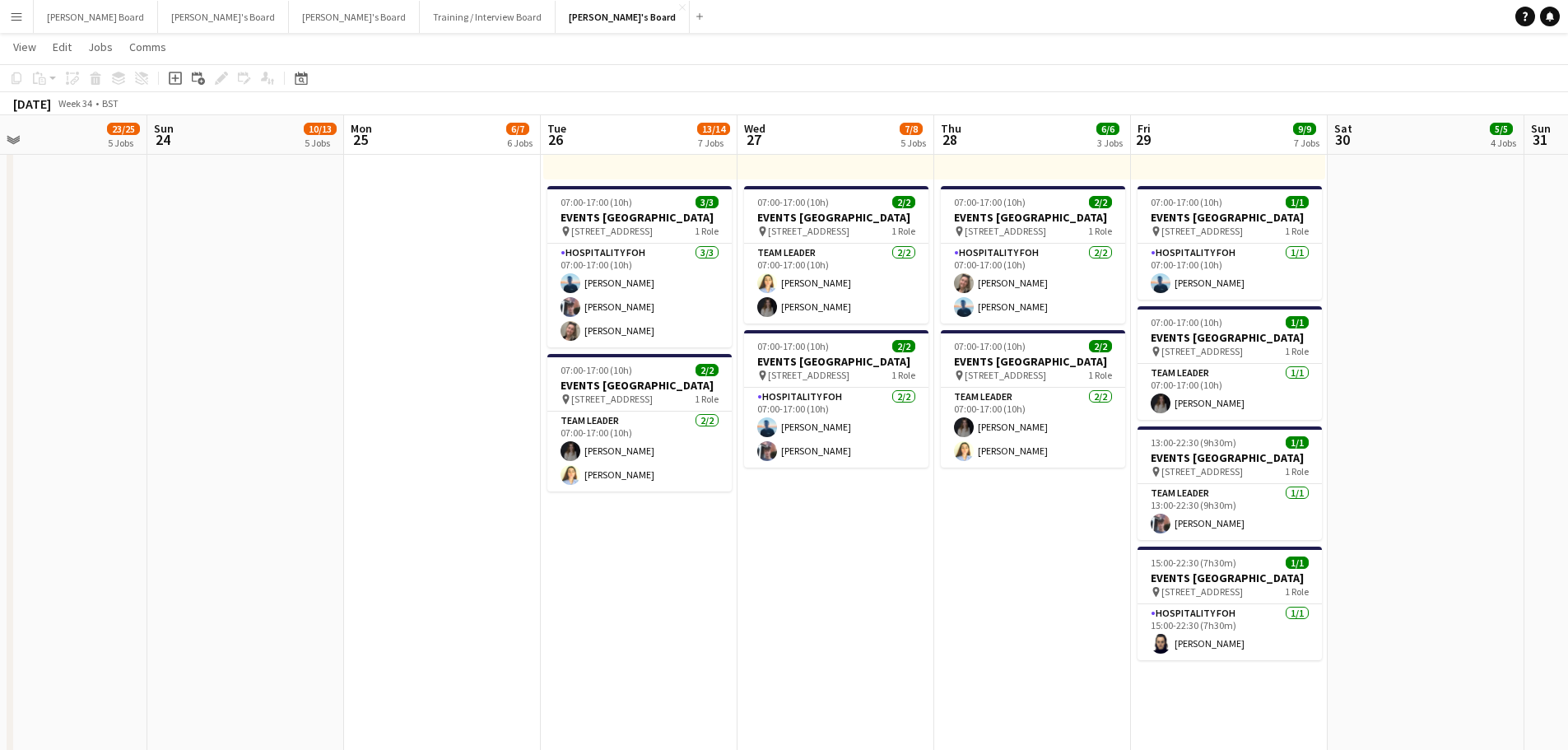
drag, startPoint x: 922, startPoint y: 490, endPoint x: 595, endPoint y: 488, distance: 327.0
click at [608, 488] on app-calendar-viewport "Wed 20 7/7 5 Jobs Thu 21 11/12 5 Jobs Fri 22 11/12 6 Jobs Sat 23 23/25 5 Jobs S…" at bounding box center [784, 592] width 1568 height 2591
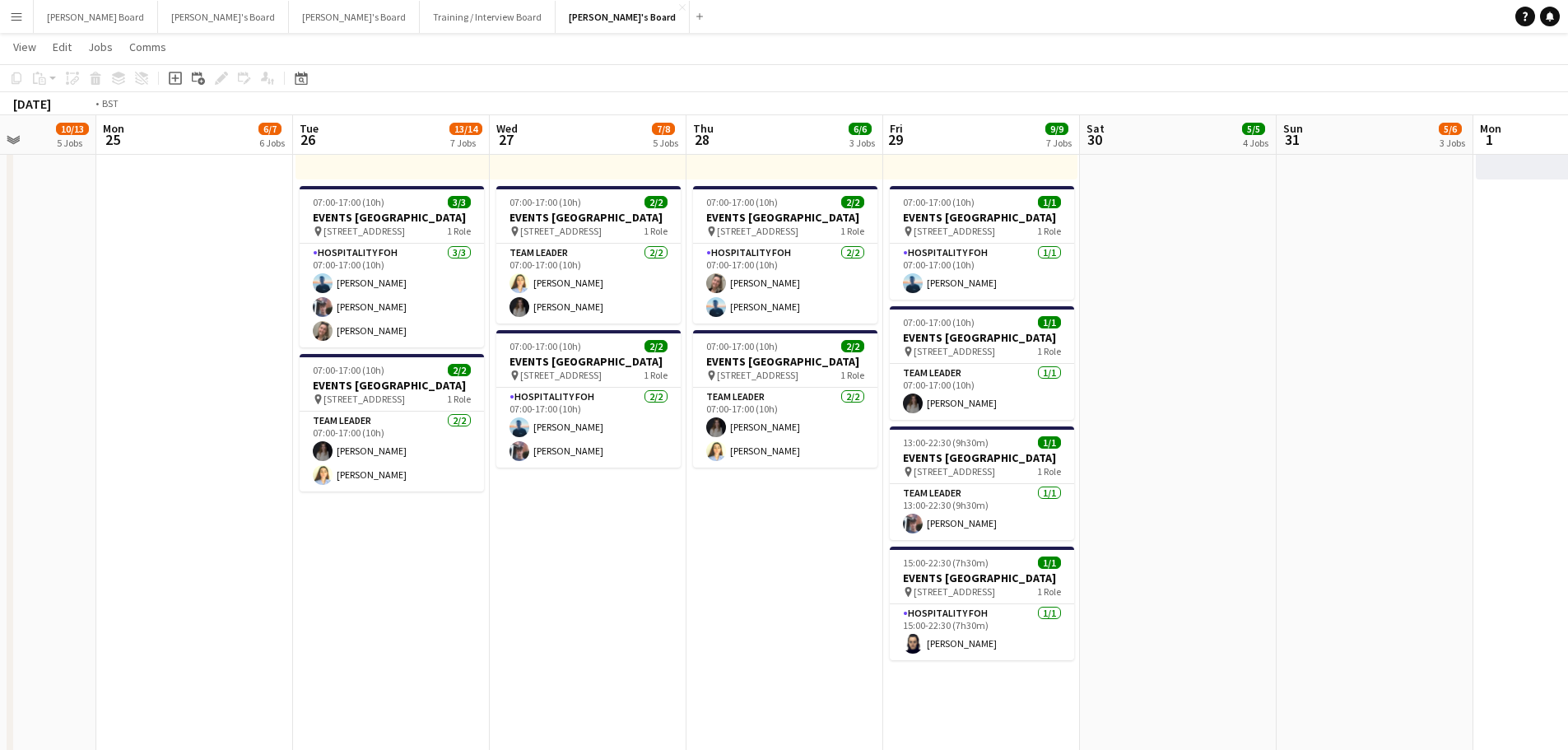
drag, startPoint x: 1318, startPoint y: 355, endPoint x: 994, endPoint y: 387, distance: 325.6
click at [994, 387] on app-calendar-viewport "Thu 21 11/12 5 Jobs Fri 22 11/12 6 Jobs Sat 23 23/25 5 Jobs Sun 24 10/13 5 Jobs…" at bounding box center [784, 596] width 1568 height 2601
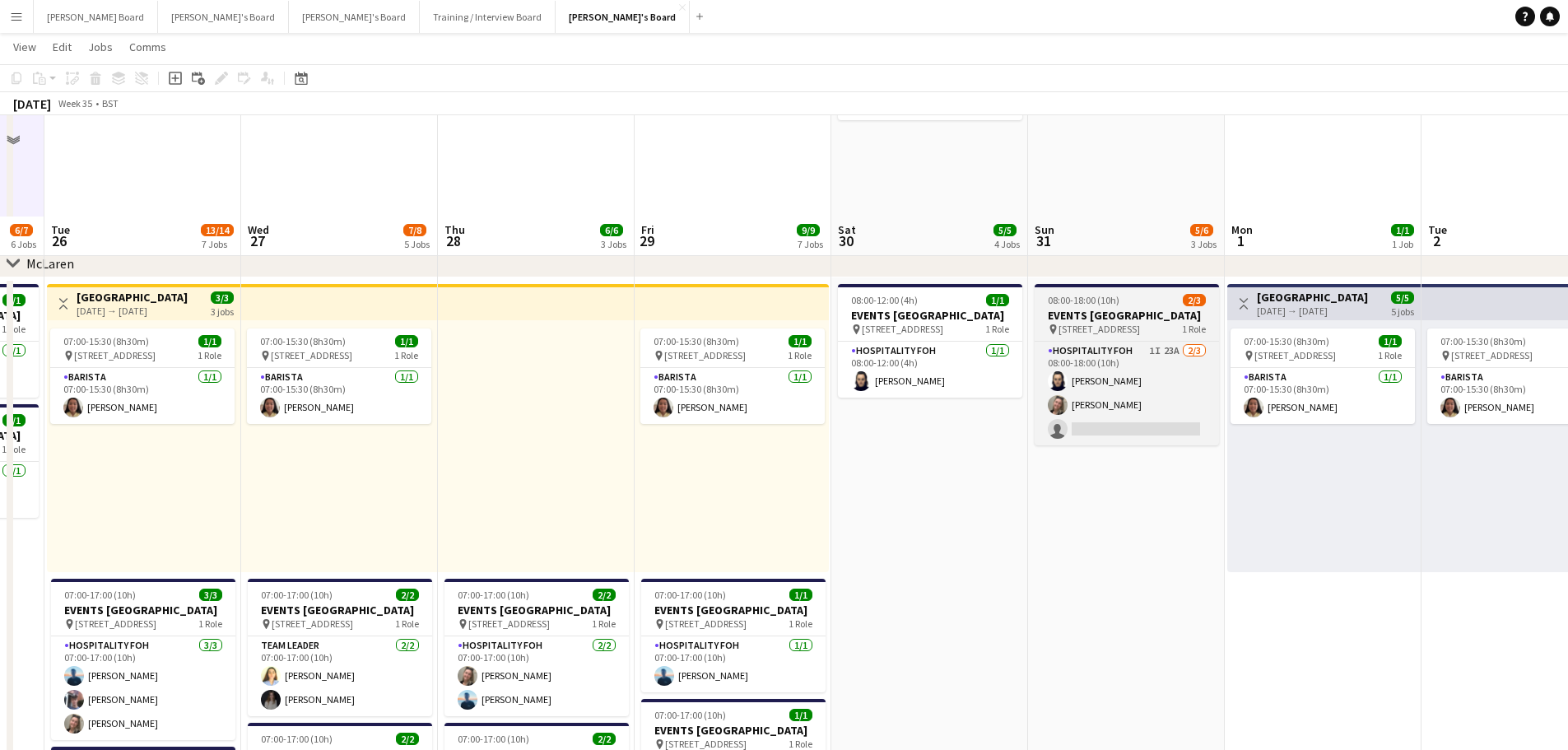
scroll to position [329, 0]
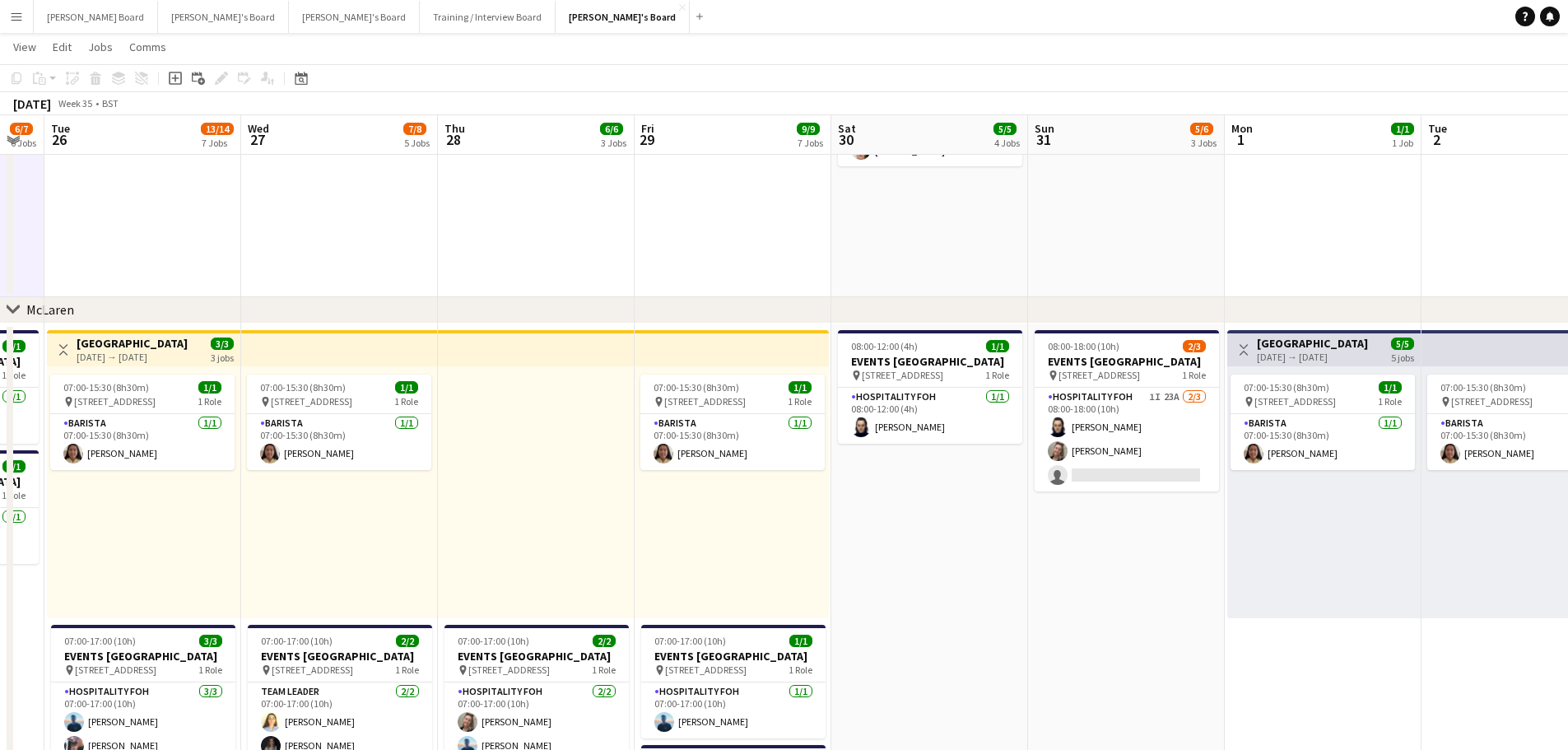
drag, startPoint x: 1179, startPoint y: 463, endPoint x: 1328, endPoint y: 319, distance: 207.2
click at [1180, 461] on app-card-role "Hospitality FOH 1I 23A [DATE] 08:00-18:00 (10h) [PERSON_NAME] single-neutral-ac…" at bounding box center [1126, 439] width 185 height 104
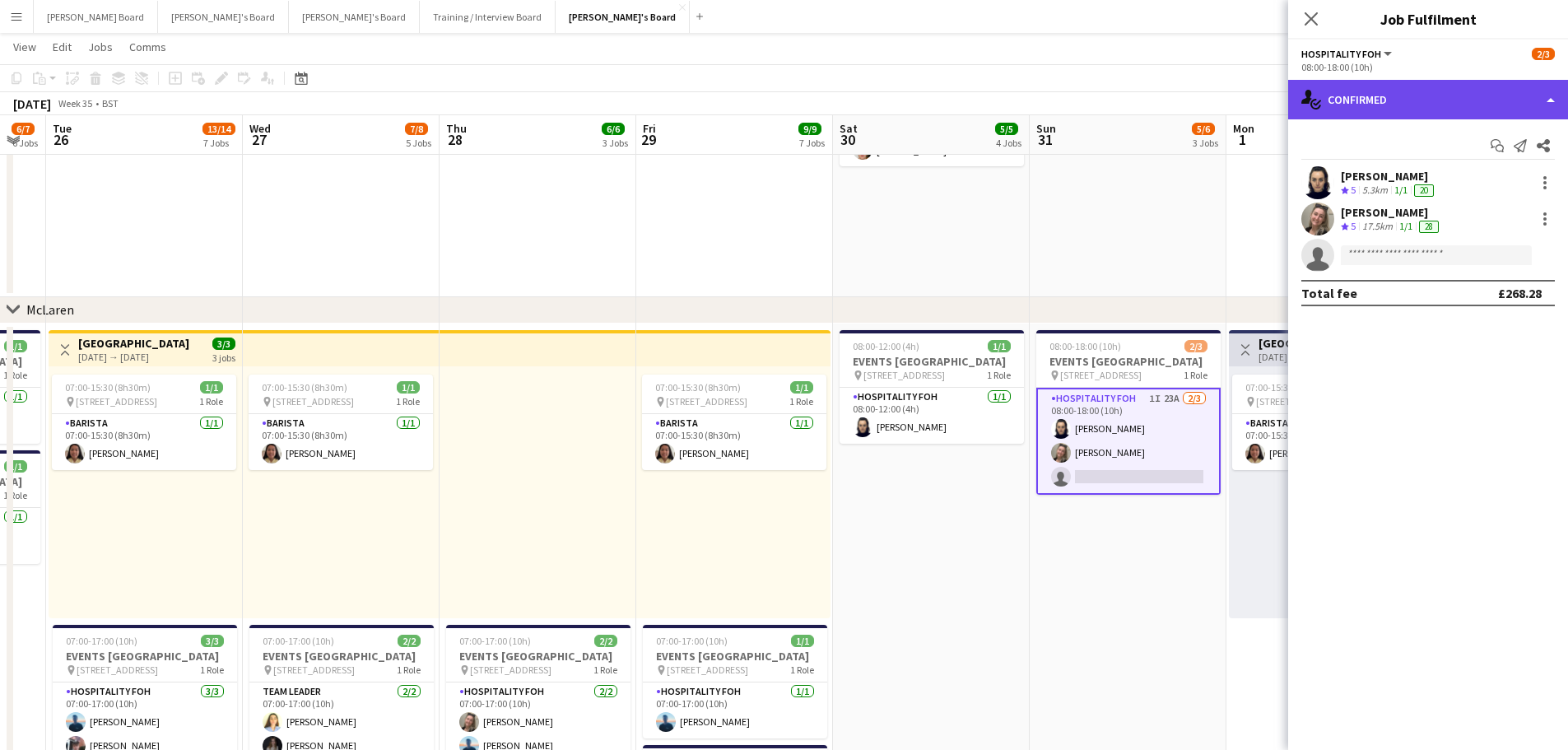
click at [1389, 105] on div "single-neutral-actions-check-2 Confirmed" at bounding box center [1428, 99] width 280 height 39
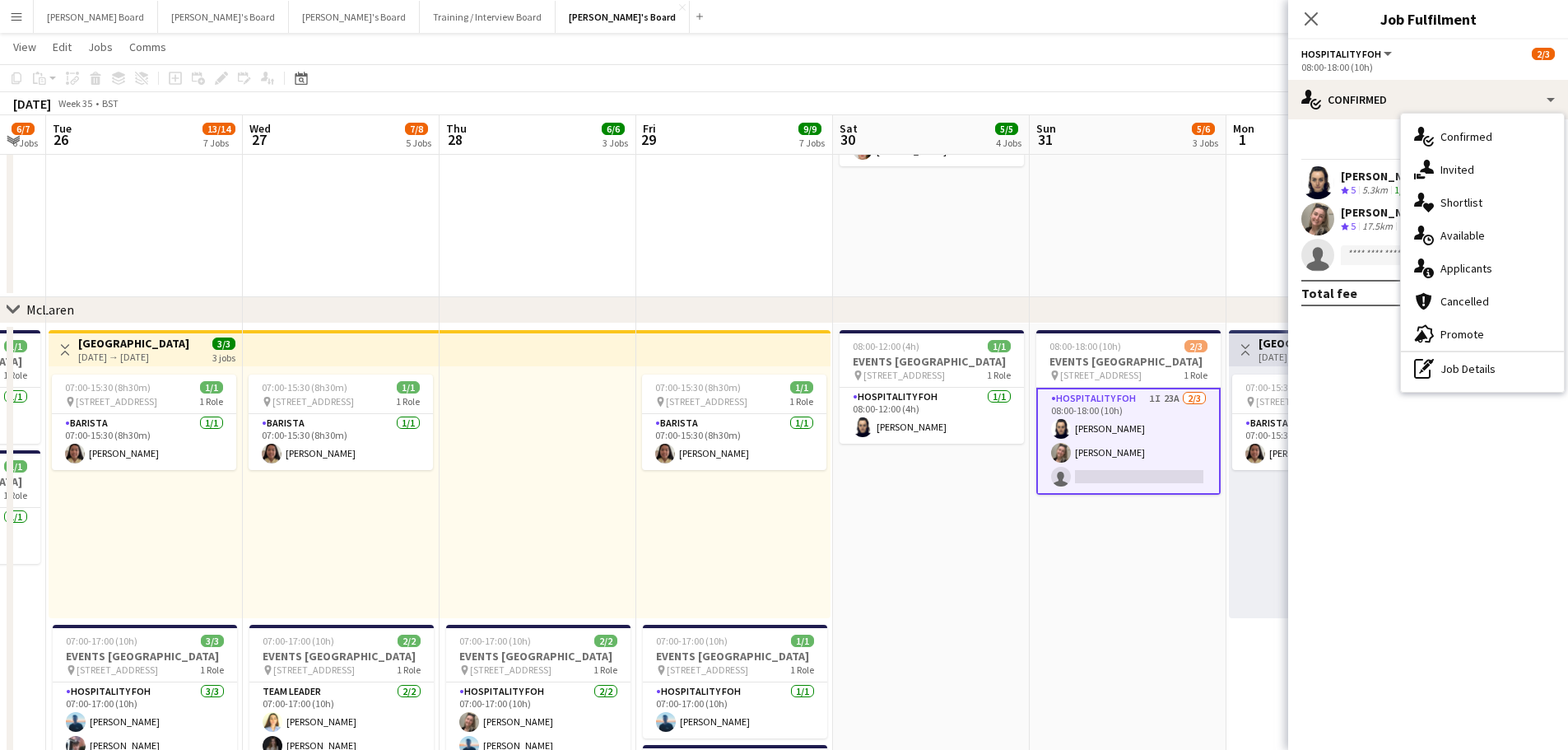
click at [1468, 254] on div "single-neutral-actions-information Applicants" at bounding box center [1482, 268] width 163 height 33
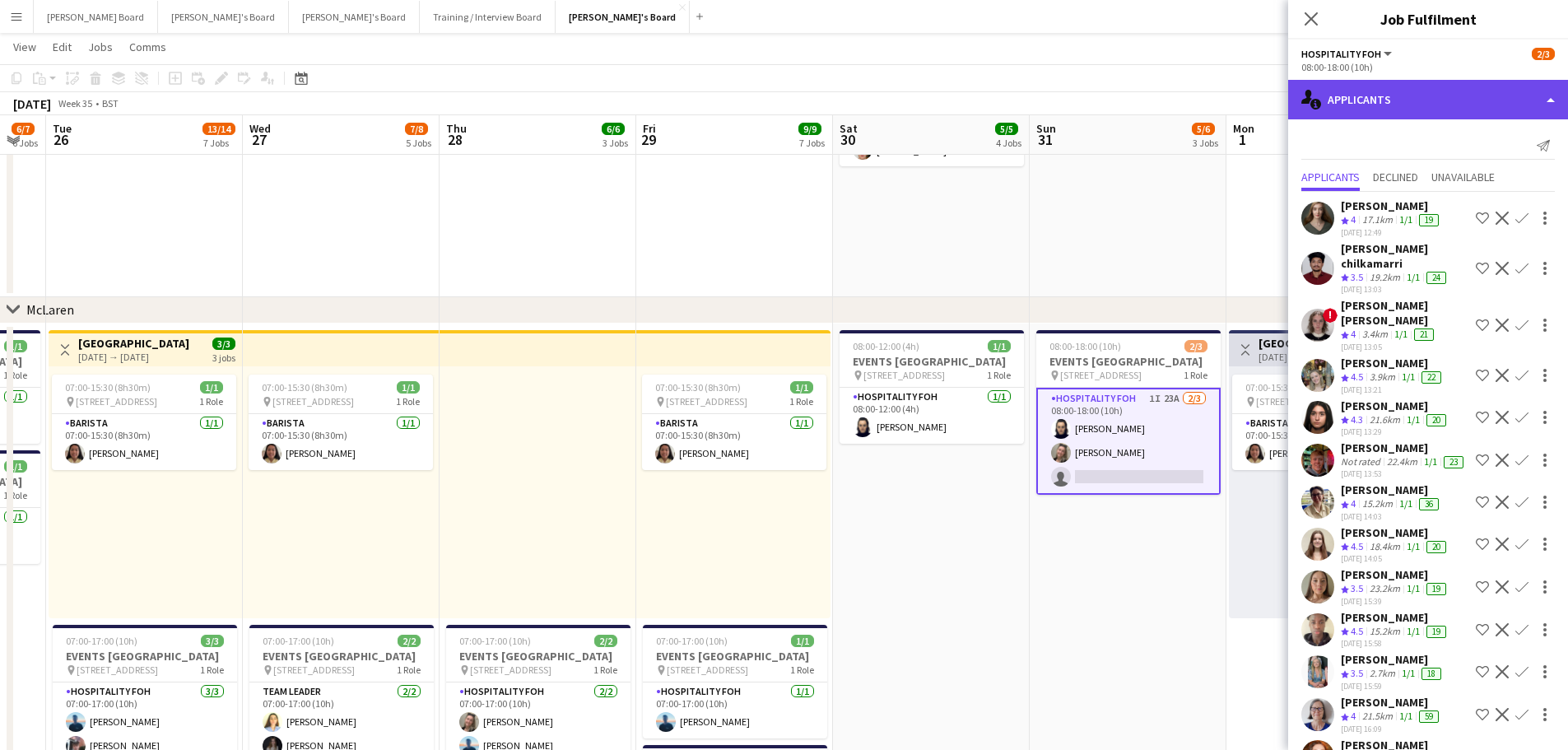
click at [1434, 108] on div "single-neutral-actions-information Applicants" at bounding box center [1428, 99] width 280 height 39
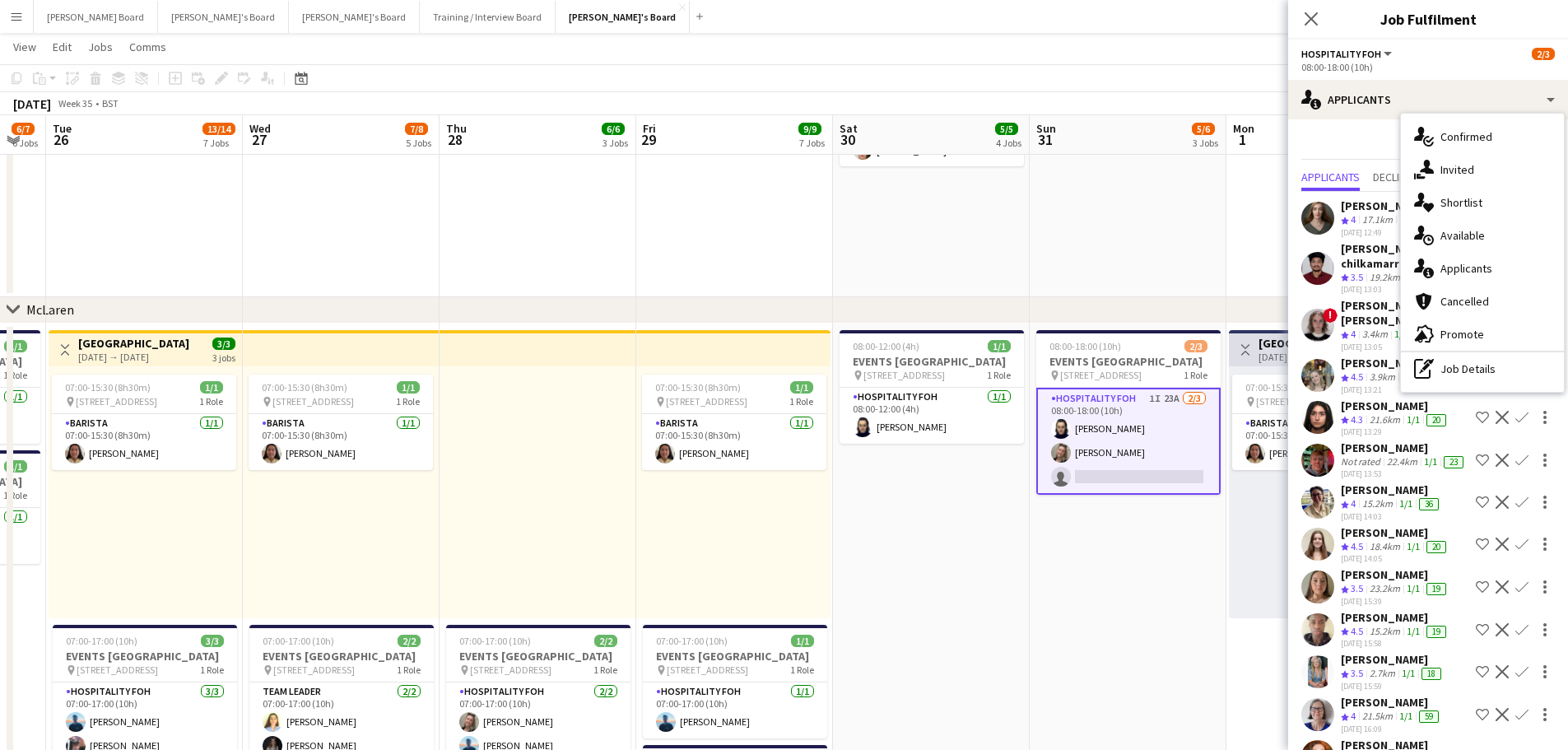
click at [1448, 258] on div "single-neutral-actions-information Applicants" at bounding box center [1482, 268] width 163 height 33
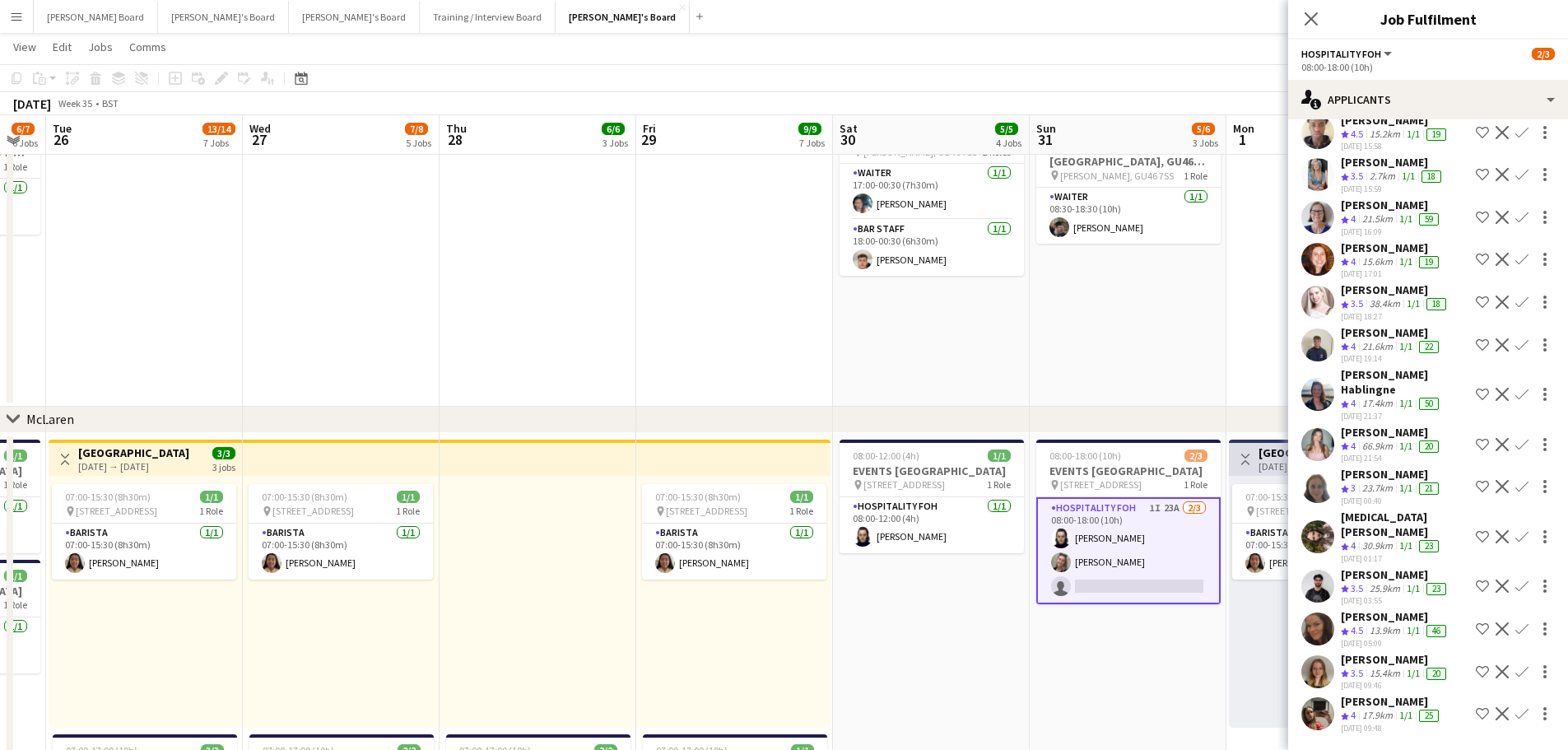
scroll to position [549, 0]
click at [1515, 388] on app-icon "Confirm" at bounding box center [1522, 394] width 13 height 13
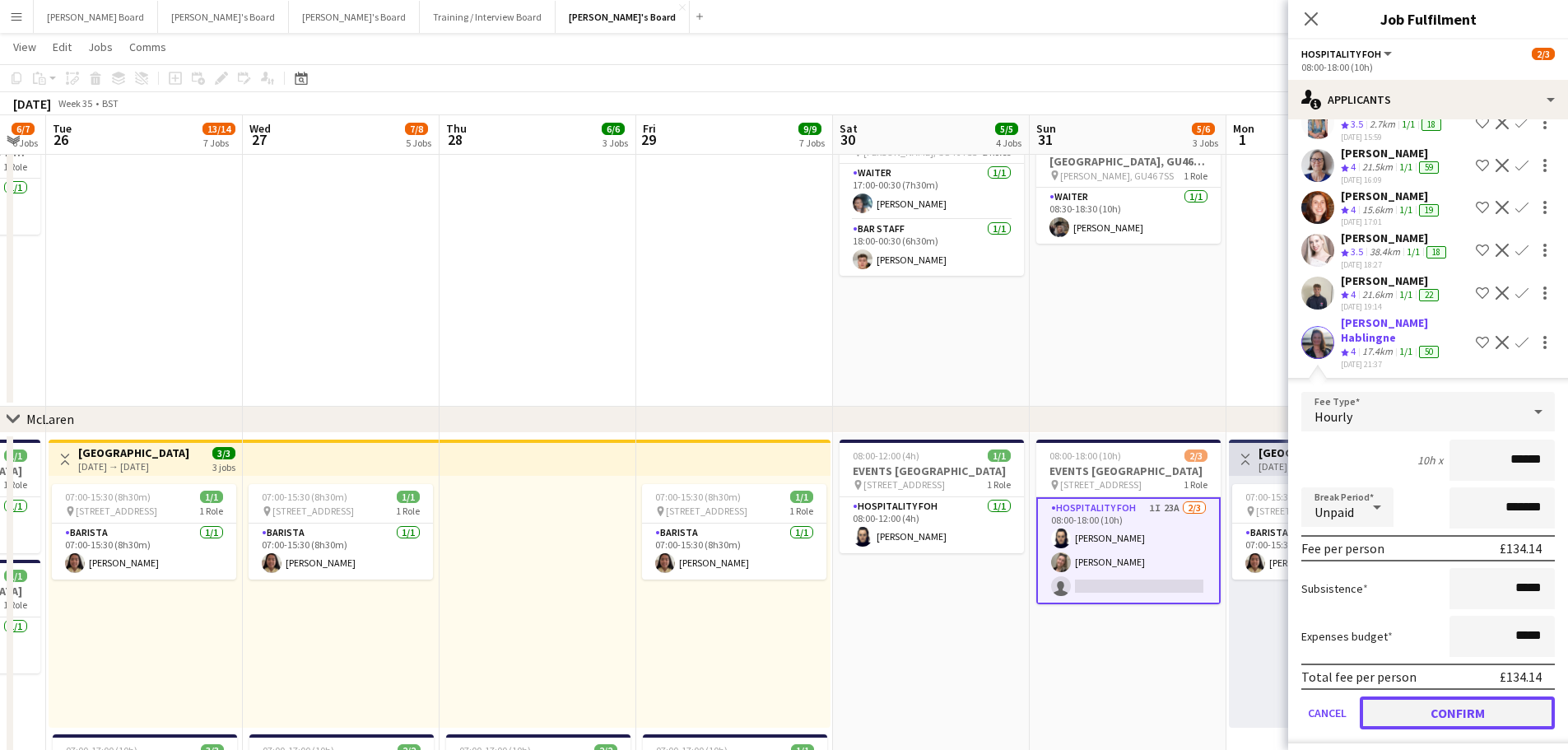
click at [1439, 712] on button "Confirm" at bounding box center [1456, 712] width 195 height 33
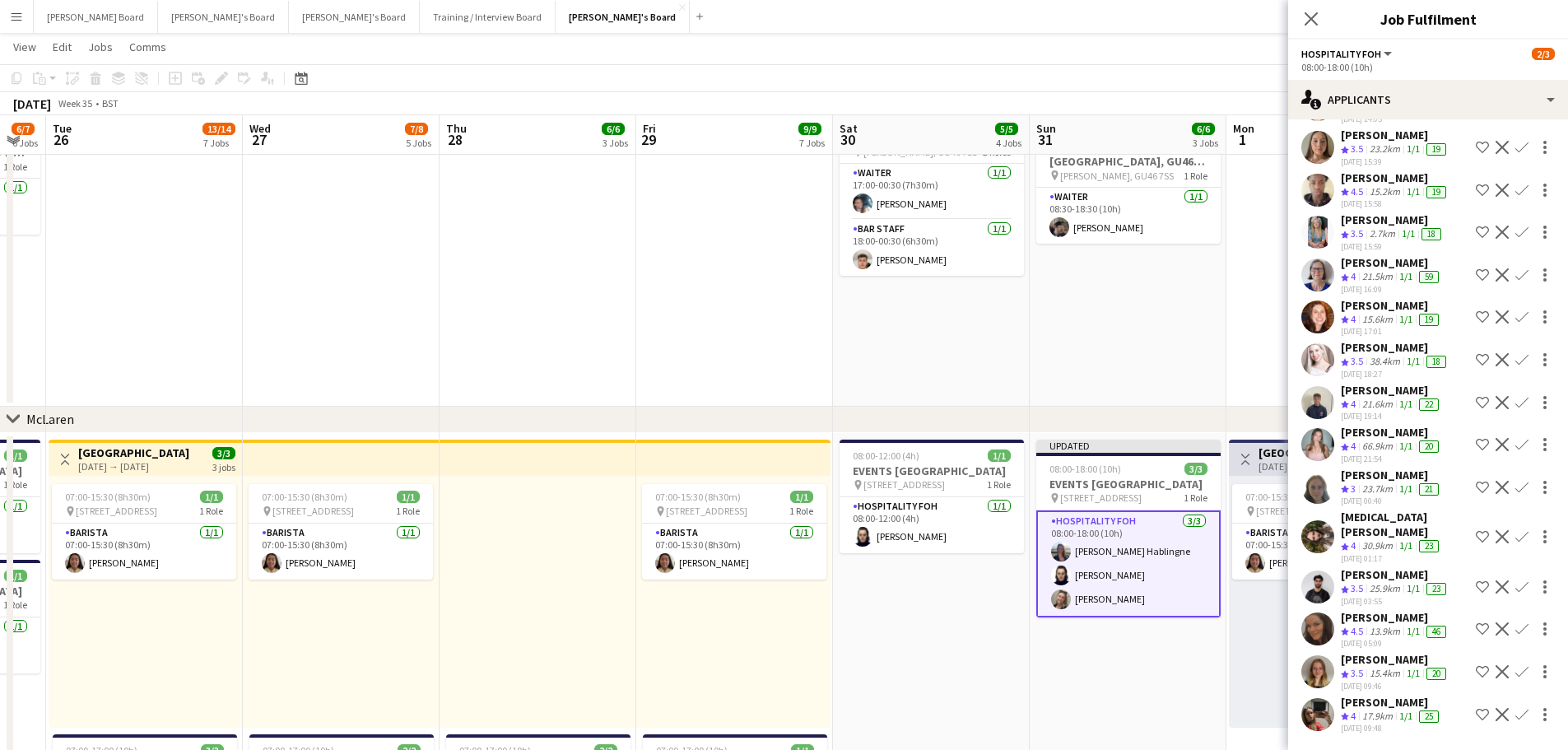
scroll to position [421, 0]
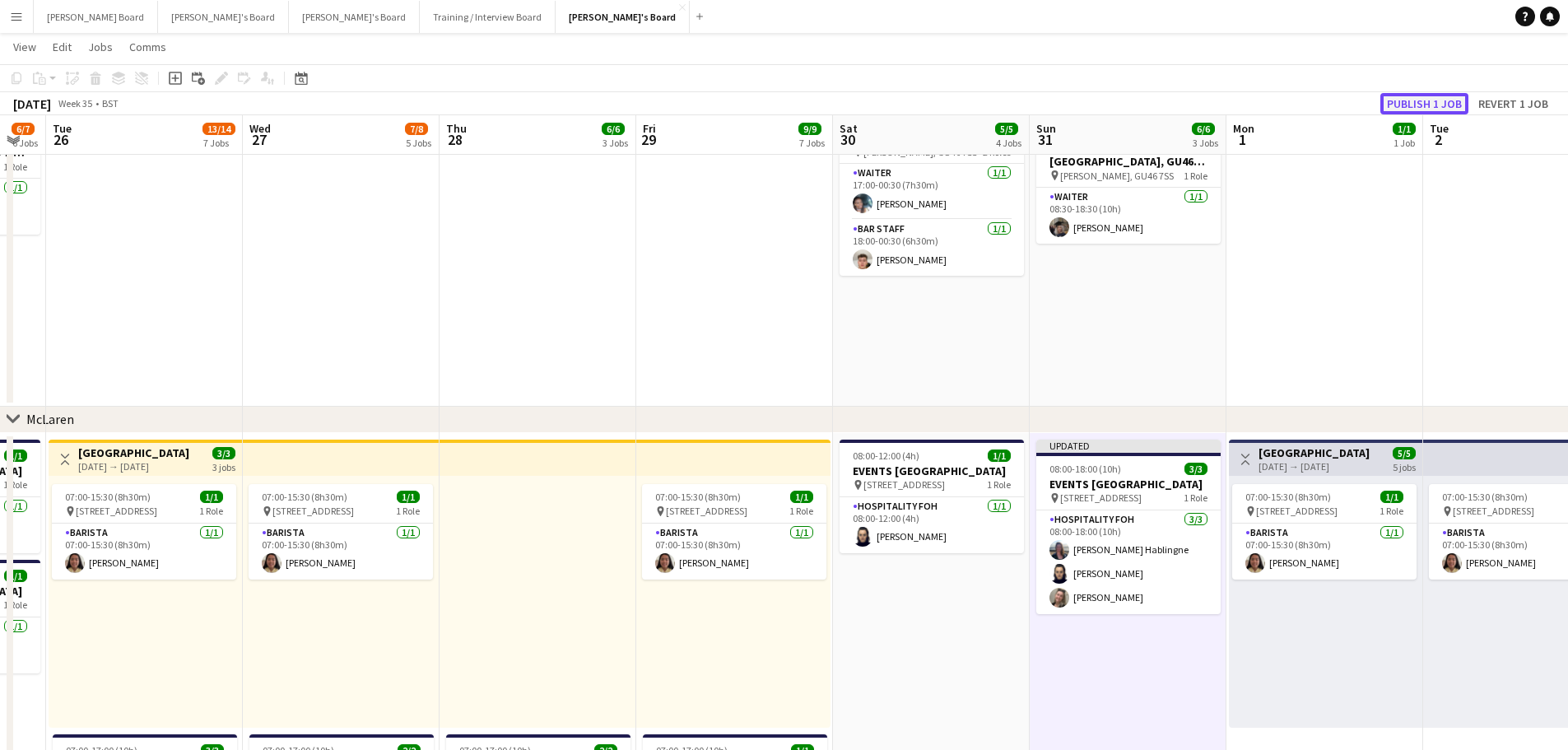
click at [1423, 103] on button "Publish 1 job" at bounding box center [1424, 104] width 88 height 21
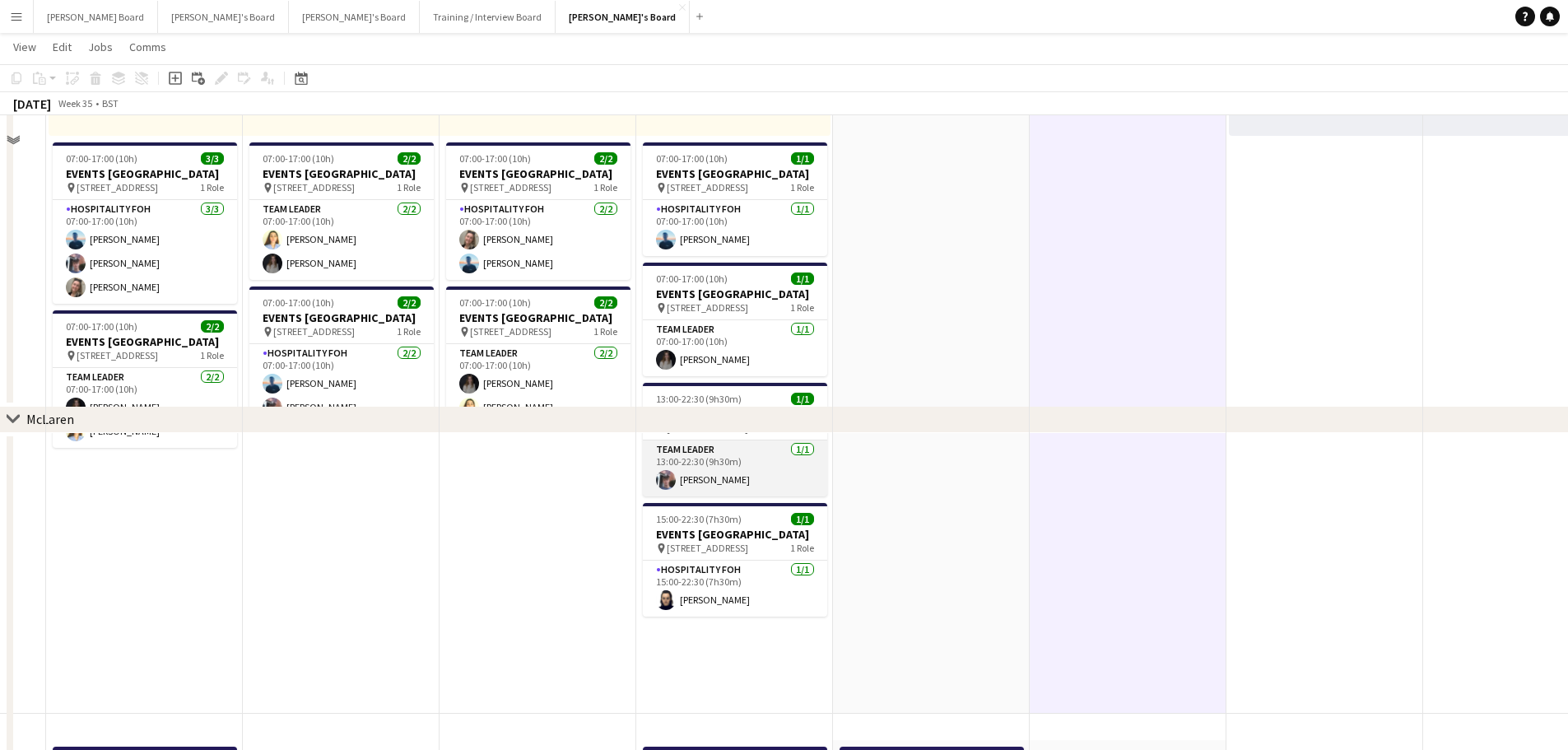
scroll to position [482, 544]
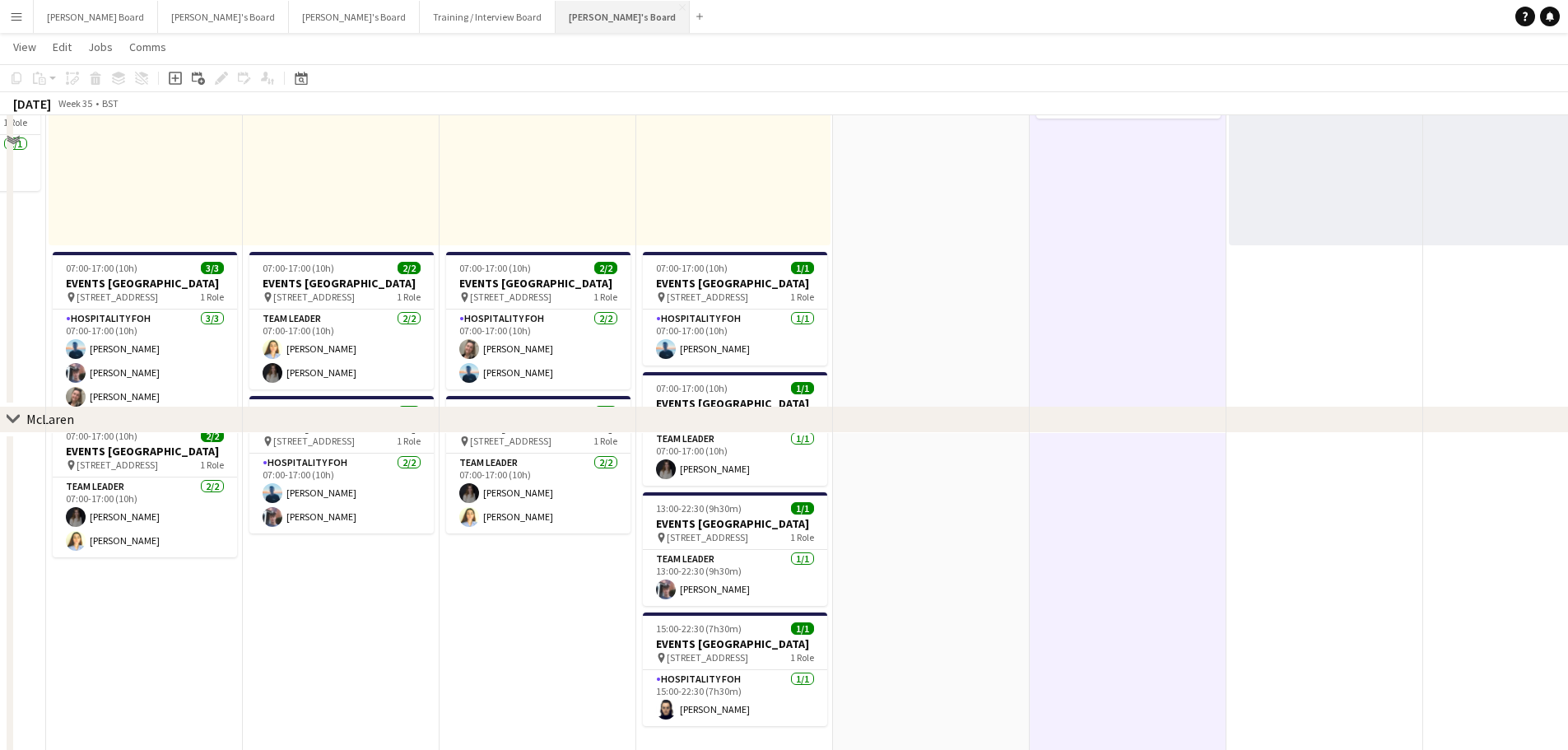
click at [555, 12] on button "[PERSON_NAME]'s Board Close" at bounding box center [622, 17] width 134 height 32
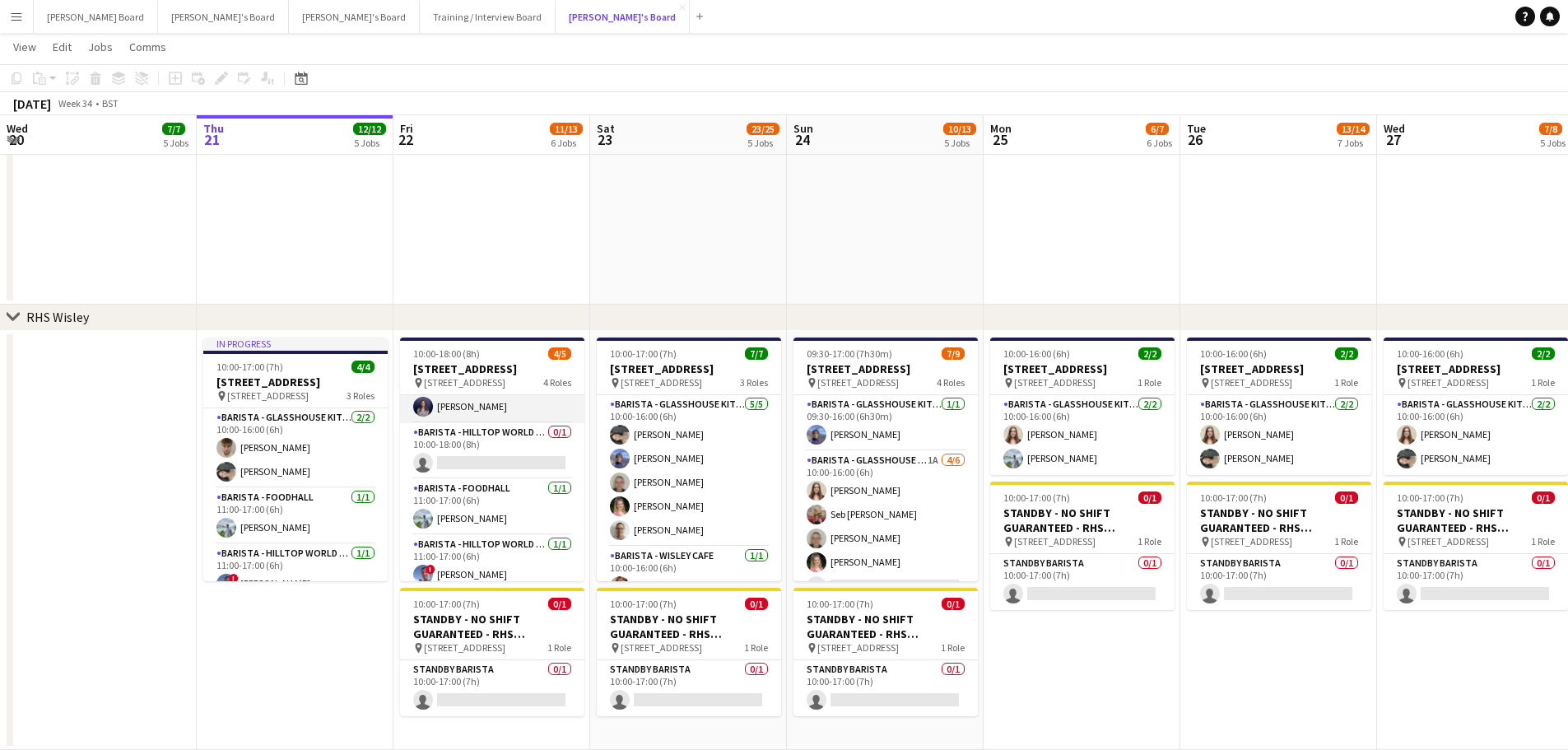
scroll to position [77, 0]
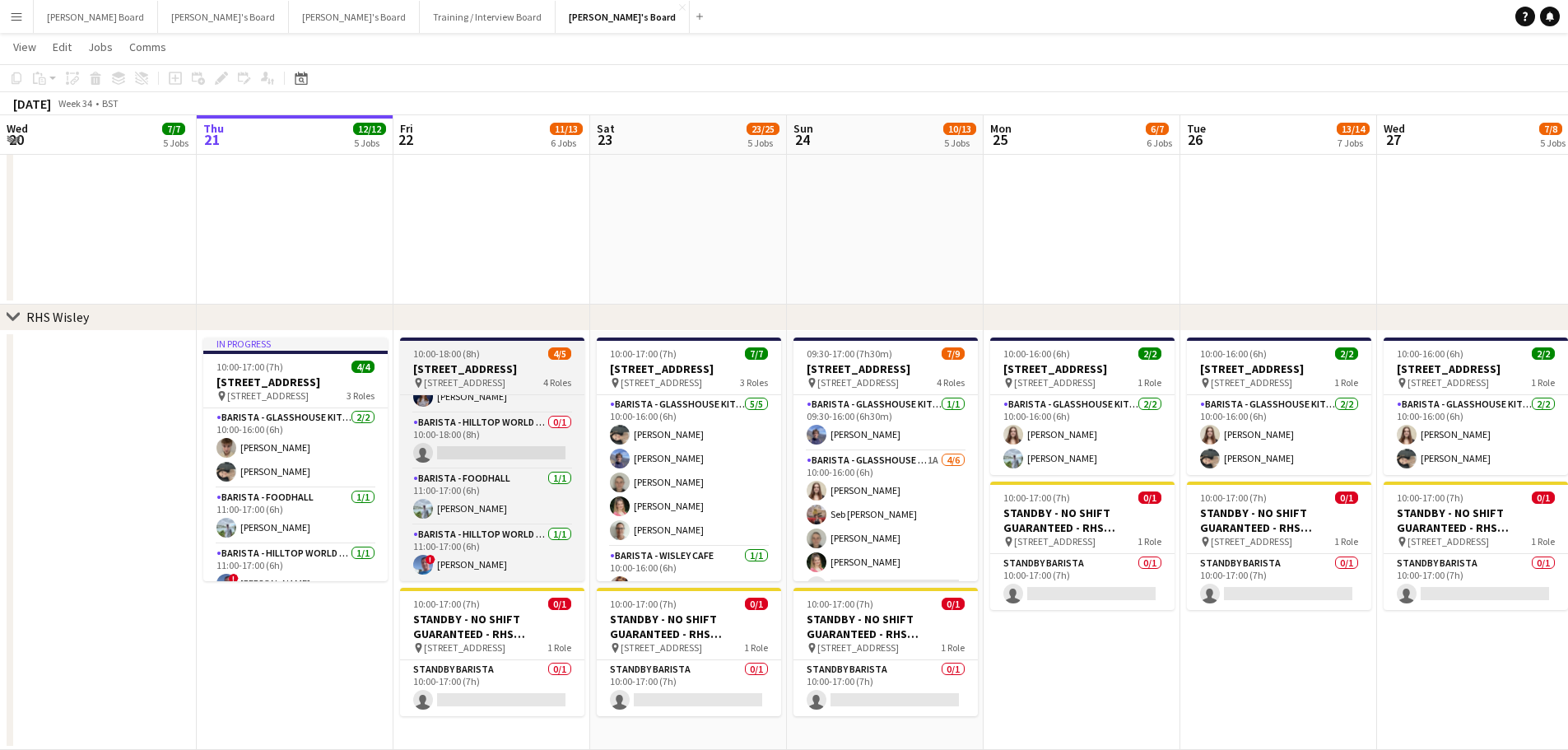
click at [487, 354] on div "10:00-18:00 (8h) 4/5" at bounding box center [492, 354] width 185 height 12
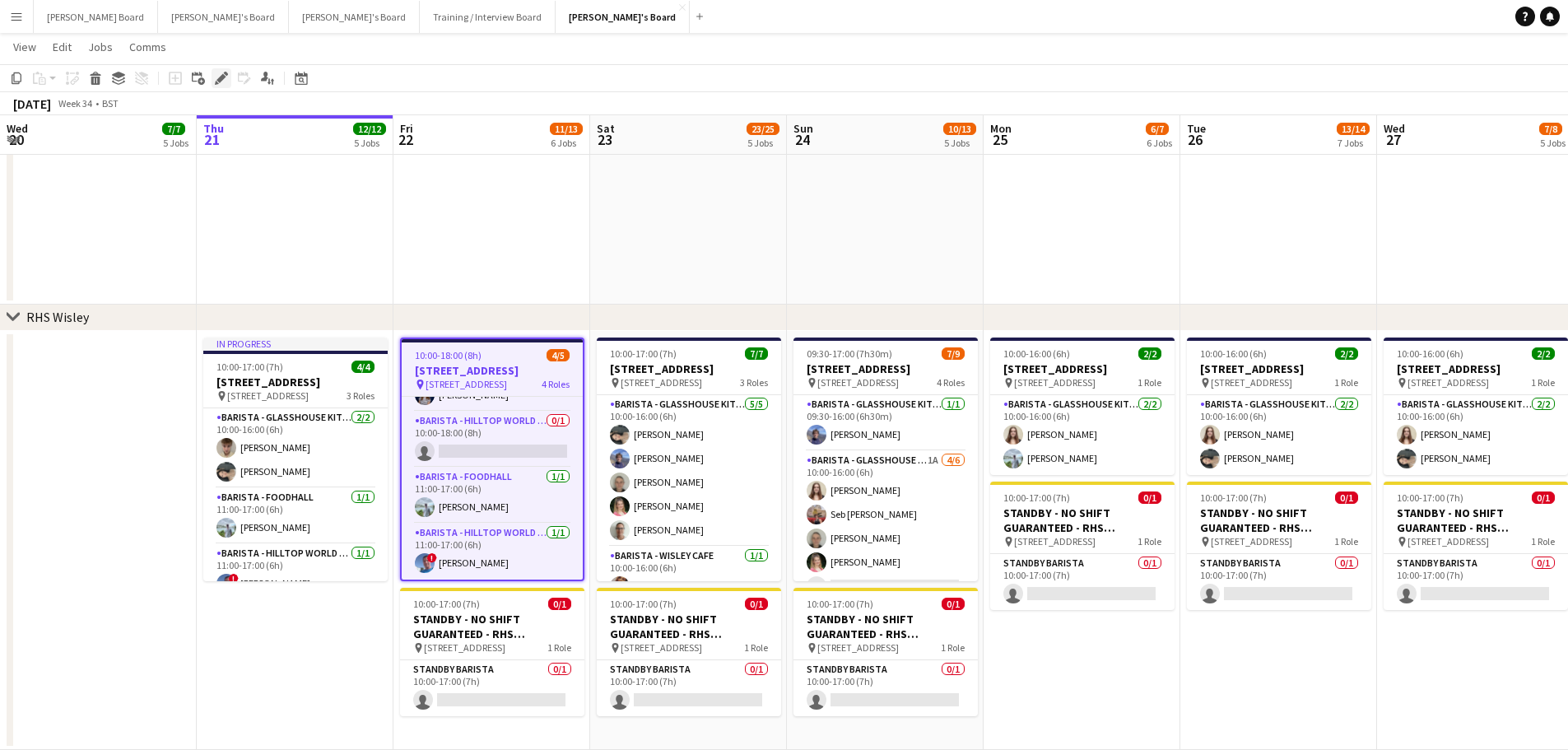
click at [227, 79] on icon "Edit" at bounding box center [221, 78] width 13 height 13
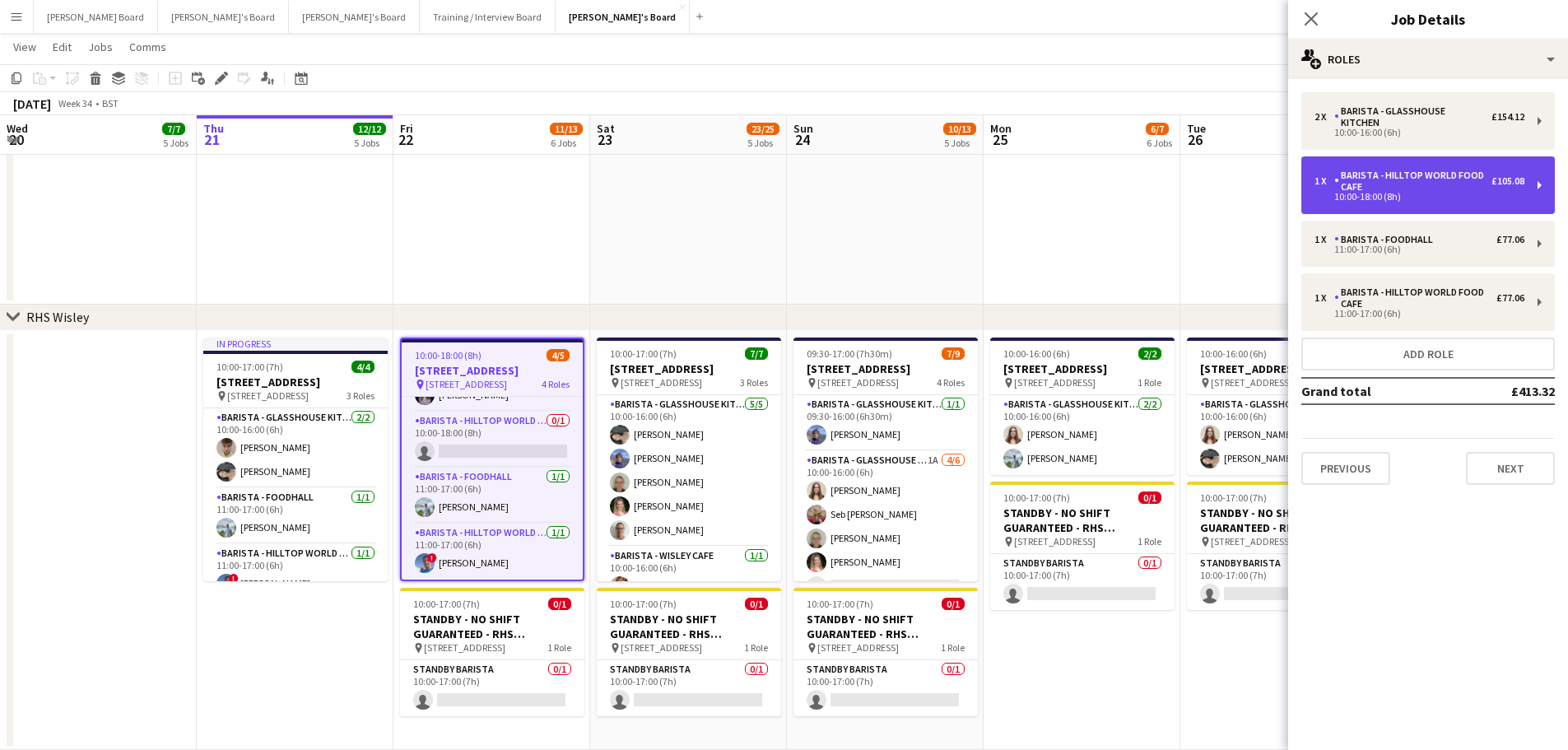
click at [1430, 196] on div "1 x Barista - Hilltop World Food Cafe £105.08 10:00-18:00 (8h)" at bounding box center [1428, 185] width 253 height 58
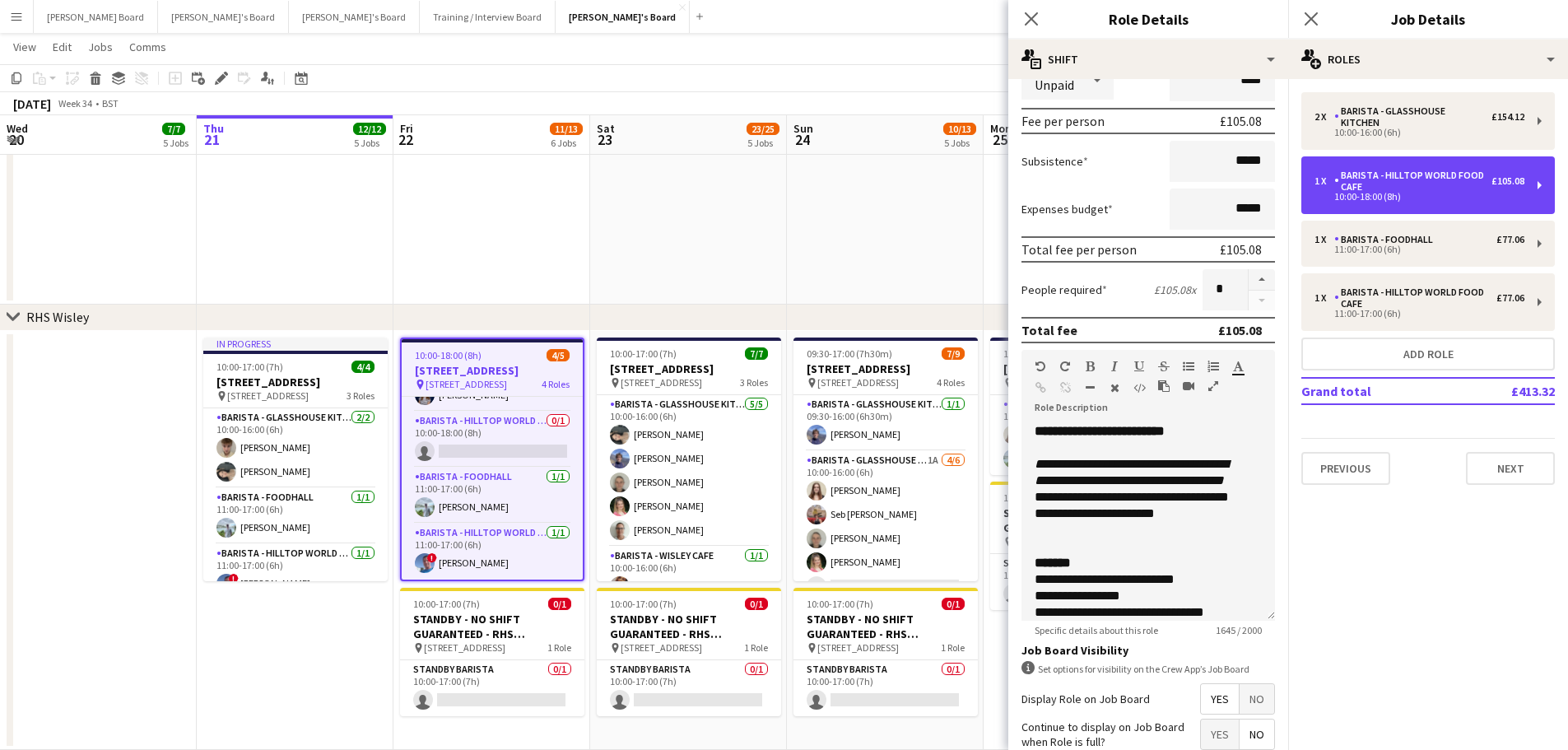
scroll to position [365, 0]
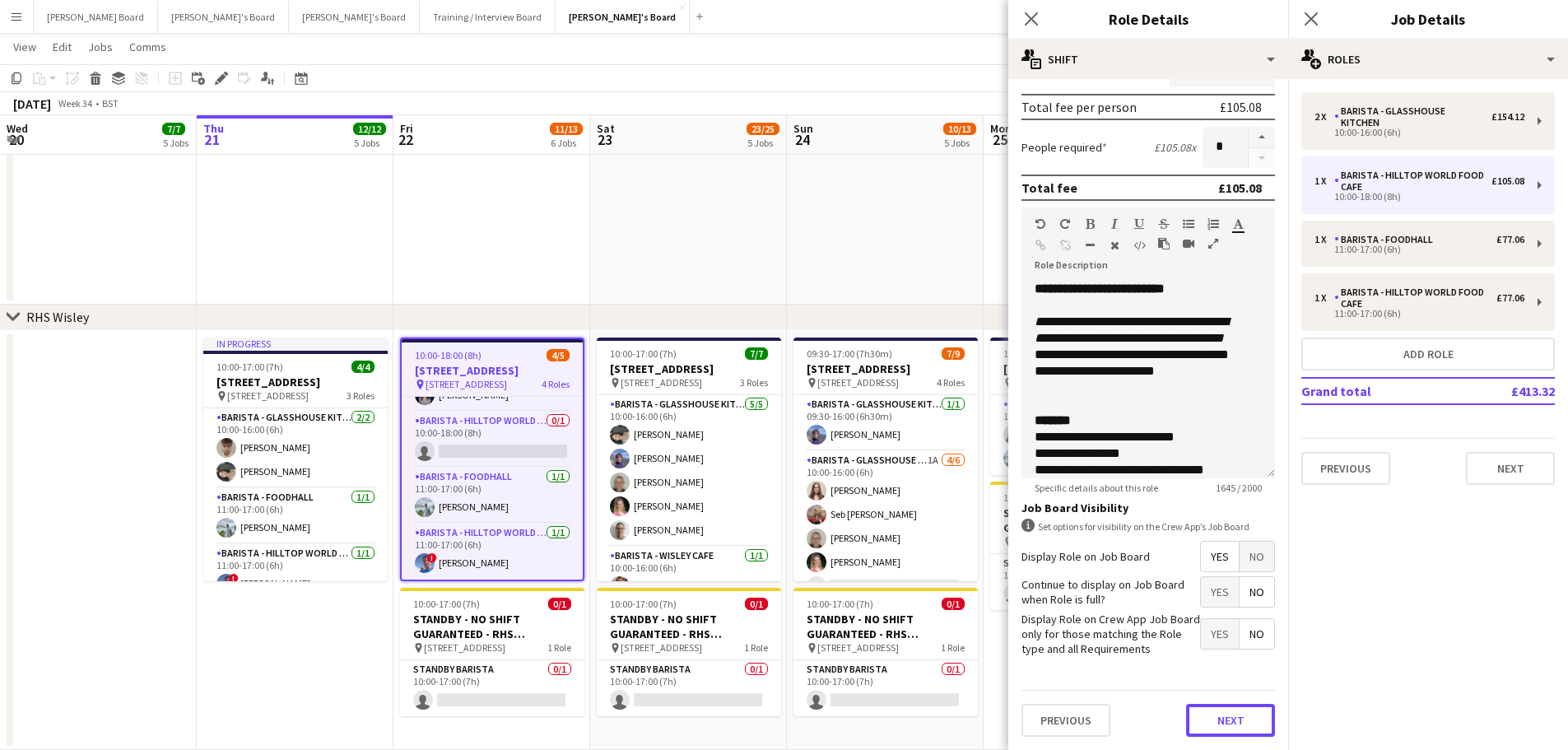
click at [1233, 718] on button "Next" at bounding box center [1231, 720] width 89 height 33
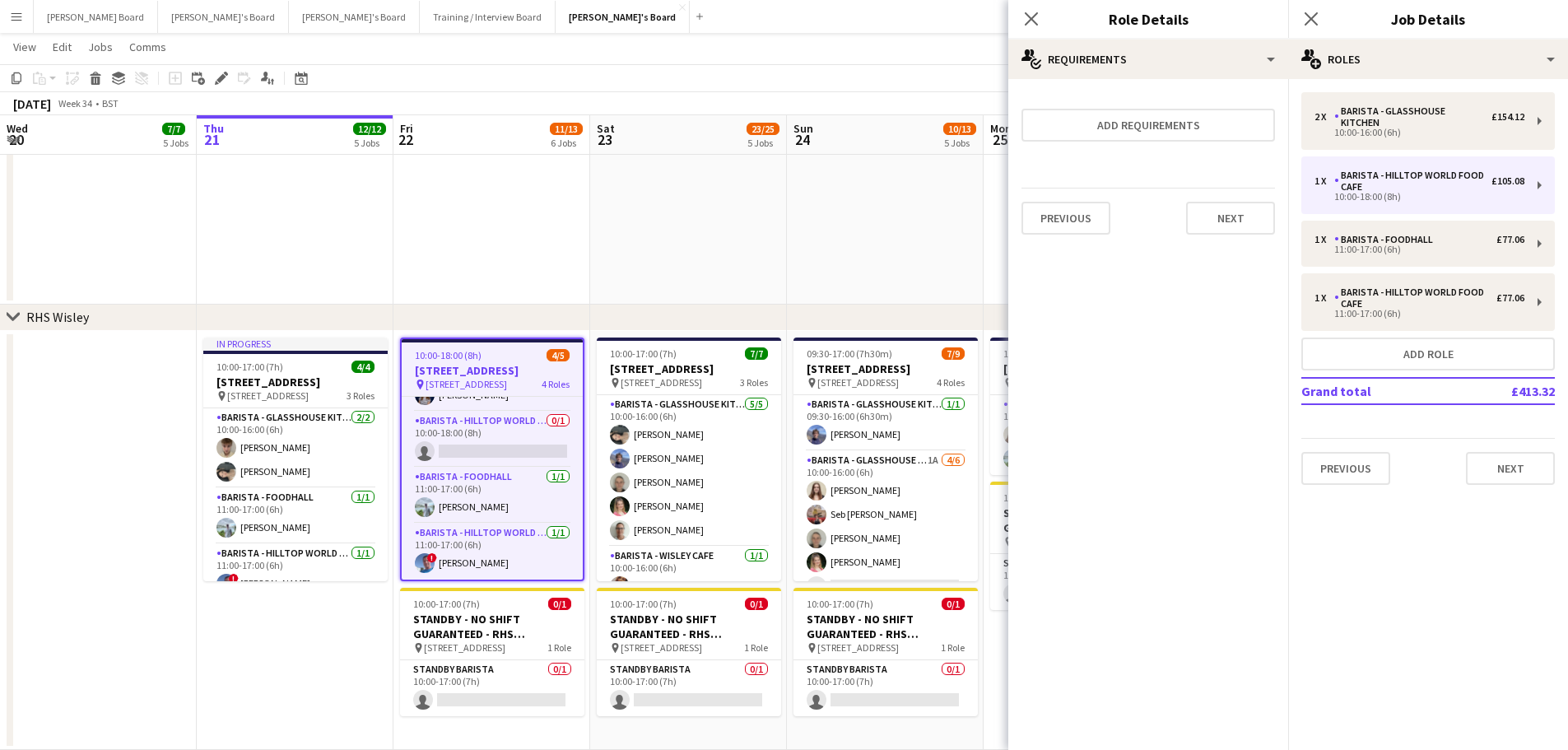
scroll to position [0, 0]
click at [1182, 122] on button "Add requirements" at bounding box center [1148, 125] width 253 height 33
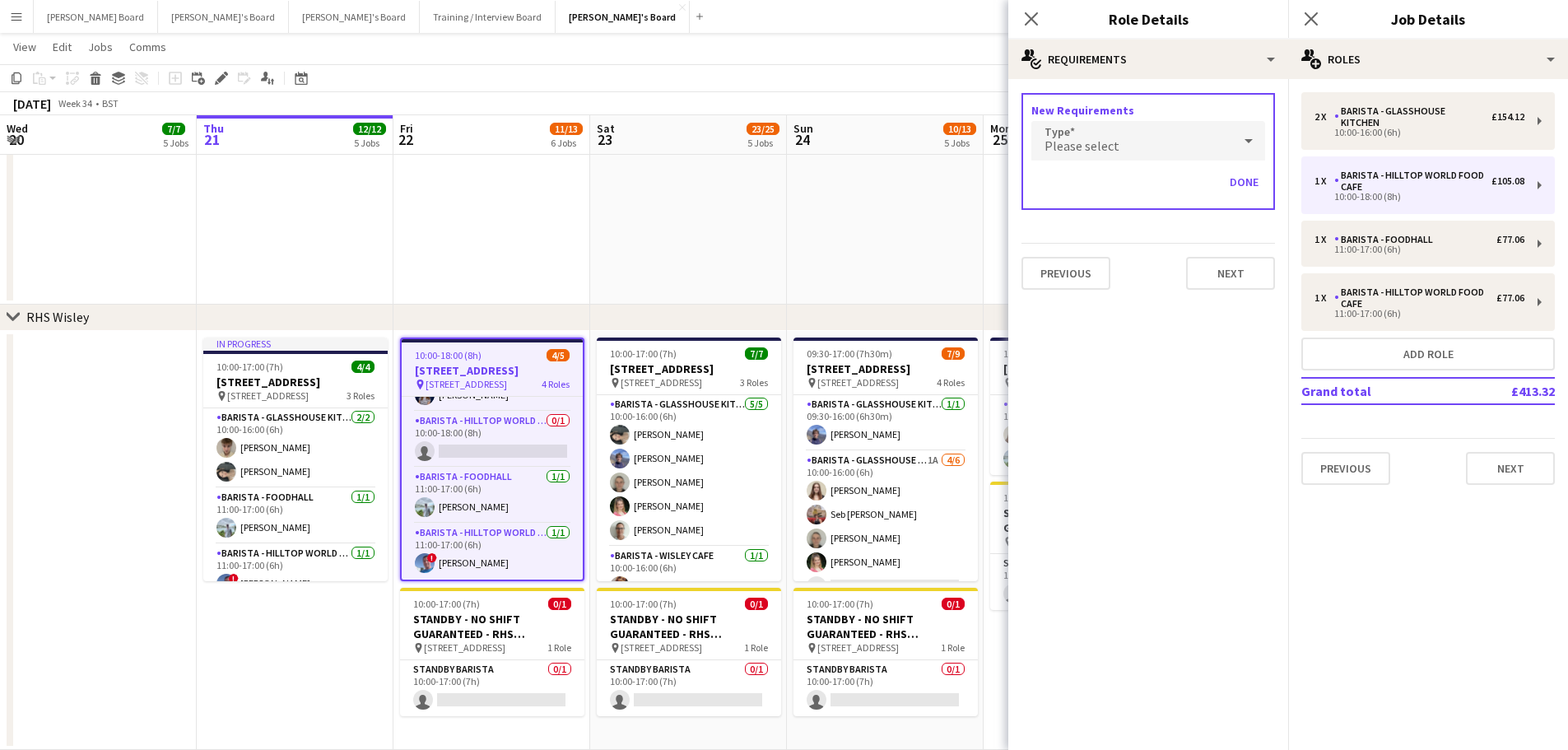
click at [1082, 150] on span "Please select" at bounding box center [1082, 146] width 75 height 16
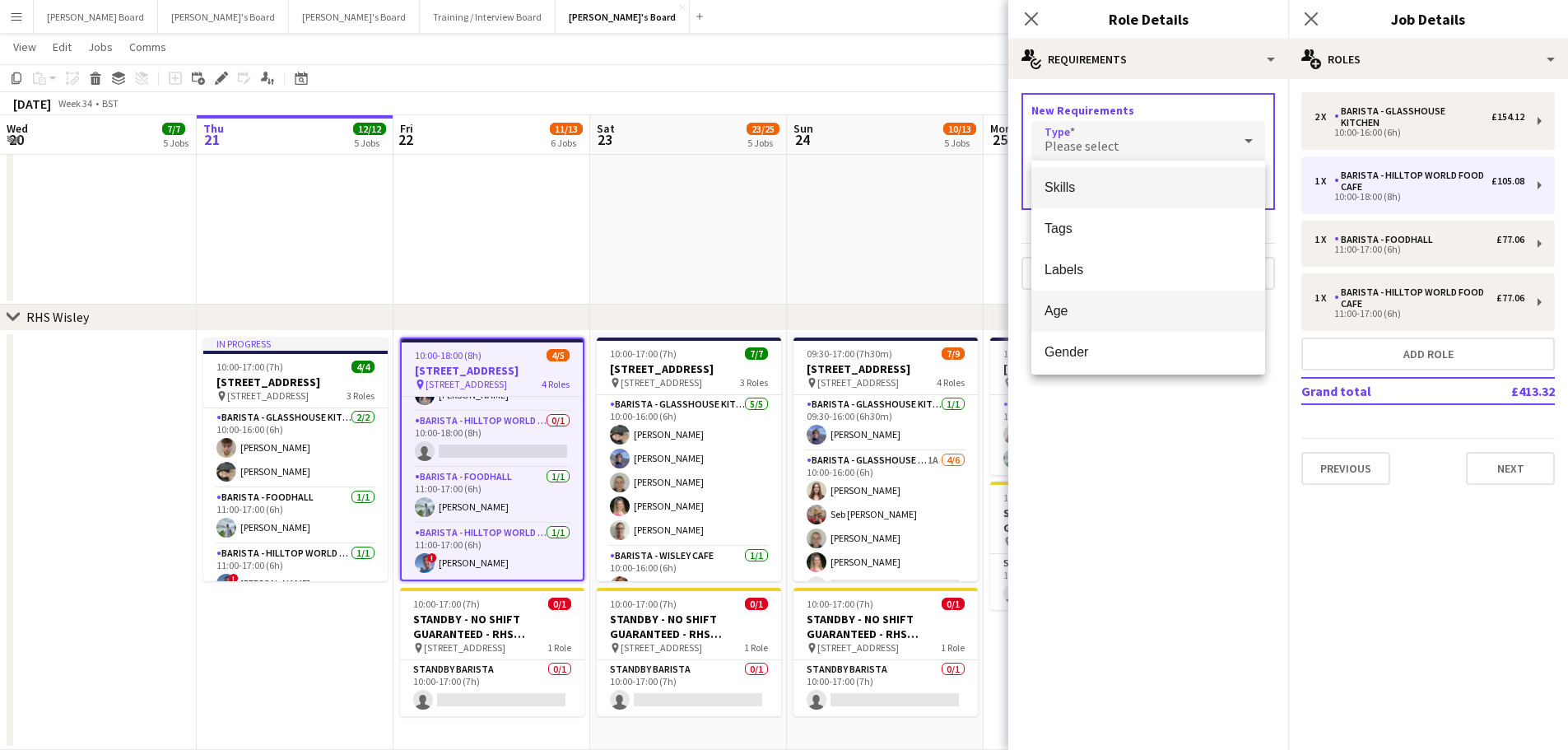
click at [1062, 304] on span "Age" at bounding box center [1148, 311] width 207 height 16
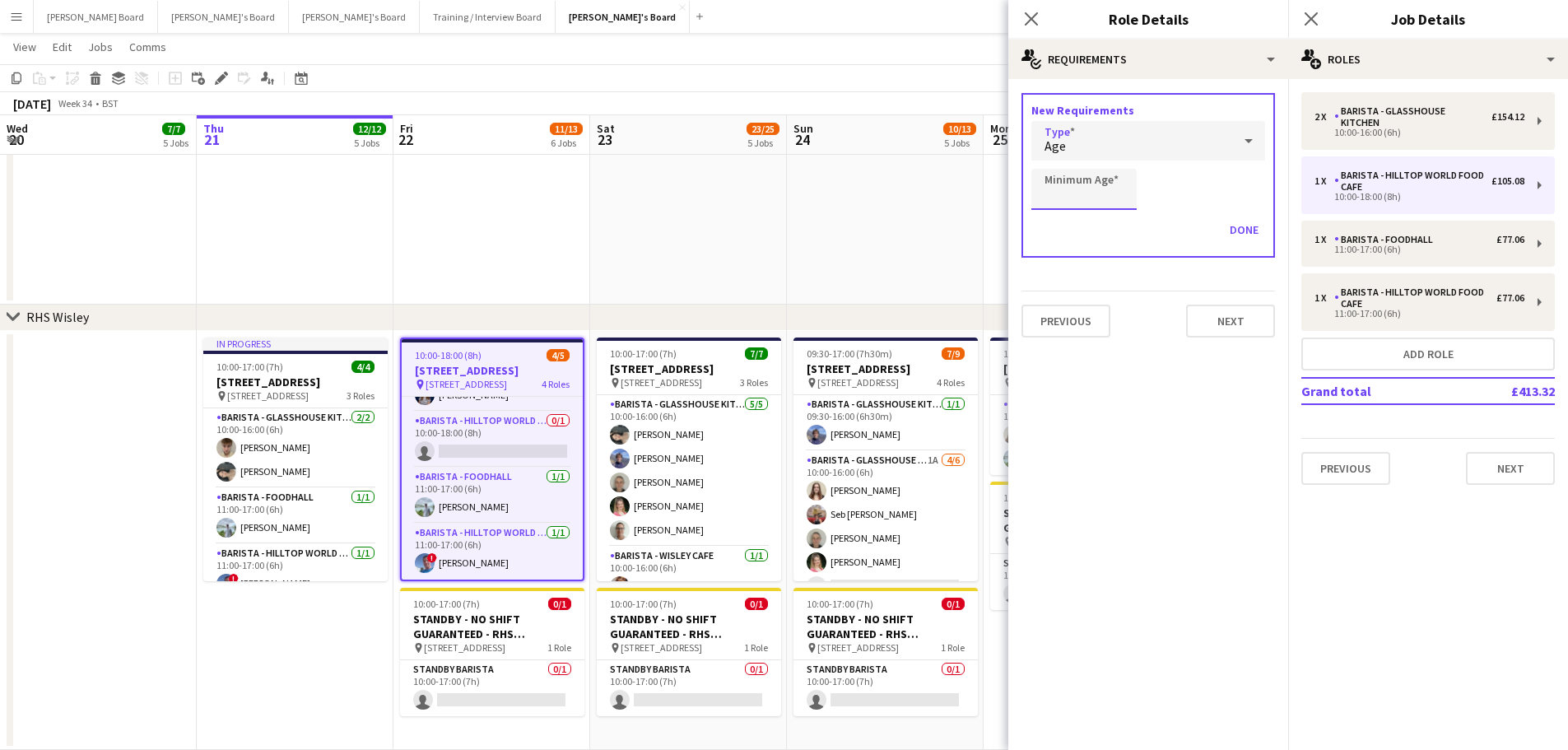
click at [1093, 191] on input "Minimum Age" at bounding box center [1084, 189] width 105 height 41
type input "**"
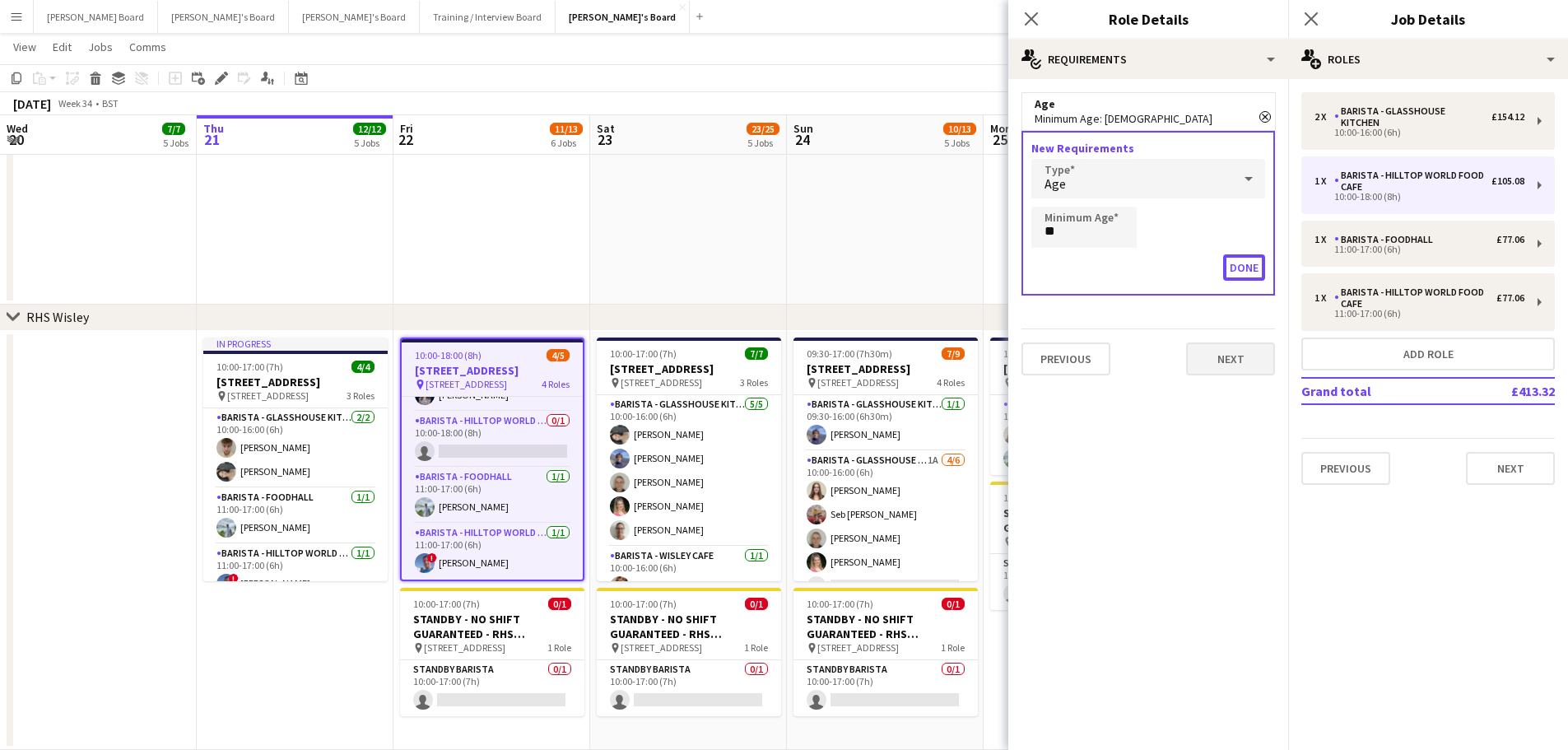
click at [1254, 279] on button "Done" at bounding box center [1243, 268] width 42 height 27
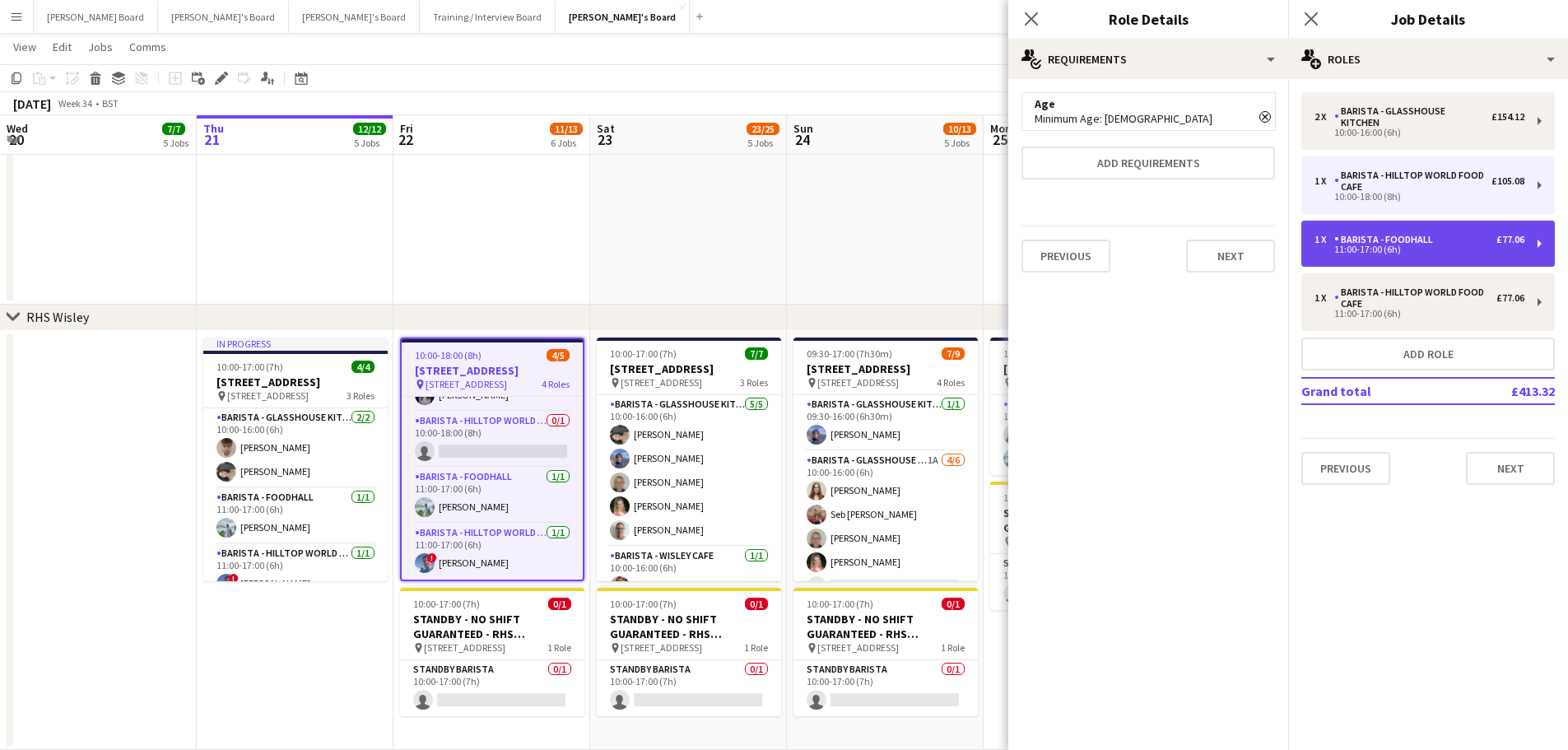
click at [1362, 246] on div "11:00-17:00 (6h)" at bounding box center [1419, 249] width 210 height 8
type input "**********"
type input "*****"
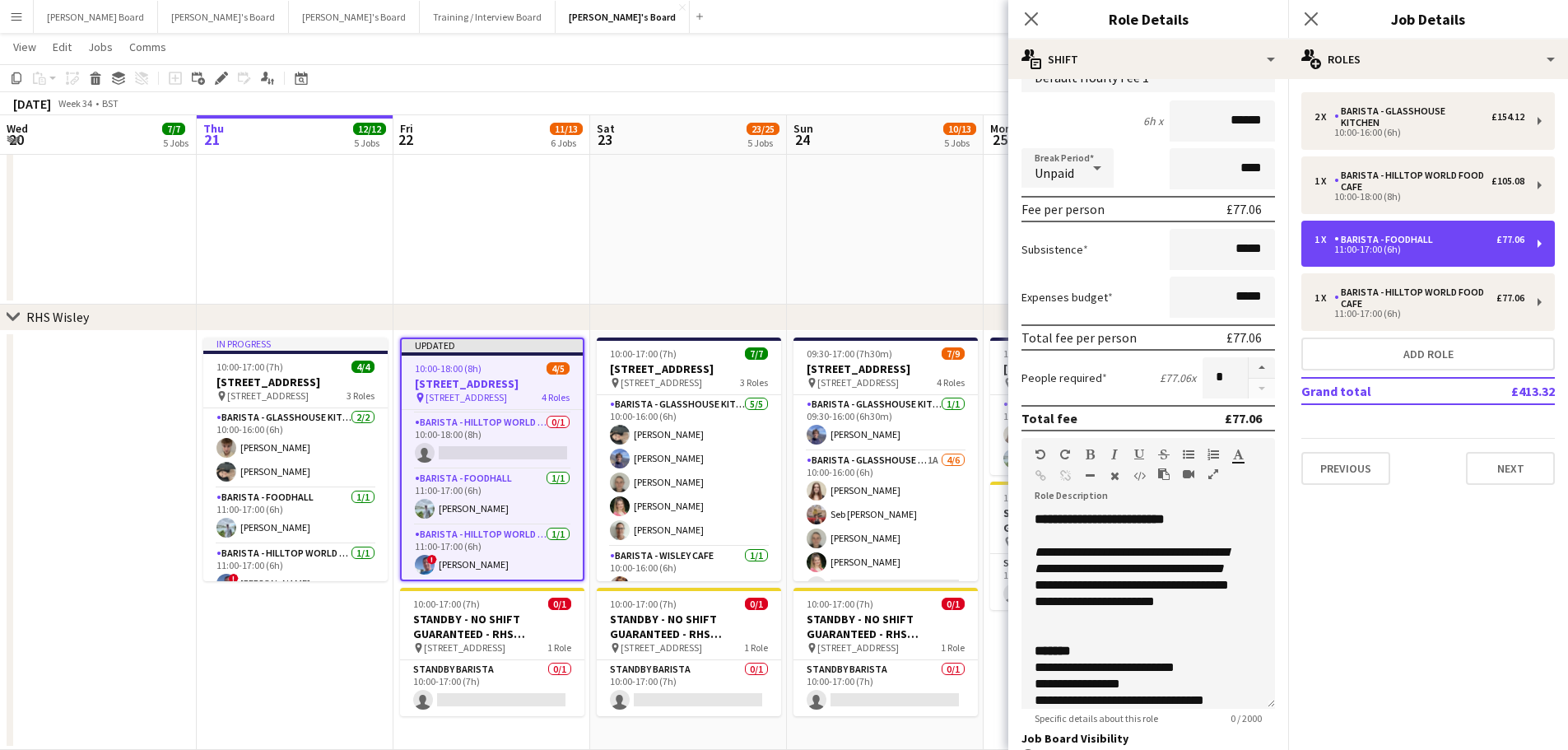
scroll to position [365, 0]
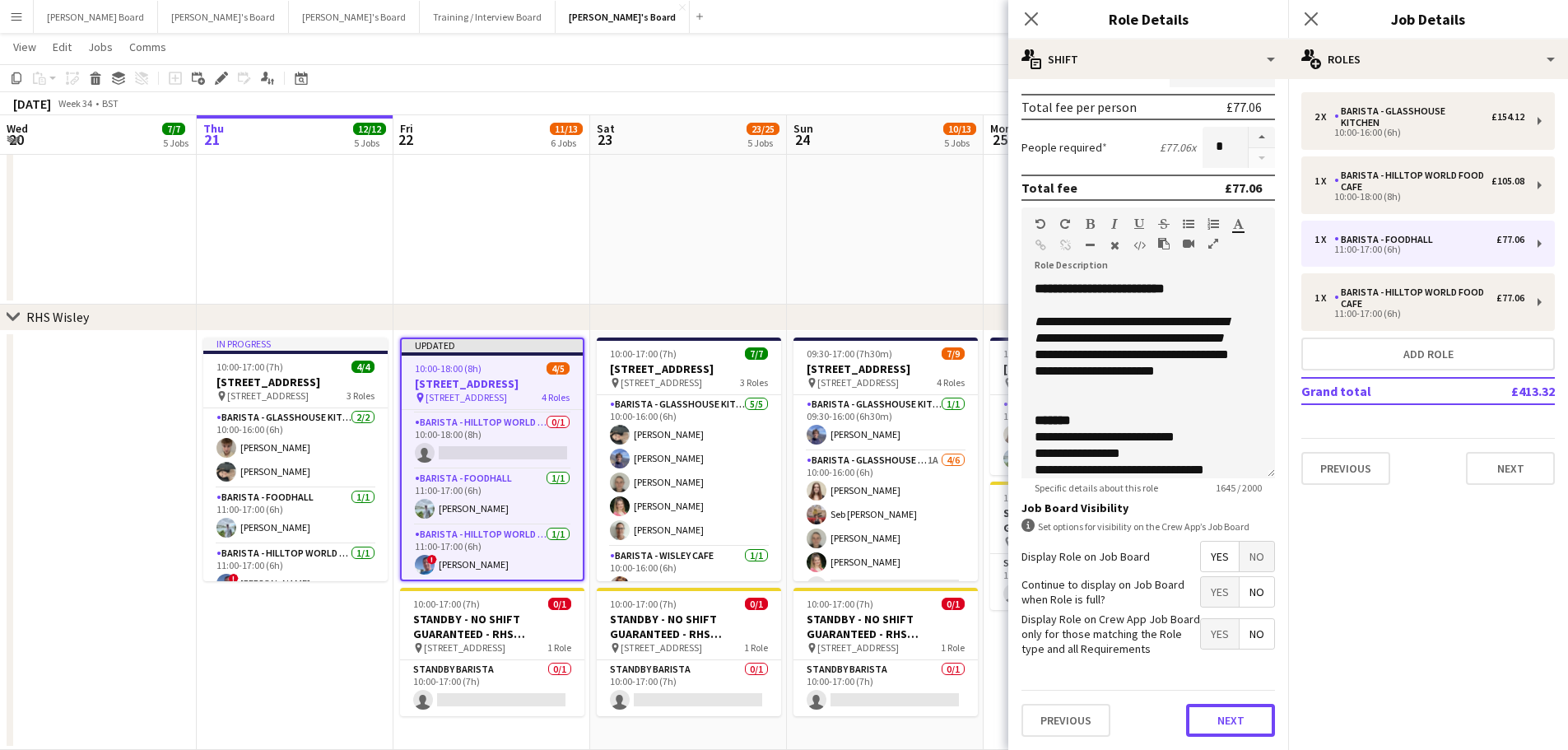
click at [1232, 710] on button "Next" at bounding box center [1231, 720] width 89 height 33
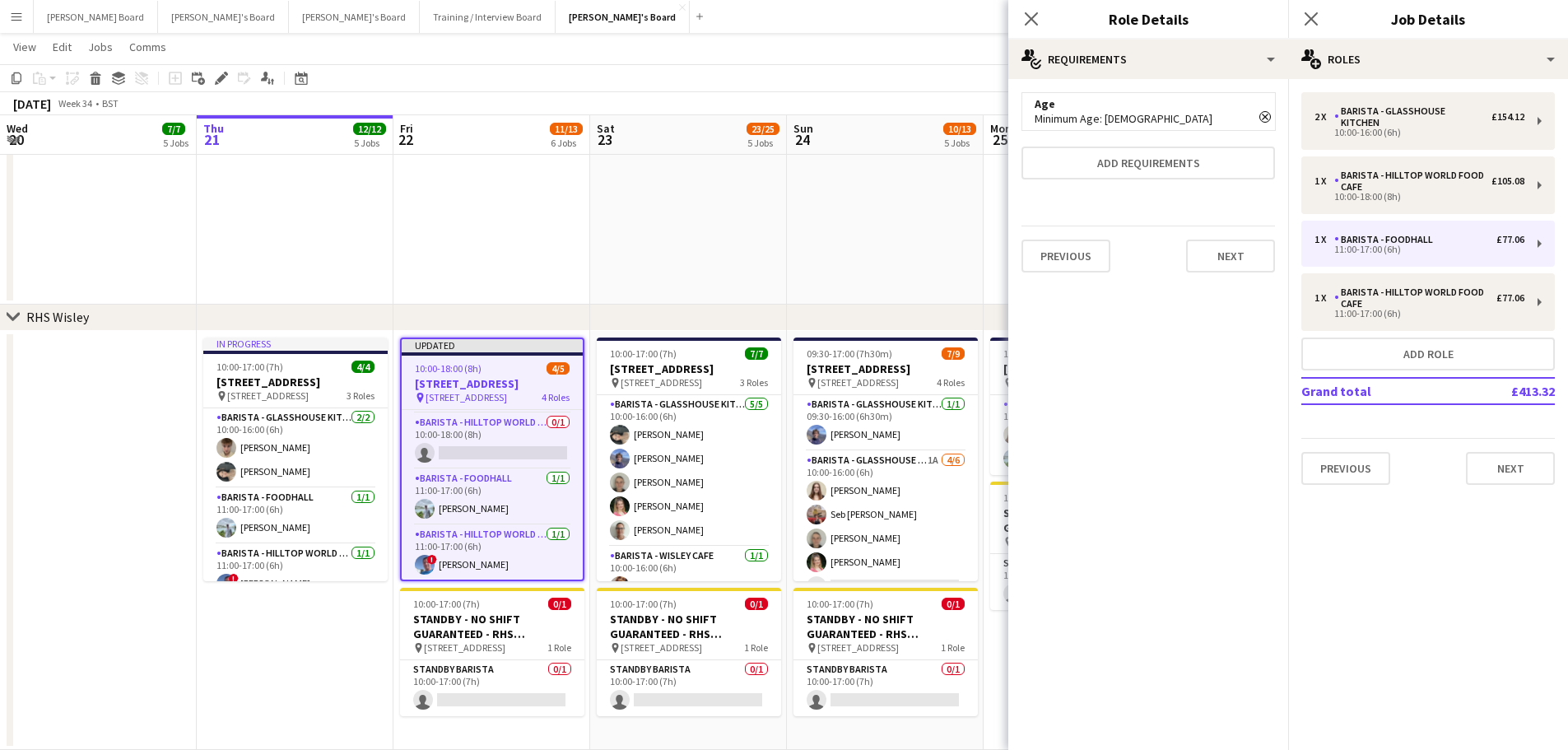
scroll to position [0, 0]
click at [1232, 254] on button "Next" at bounding box center [1231, 255] width 89 height 33
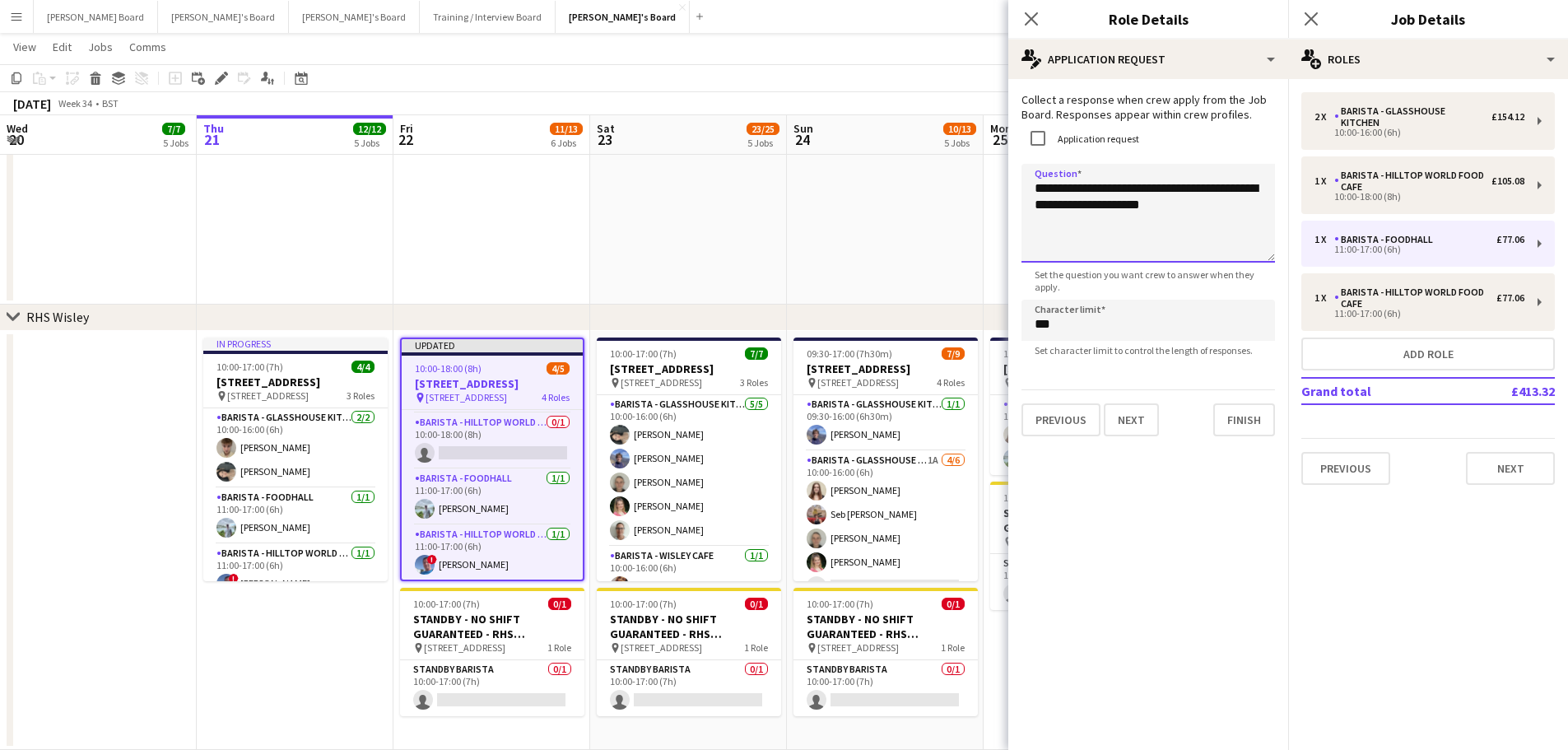
drag, startPoint x: 1179, startPoint y: 212, endPoint x: 1025, endPoint y: 187, distance: 156.0
click at [1025, 187] on textarea "**********" at bounding box center [1148, 213] width 253 height 99
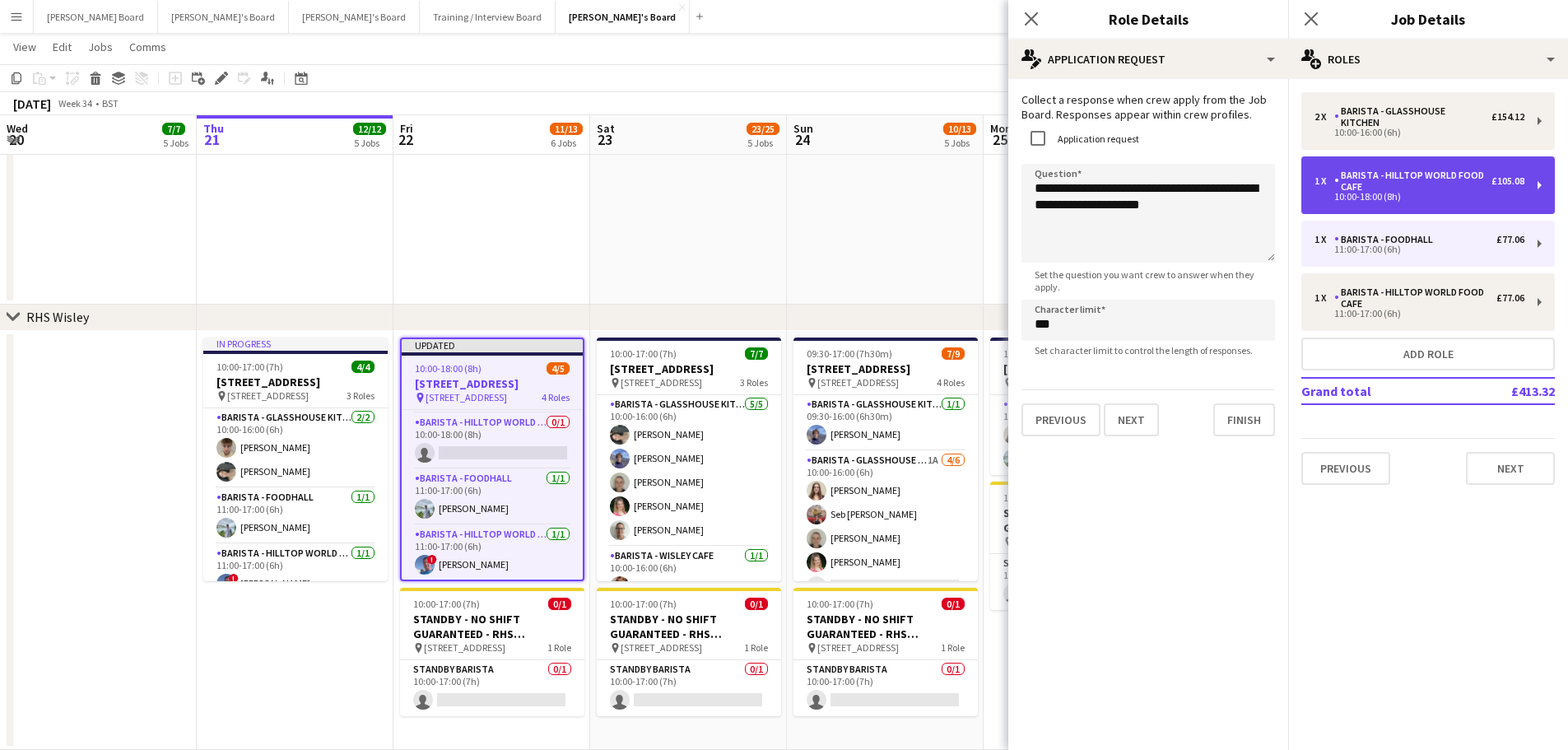
click at [1488, 170] on div "Barista - Hilltop World Food Cafe" at bounding box center [1413, 181] width 157 height 23
type input "**********"
type input "*****"
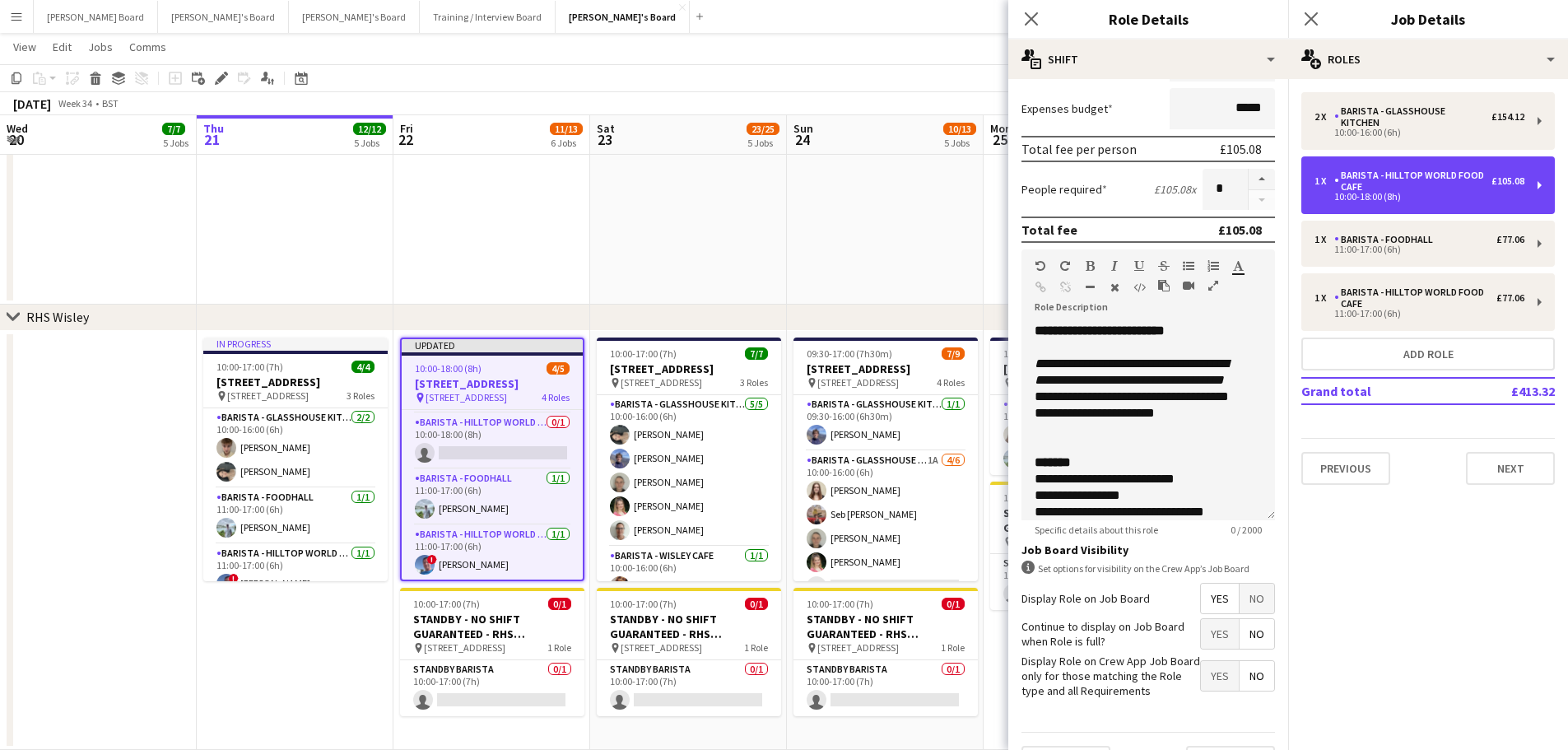
scroll to position [365, 0]
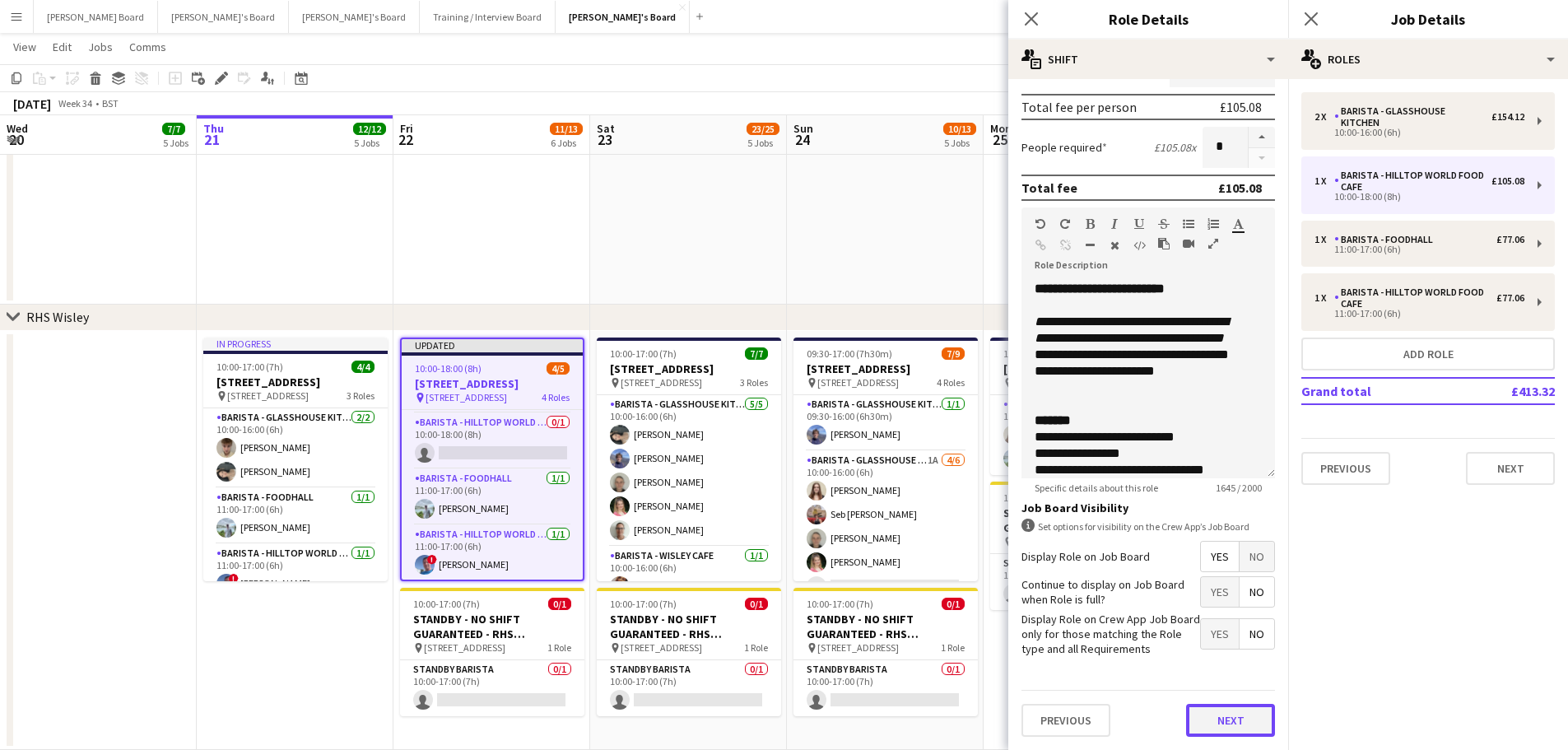
click at [1204, 723] on button "Next" at bounding box center [1231, 720] width 89 height 33
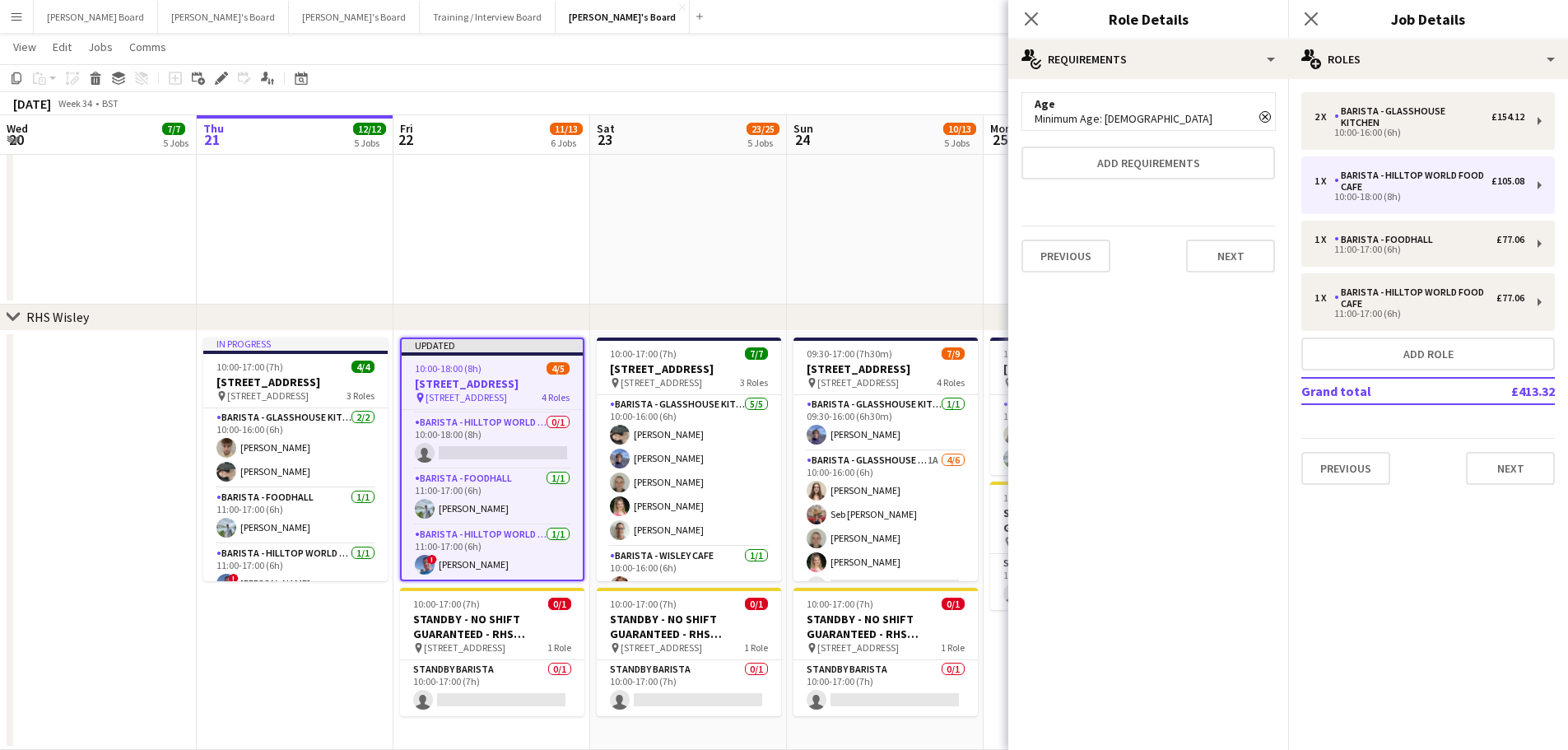
scroll to position [0, 0]
click at [1222, 245] on button "Next" at bounding box center [1231, 255] width 89 height 33
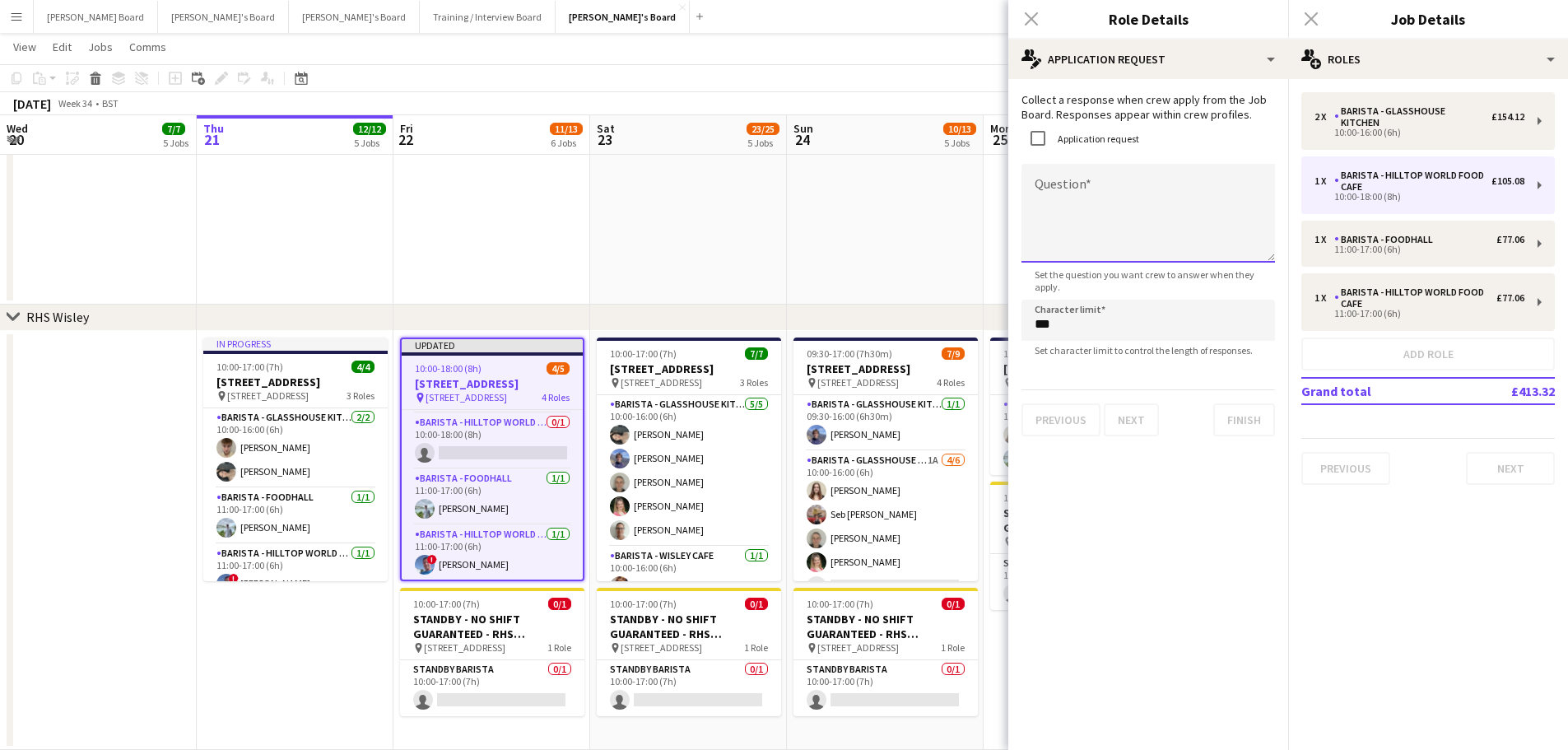
click at [1079, 222] on textarea "Question" at bounding box center [1148, 213] width 253 height 99
paste textarea "**********"
type textarea "**********"
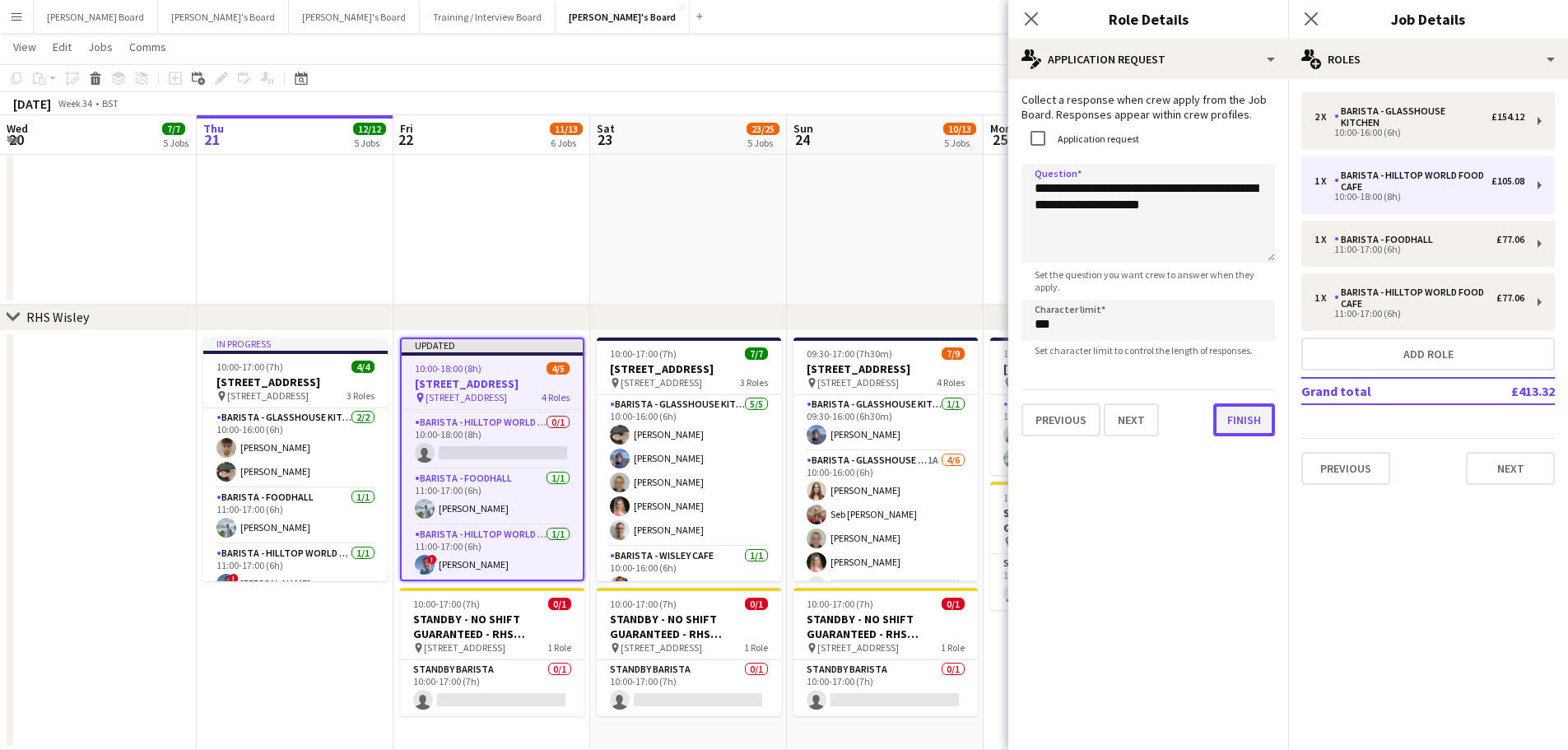
click at [1233, 416] on button "Finish" at bounding box center [1243, 420] width 62 height 33
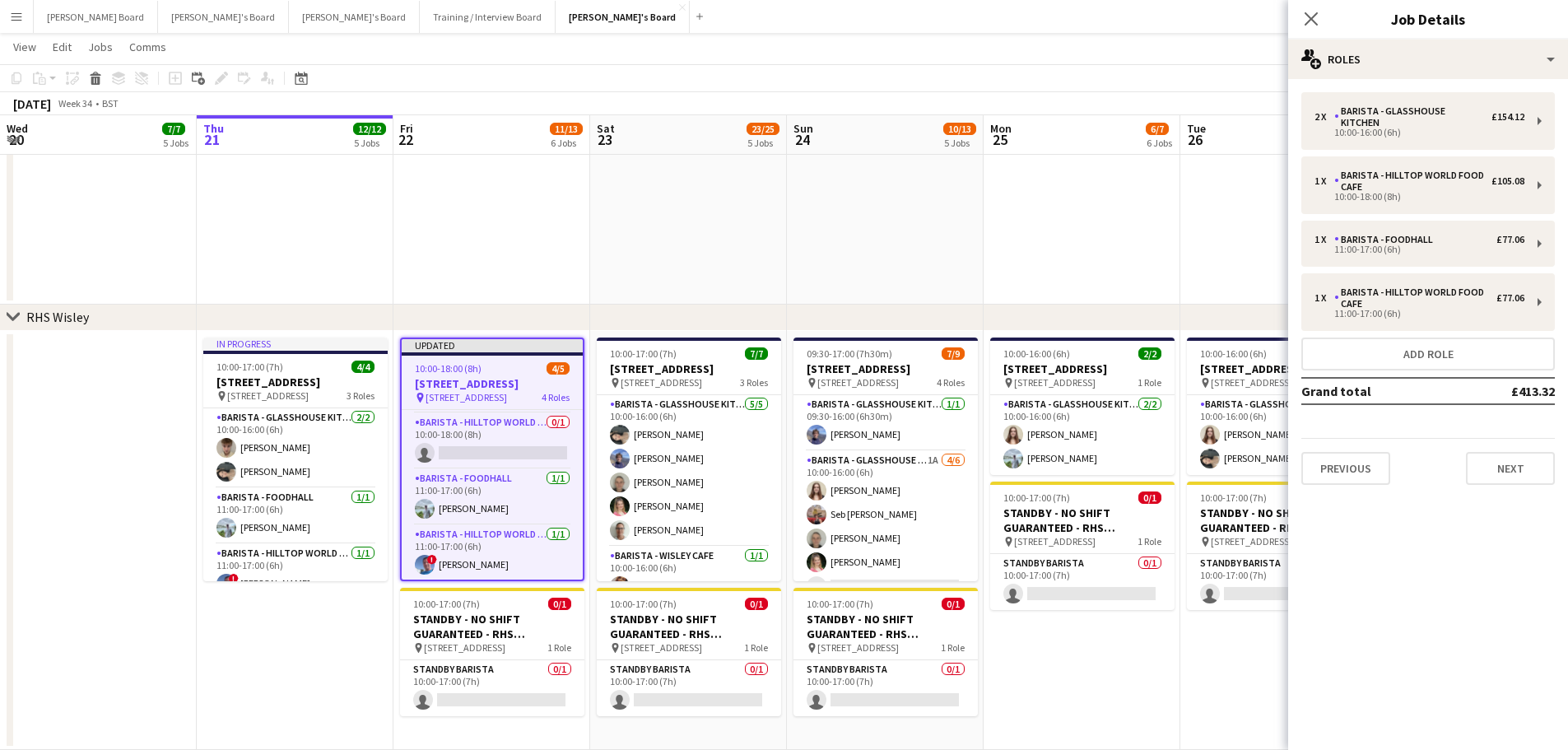
drag, startPoint x: 1093, startPoint y: 244, endPoint x: 1111, endPoint y: 239, distance: 18.7
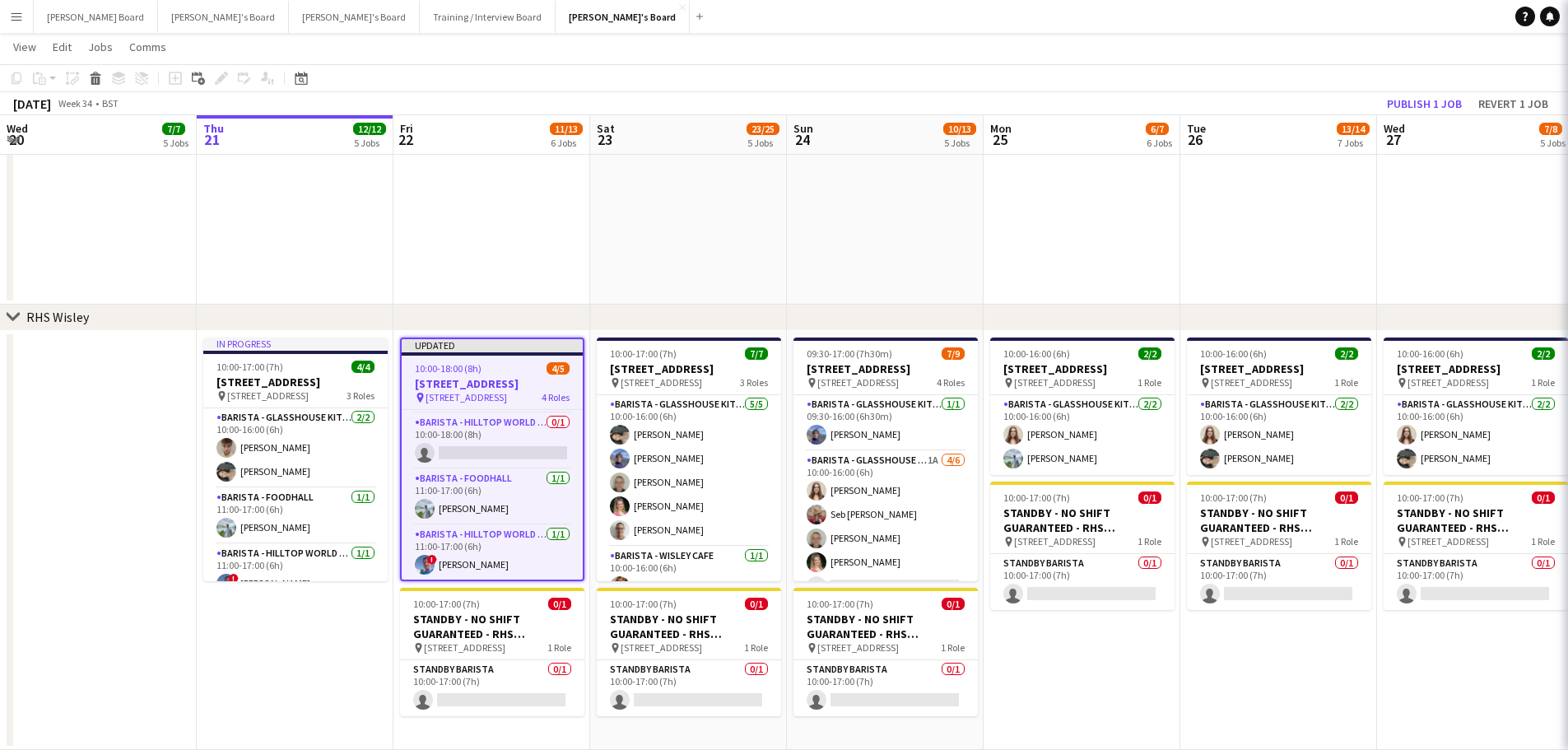
scroll to position [0, 392]
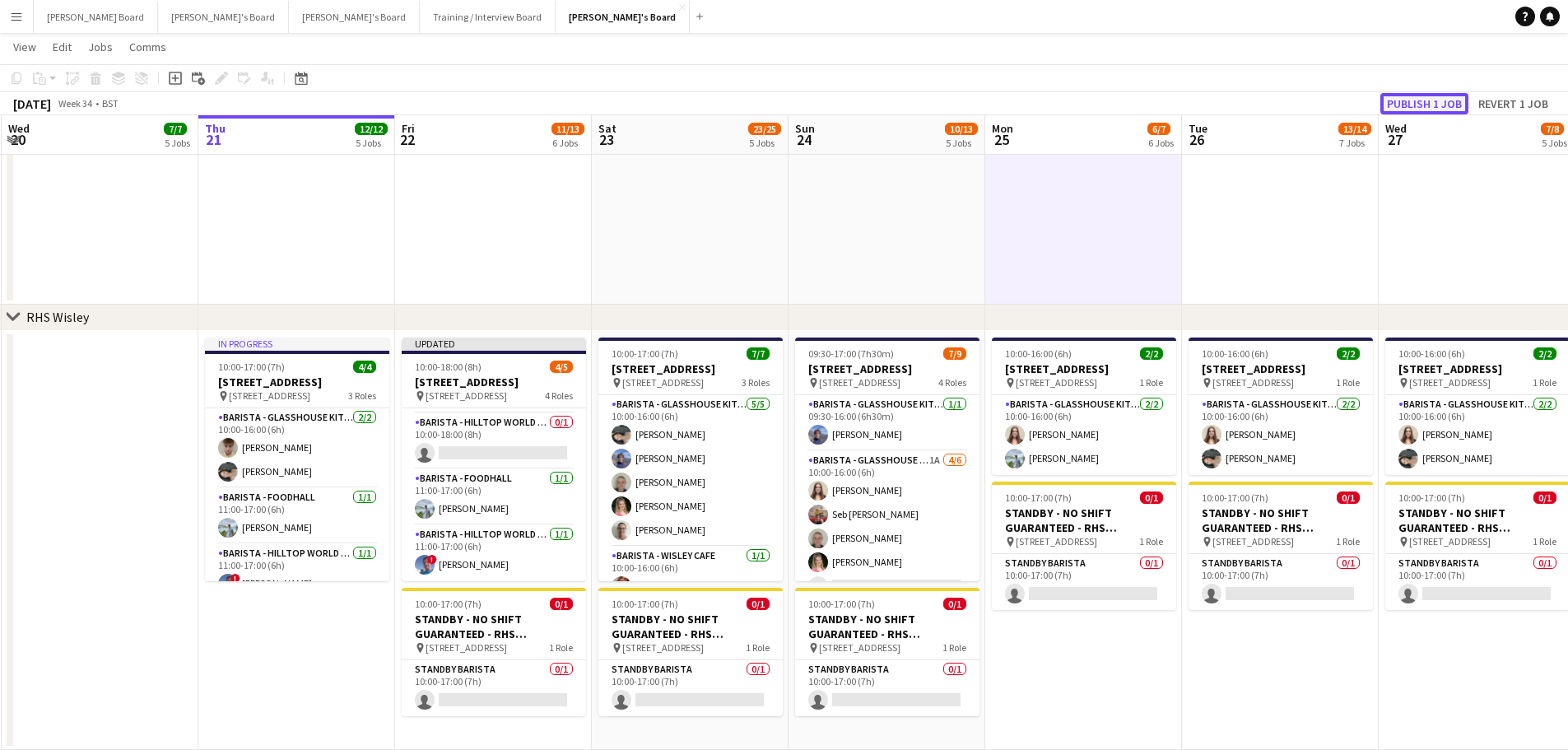
click at [1405, 106] on button "Publish 1 job" at bounding box center [1424, 104] width 88 height 21
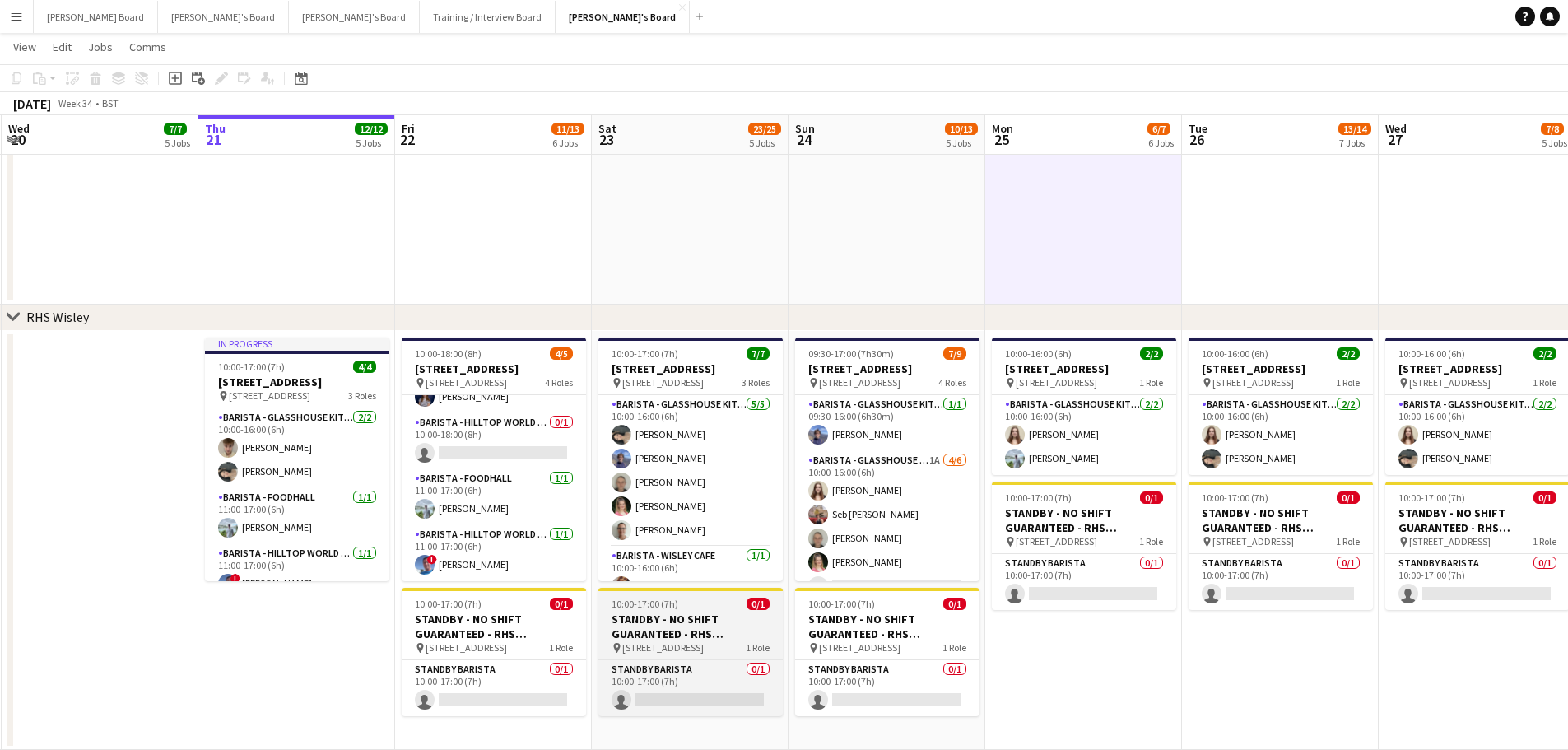
click at [684, 612] on h3 "STANDBY - NO SHIFT GUARANTEED - RHS [STREET_ADDRESS]" at bounding box center [690, 626] width 185 height 29
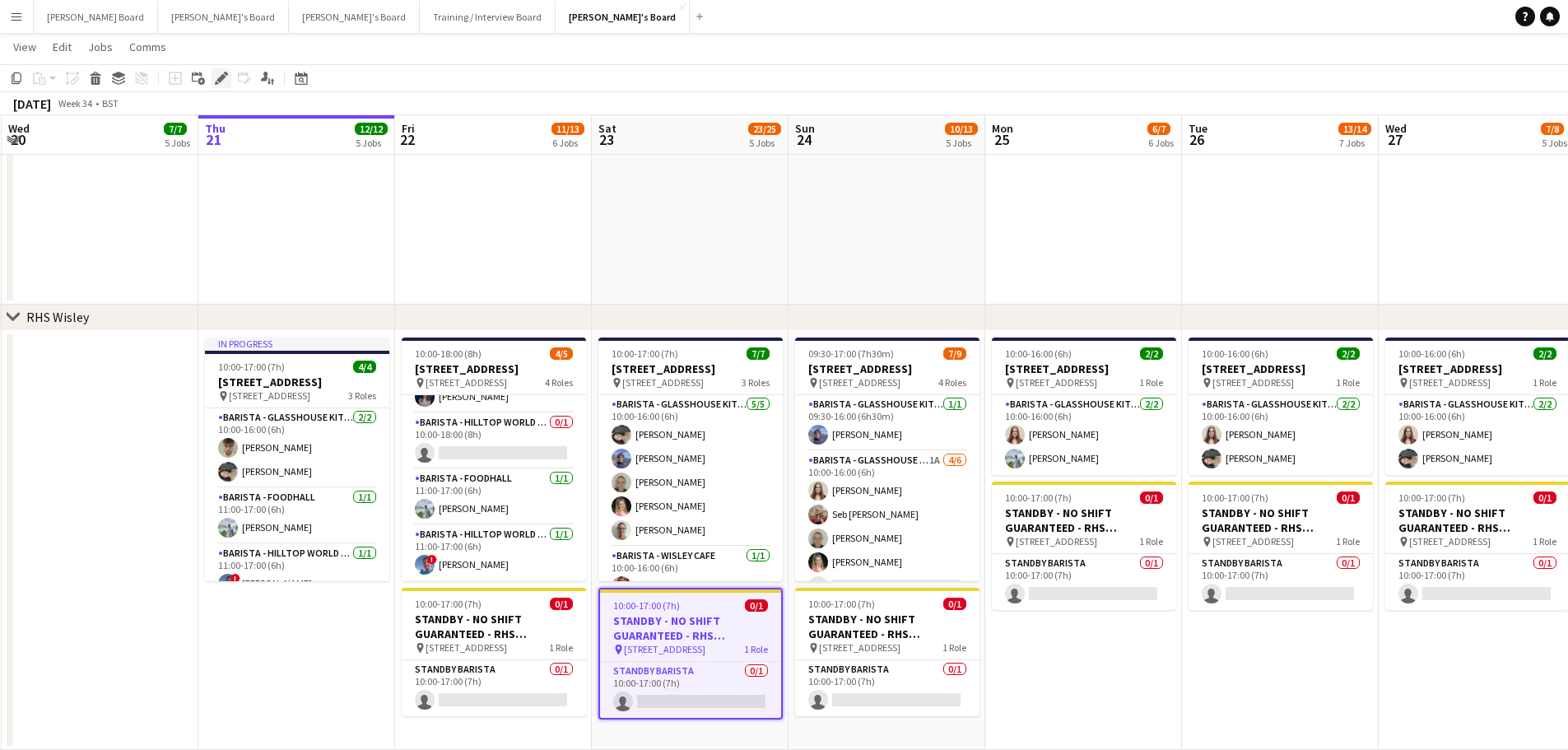
click at [220, 78] on icon at bounding box center [221, 79] width 9 height 9
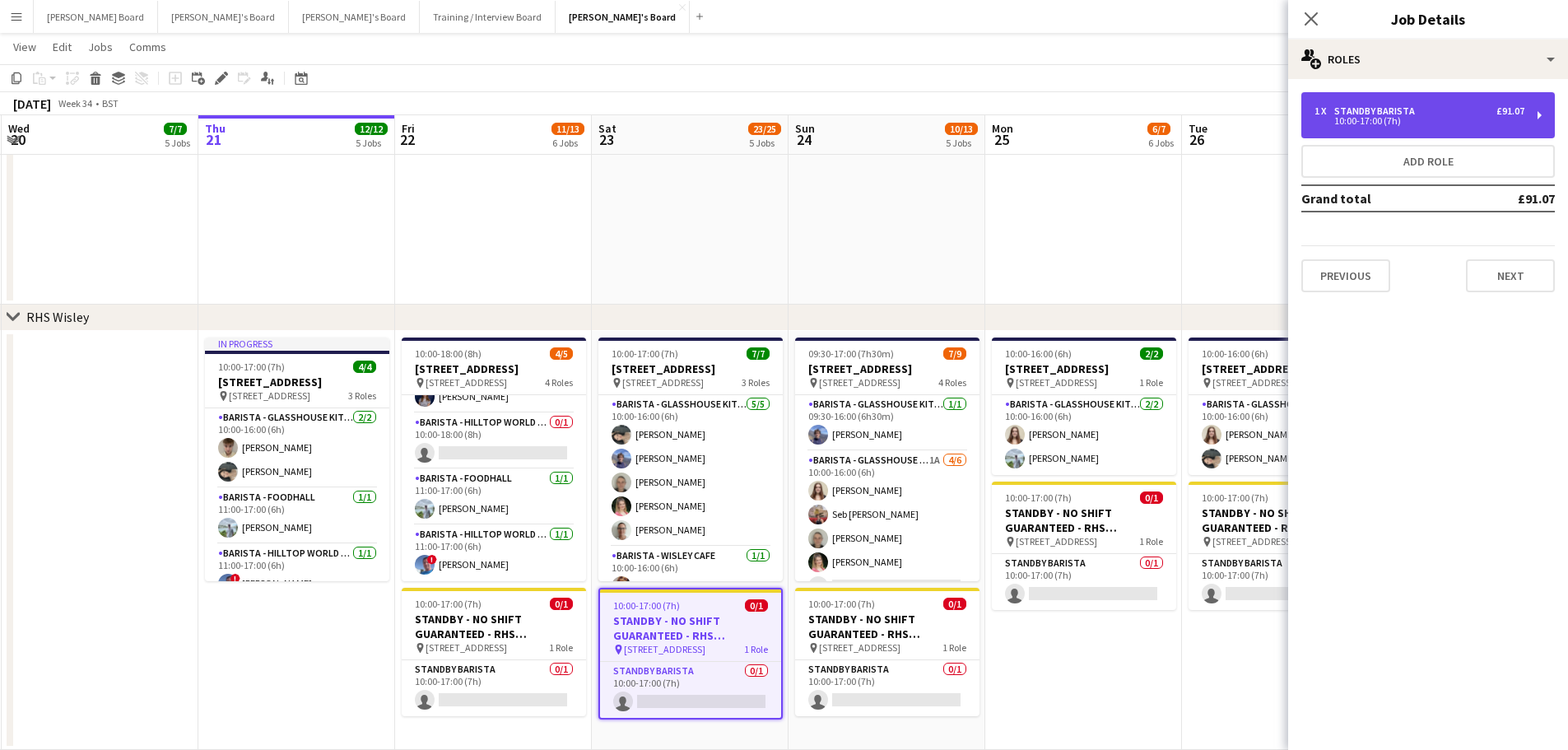
click at [1359, 104] on div "1 x STANDBY BARISTA £91.07 10:00-17:00 (7h)" at bounding box center [1428, 115] width 253 height 46
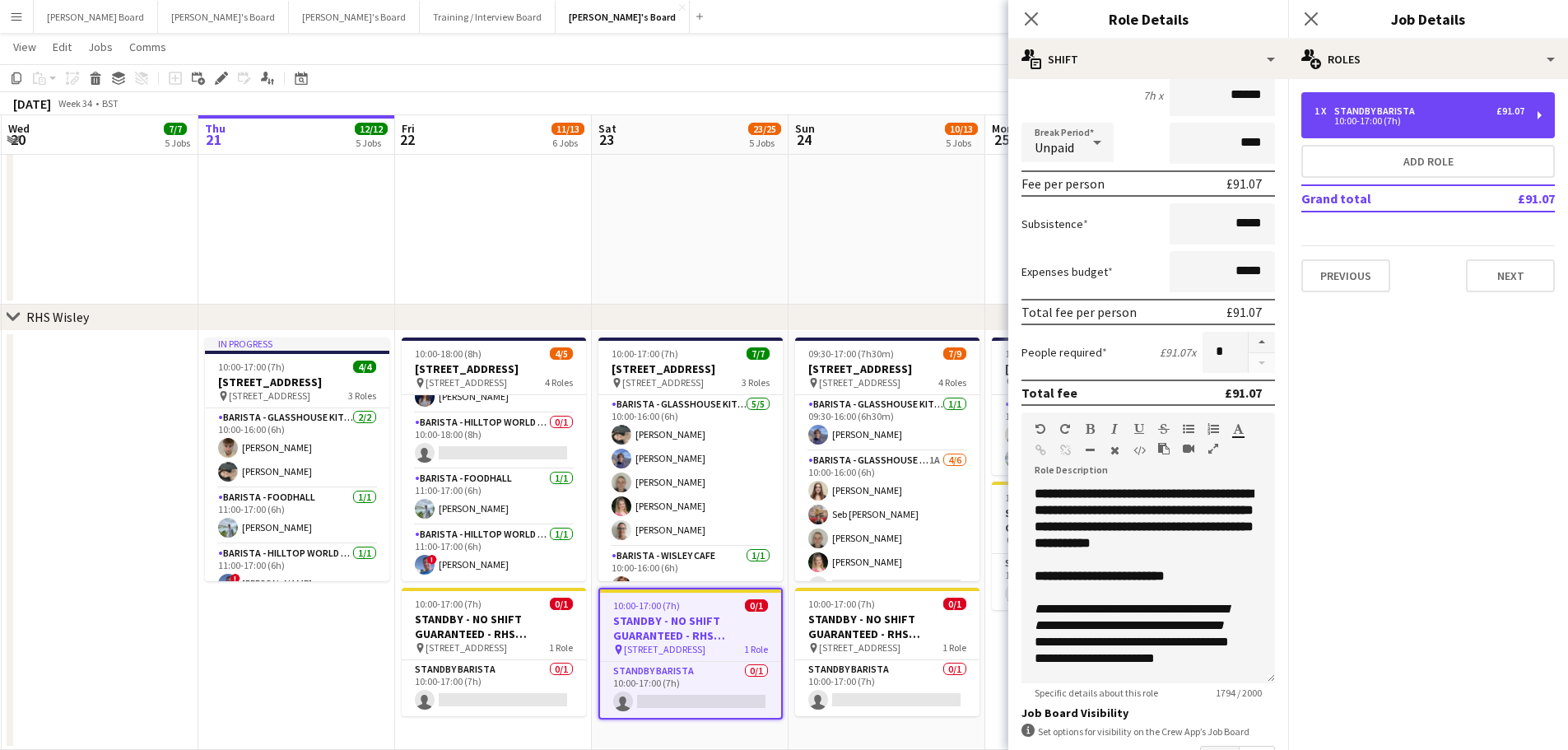
scroll to position [280, 0]
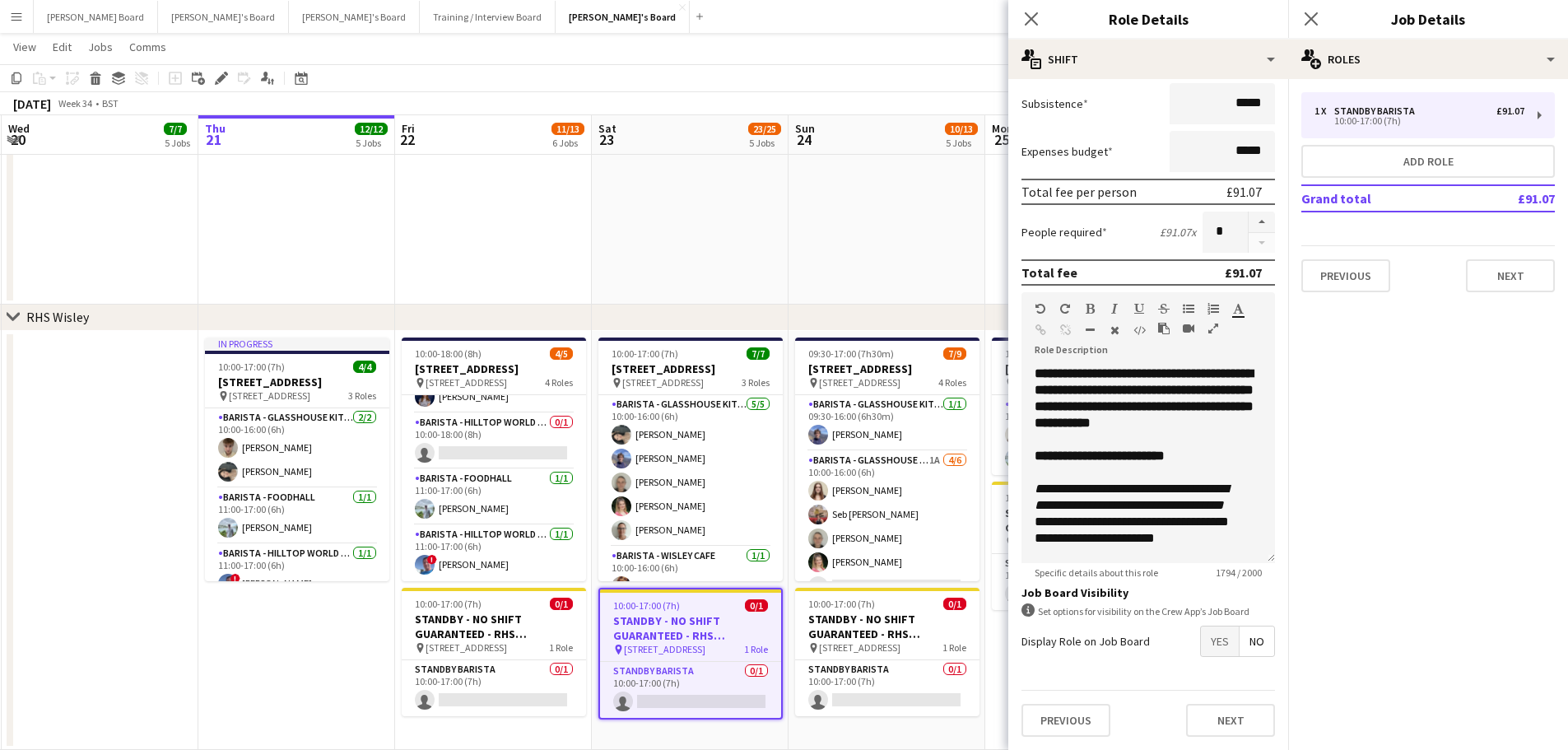
click at [1216, 644] on span "Yes" at bounding box center [1219, 641] width 37 height 29
drag, startPoint x: 875, startPoint y: 227, endPoint x: 886, endPoint y: 239, distance: 16.3
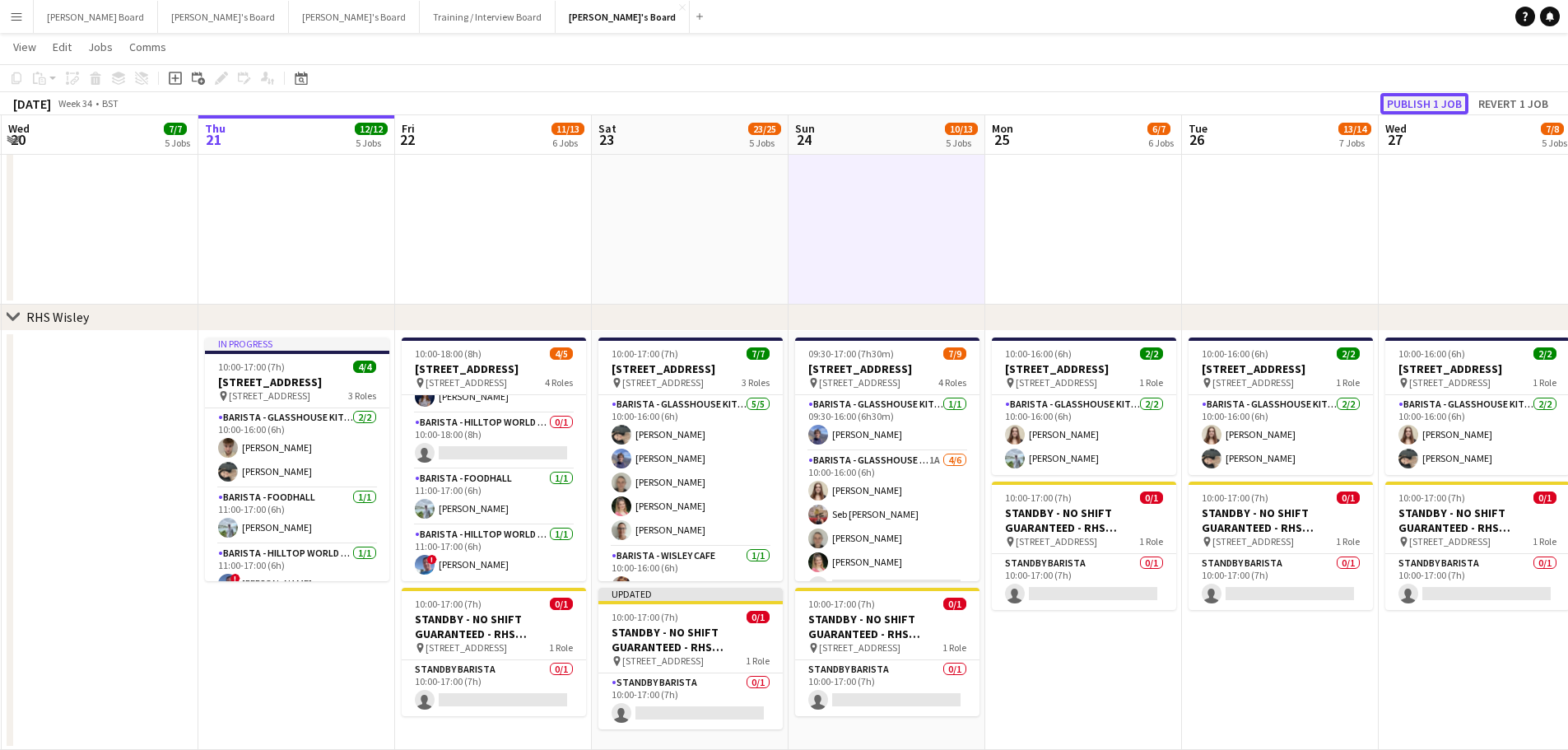
click at [1410, 106] on button "Publish 1 job" at bounding box center [1424, 104] width 88 height 21
